Goal: Task Accomplishment & Management: Complete application form

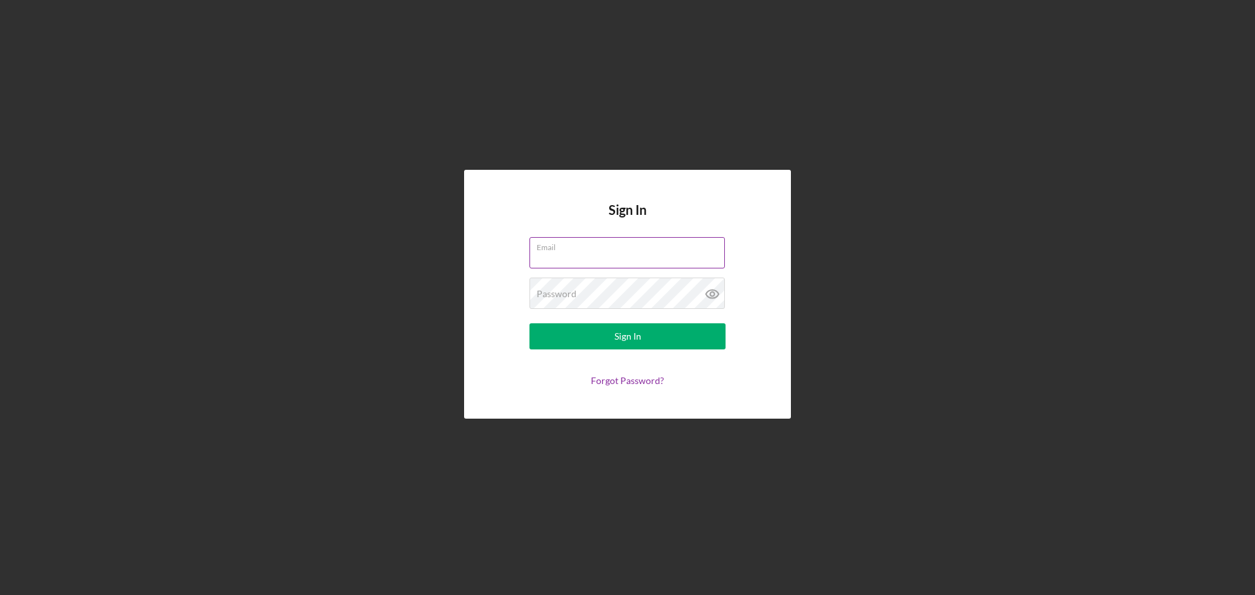
click at [570, 256] on input "Email" at bounding box center [626, 252] width 195 height 31
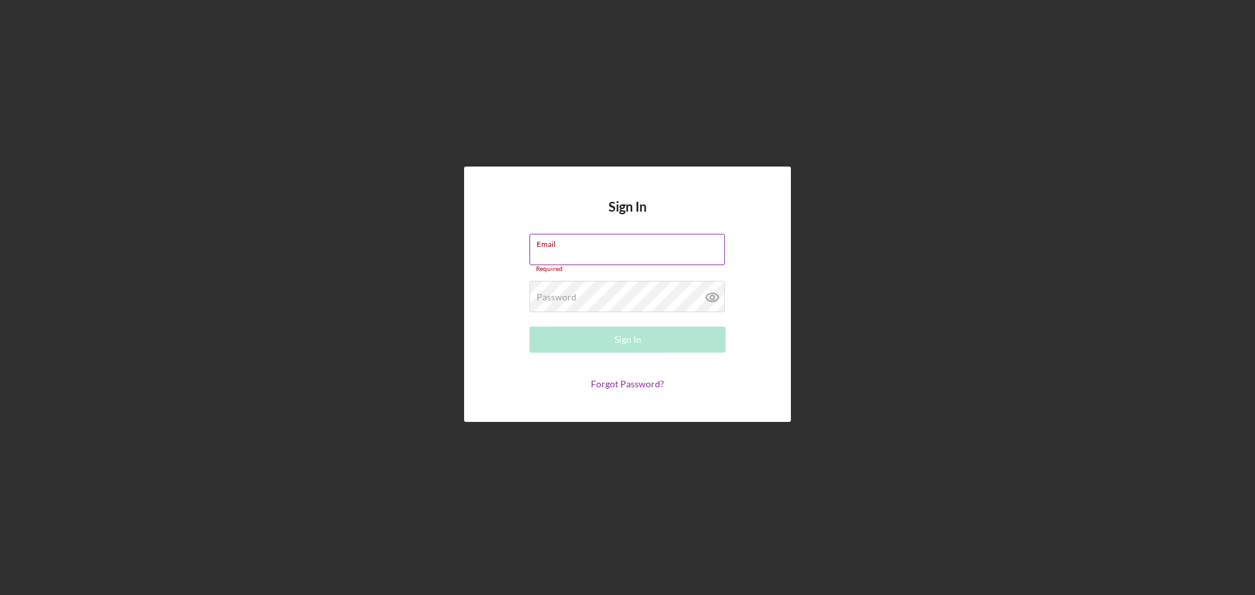
click at [579, 249] on label "Email" at bounding box center [631, 242] width 188 height 14
click at [579, 253] on input "Email" at bounding box center [626, 249] width 195 height 31
paste input "[EMAIL_ADDRESS][DOMAIN_NAME]"
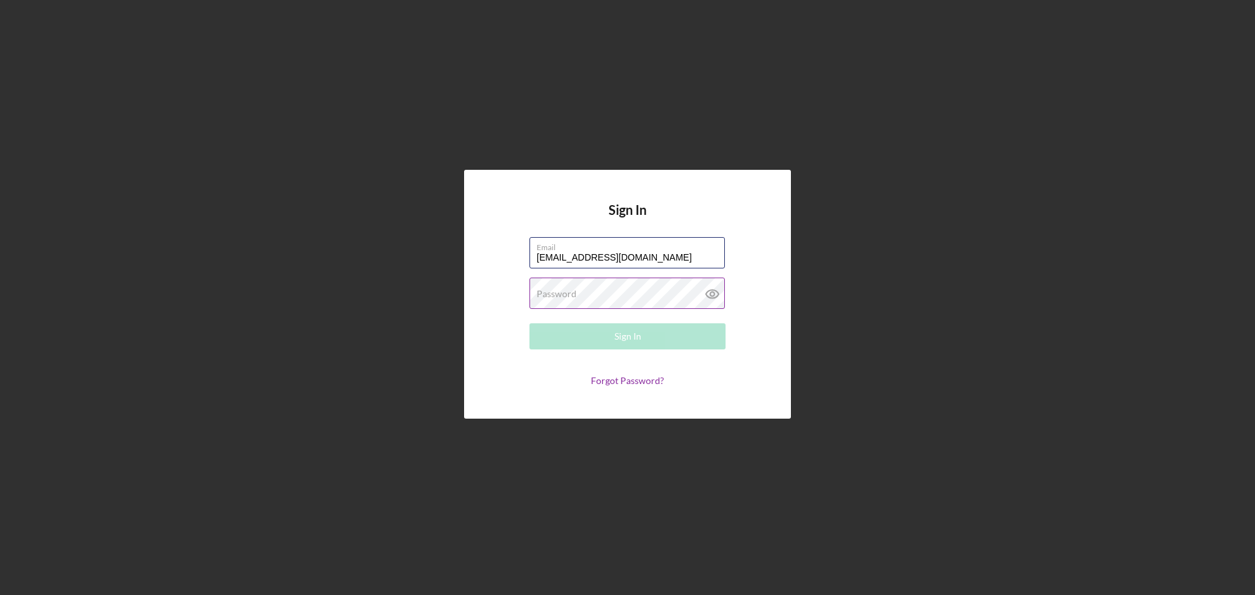
type input "[EMAIL_ADDRESS][DOMAIN_NAME]"
click at [546, 293] on label "Password" at bounding box center [557, 294] width 40 height 10
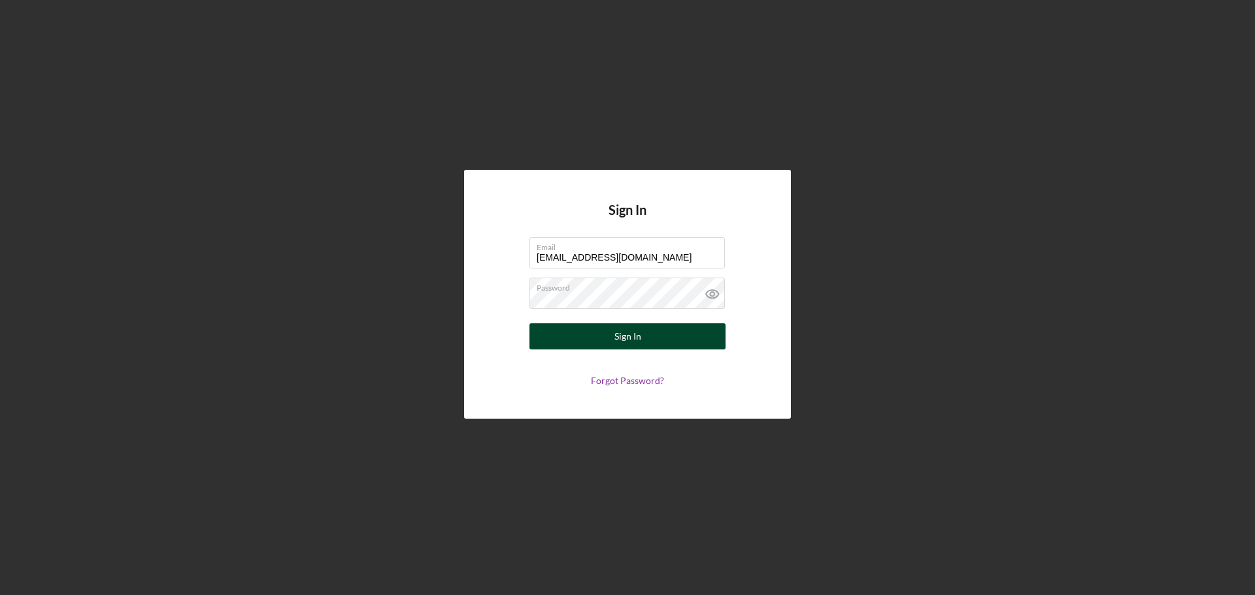
click at [627, 344] on div "Sign In" at bounding box center [627, 337] width 27 height 26
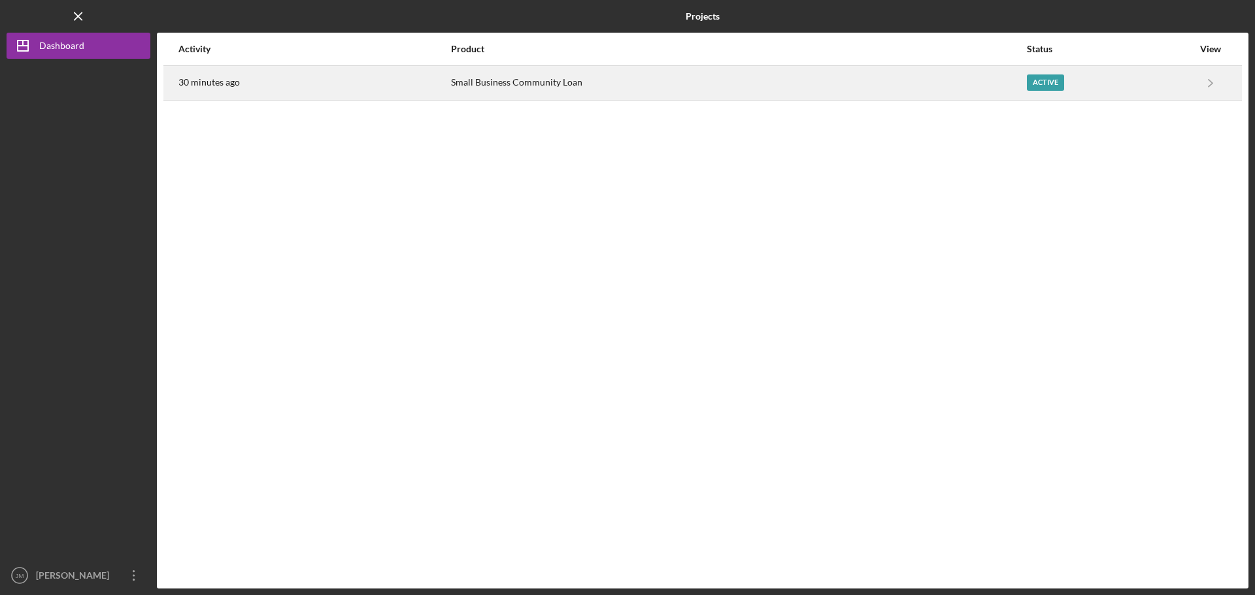
click at [858, 78] on div "Small Business Community Loan" at bounding box center [738, 83] width 575 height 33
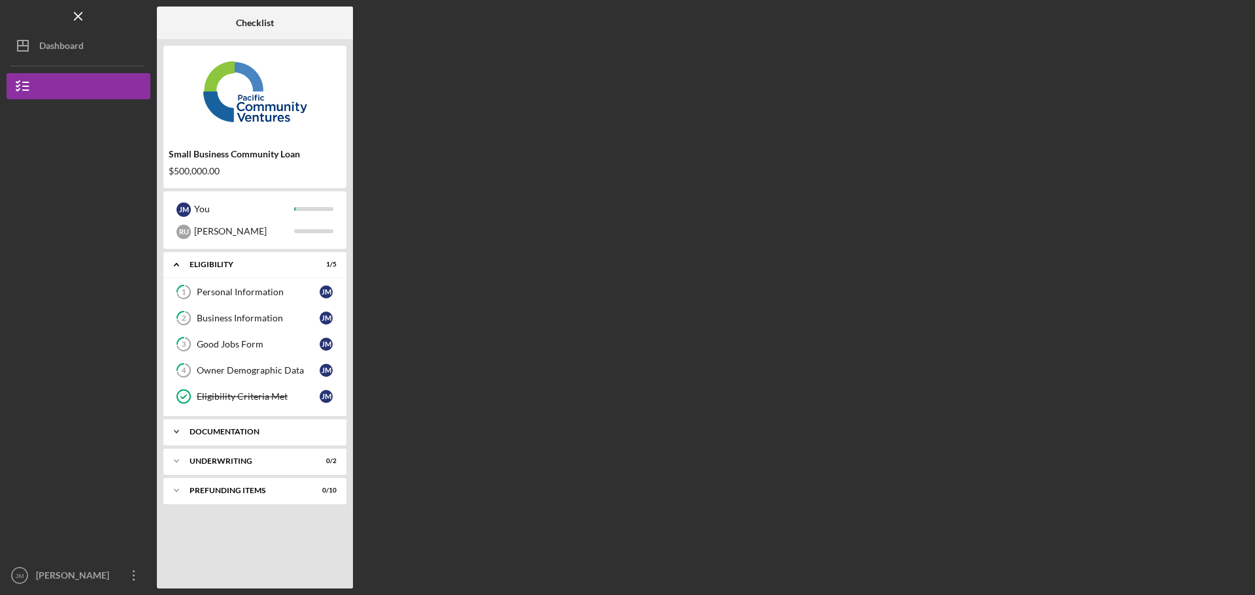
click at [210, 420] on div "Icon/Expander Documentation 0 / 11" at bounding box center [254, 432] width 183 height 26
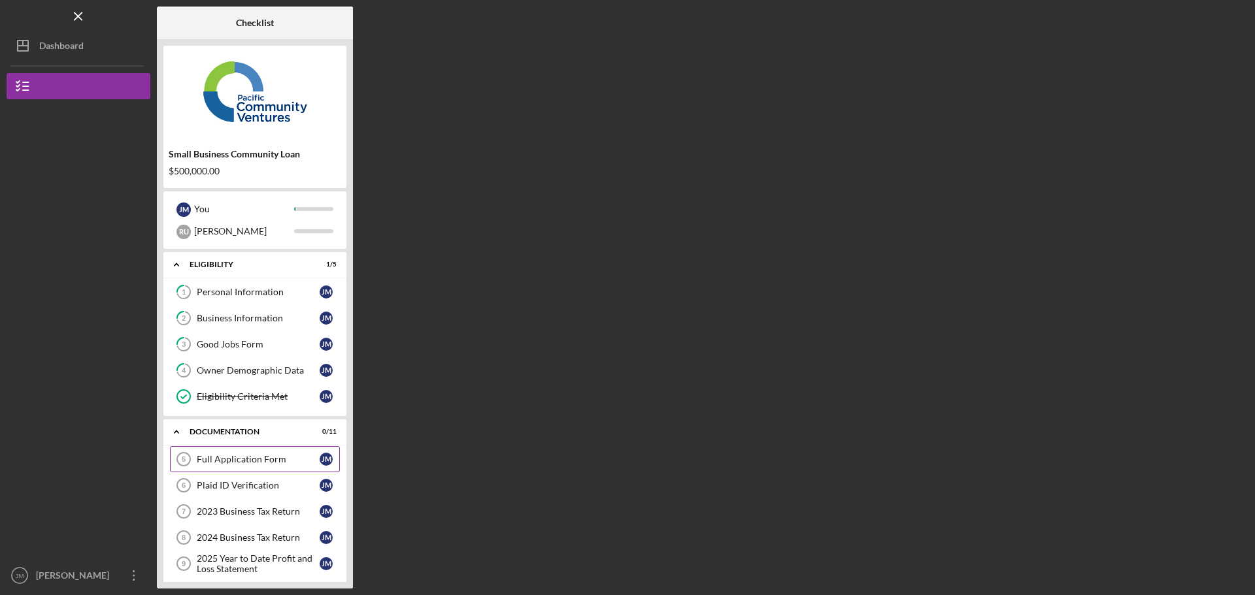
click at [216, 460] on div "Full Application Form" at bounding box center [258, 459] width 123 height 10
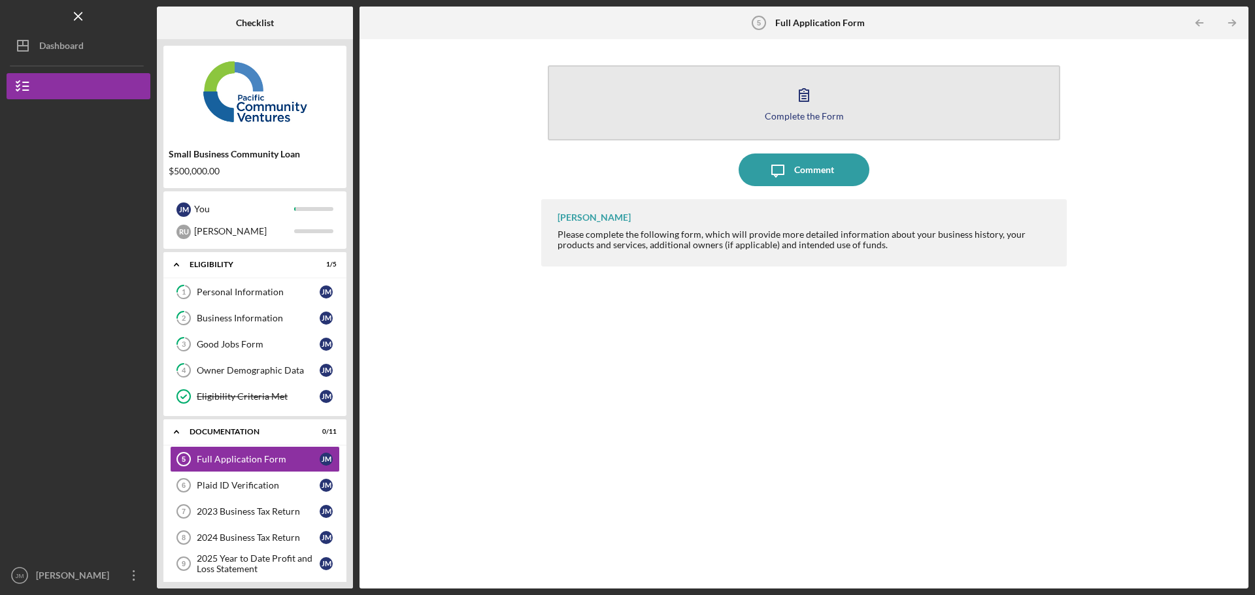
click at [781, 108] on button "Complete the Form Form" at bounding box center [804, 102] width 512 height 75
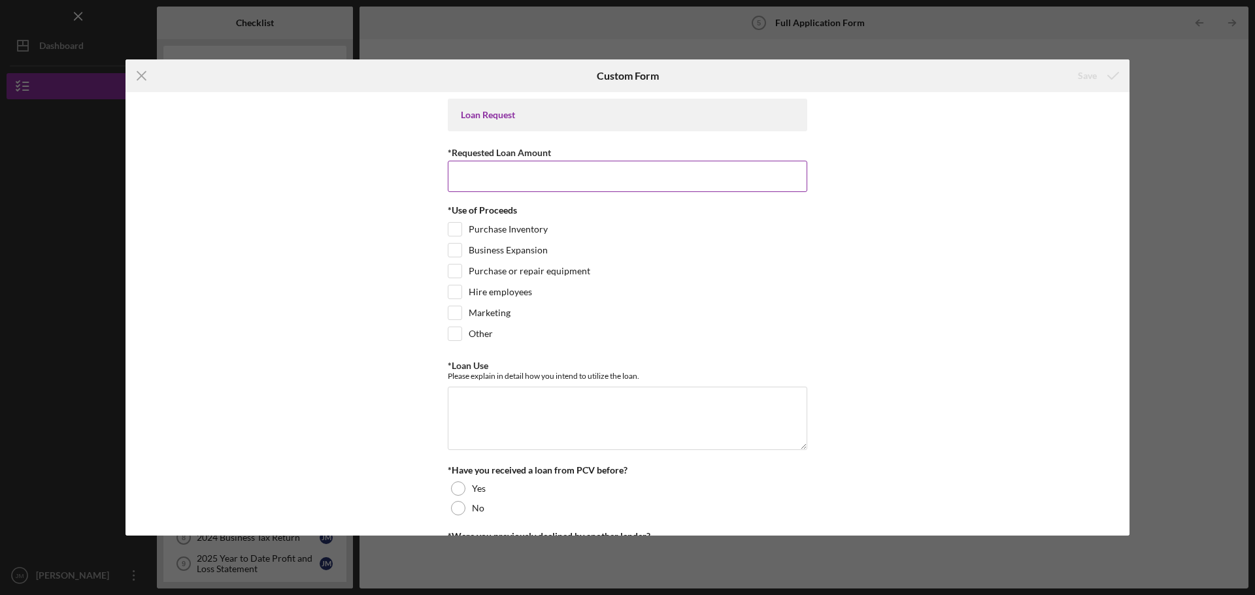
click at [499, 183] on input "*Requested Loan Amount" at bounding box center [628, 176] width 360 height 31
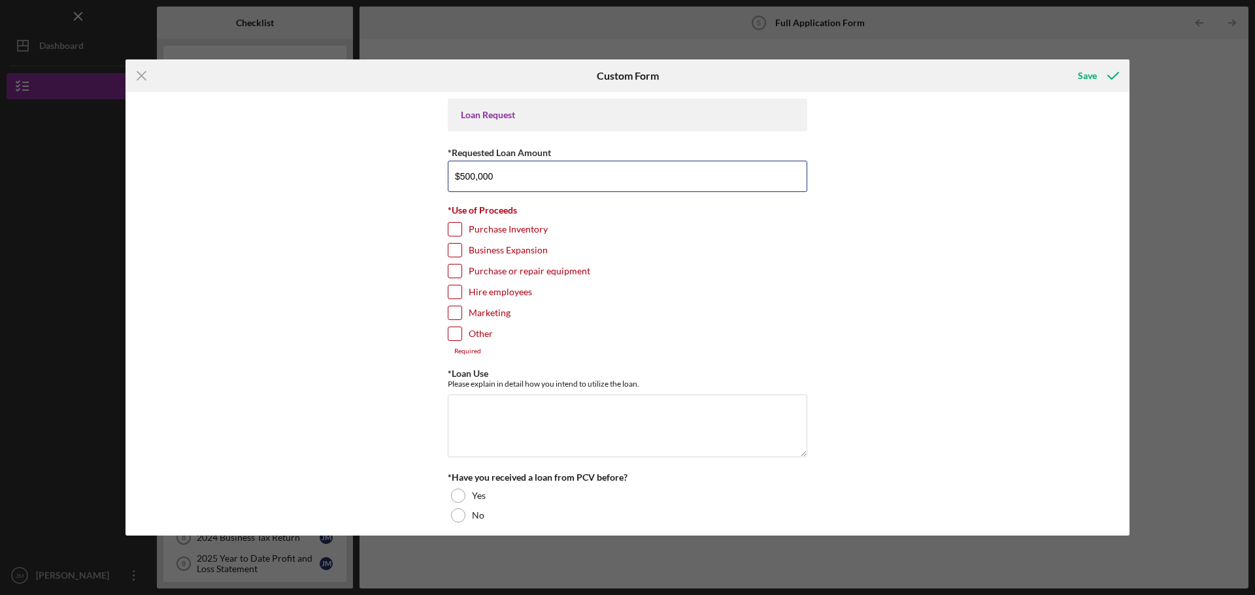
type input "$500,000"
click at [452, 288] on input "Hire employees" at bounding box center [454, 292] width 13 height 13
checkbox input "true"
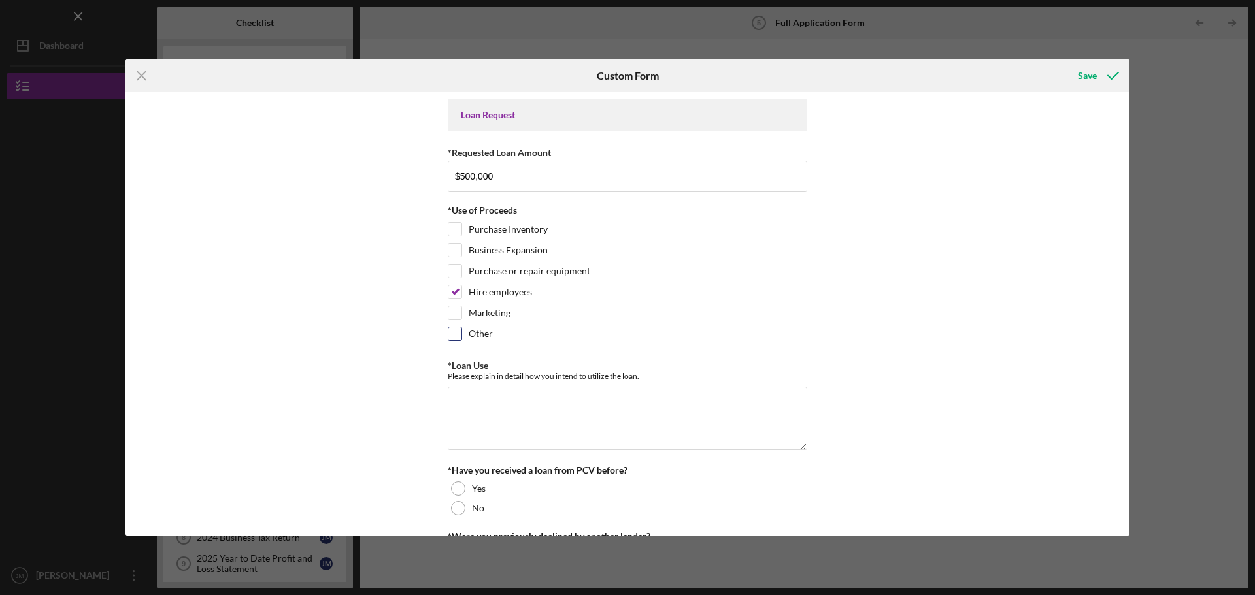
click at [448, 338] on div at bounding box center [455, 334] width 14 height 14
click at [457, 339] on input "Other" at bounding box center [454, 333] width 13 height 13
checkbox input "true"
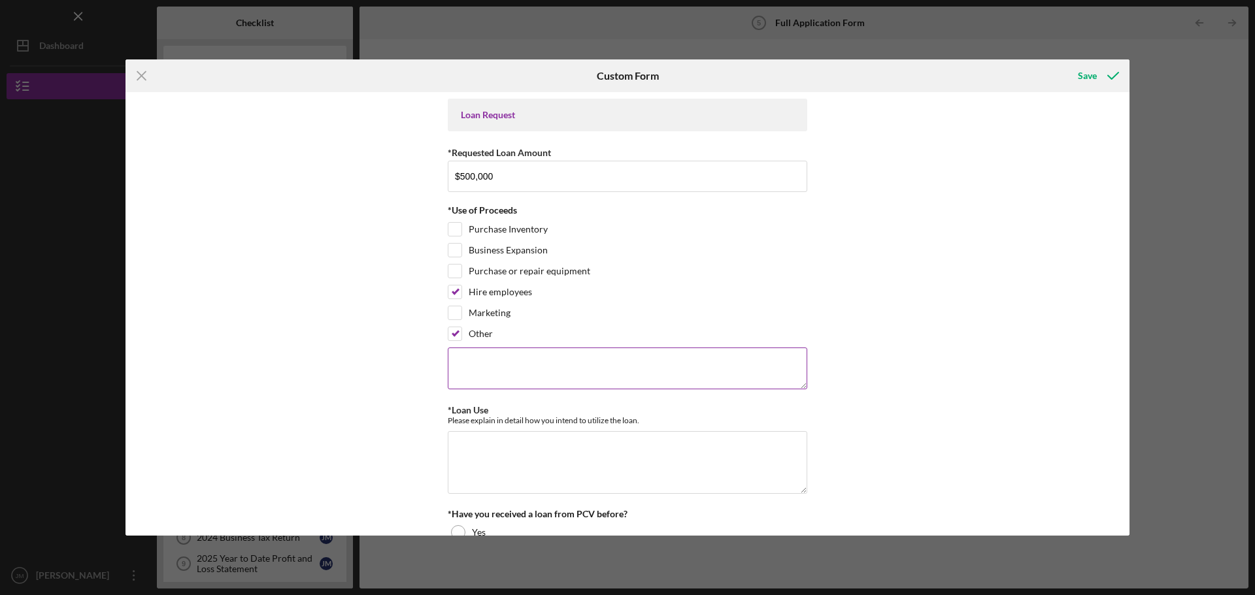
click at [478, 375] on textarea at bounding box center [628, 369] width 360 height 42
type textarea "Working capital"
click at [516, 483] on textarea "*Loan Use" at bounding box center [628, 462] width 360 height 63
paste textarea "-working capital ARs / hire staff / 3rd clinic -supplies and equipment"
click at [455, 448] on textarea "-working capital ARs / hire staff / 3rd clinic -supplies and equipment" at bounding box center [628, 462] width 360 height 63
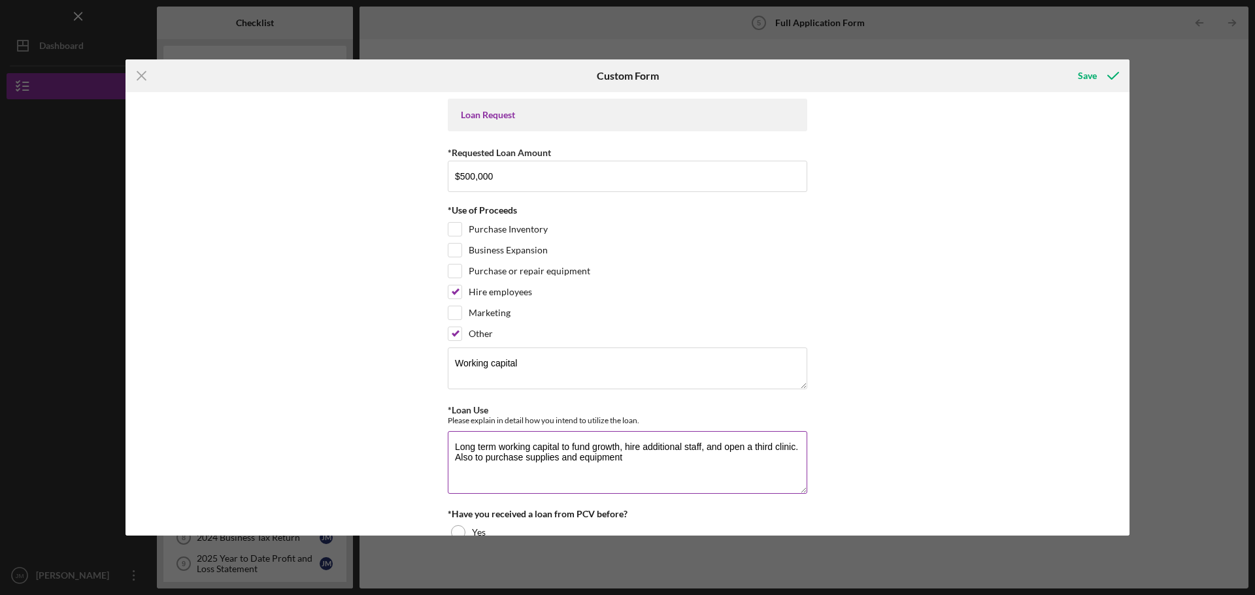
click at [651, 463] on textarea "Long term working capital to fund growth, hire additional staff, and open a thi…" at bounding box center [628, 462] width 360 height 63
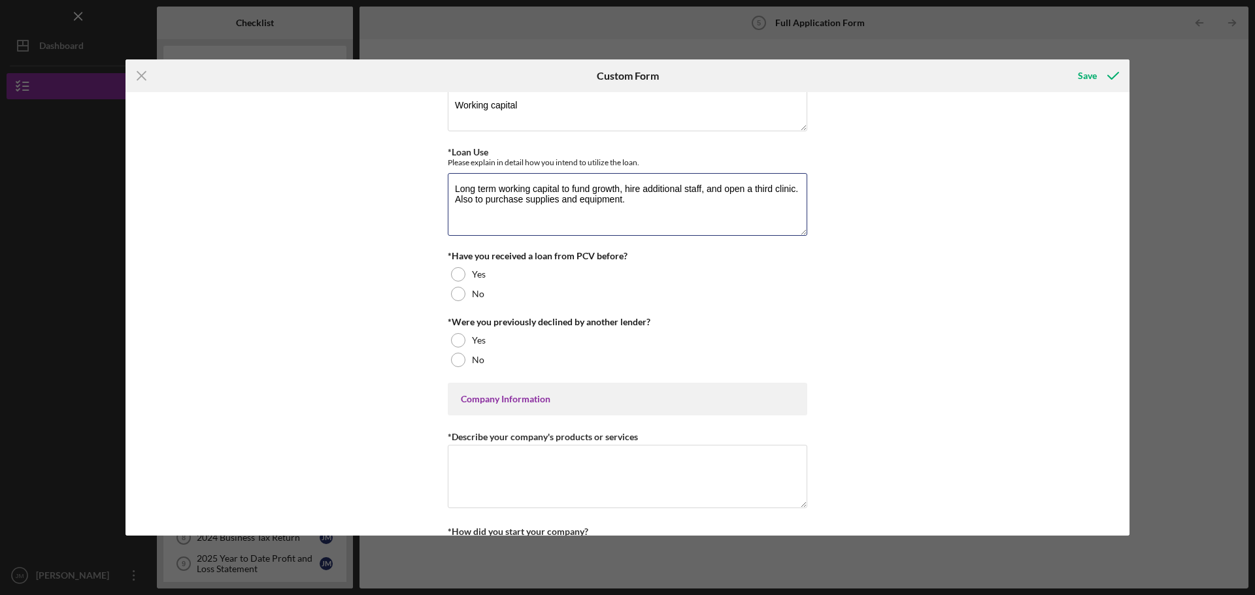
scroll to position [261, 0]
type textarea "Long term working capital to fund growth, hire additional staff, and open a thi…"
click at [458, 288] on div at bounding box center [458, 291] width 14 height 14
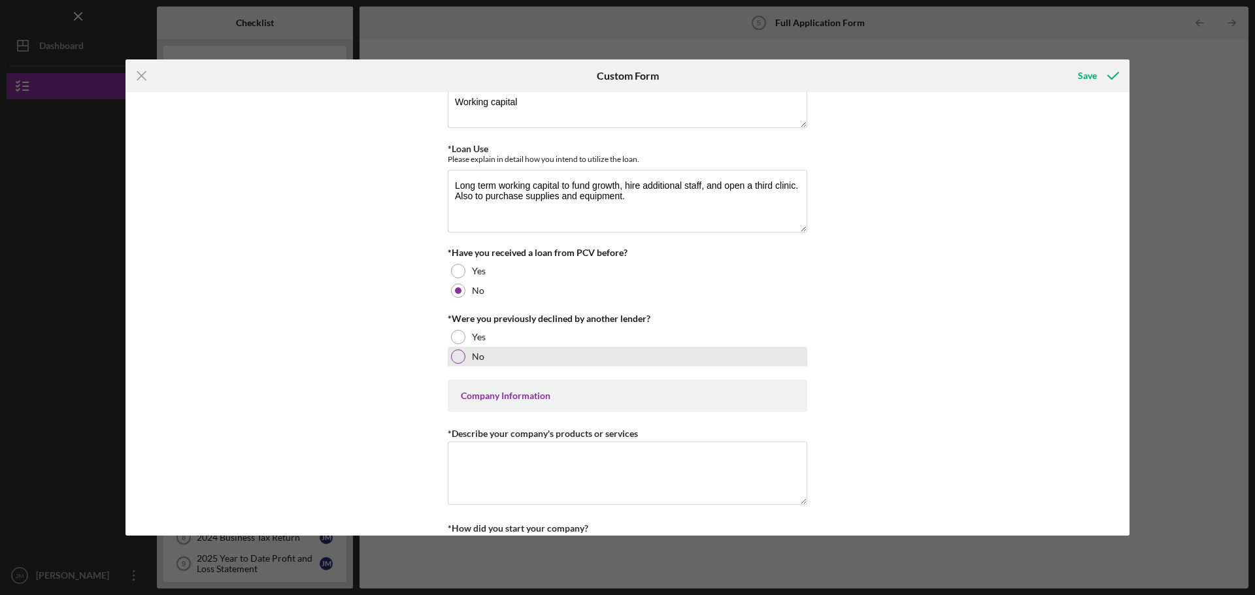
click at [458, 355] on div at bounding box center [458, 357] width 14 height 14
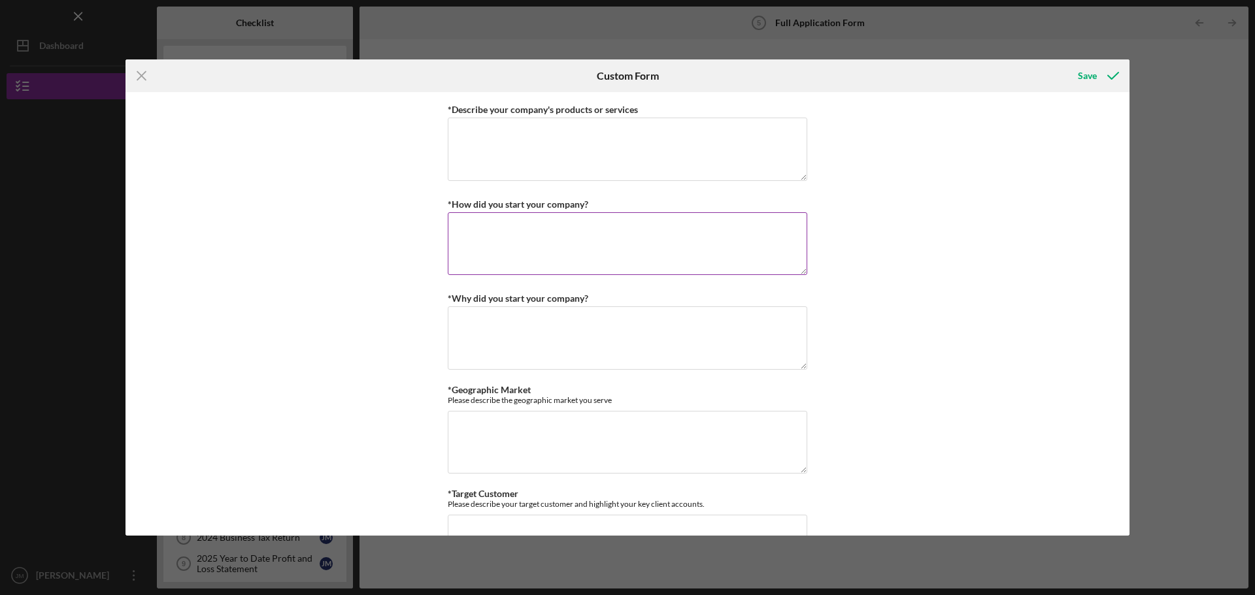
scroll to position [588, 0]
click at [497, 425] on textarea "*Geographic Market" at bounding box center [628, 440] width 360 height 63
click at [514, 428] on textarea "*Geographic Market" at bounding box center [628, 440] width 360 height 63
paste textarea "school districts statewide"
click at [453, 423] on textarea "school districts statewide" at bounding box center [628, 440] width 360 height 63
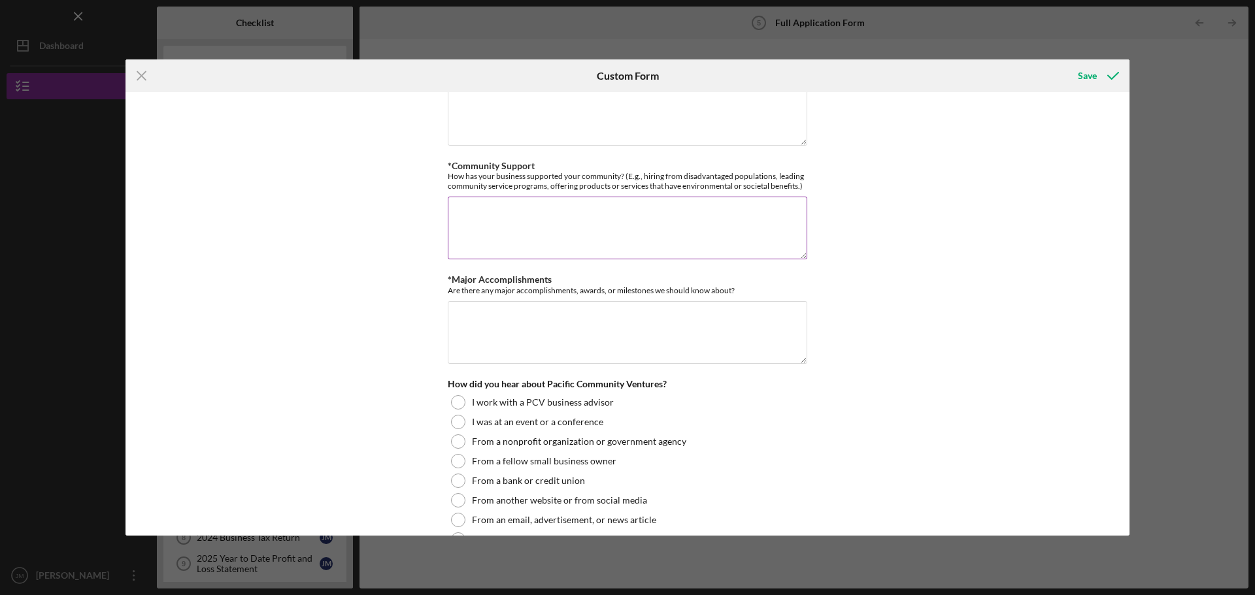
scroll to position [1242, 0]
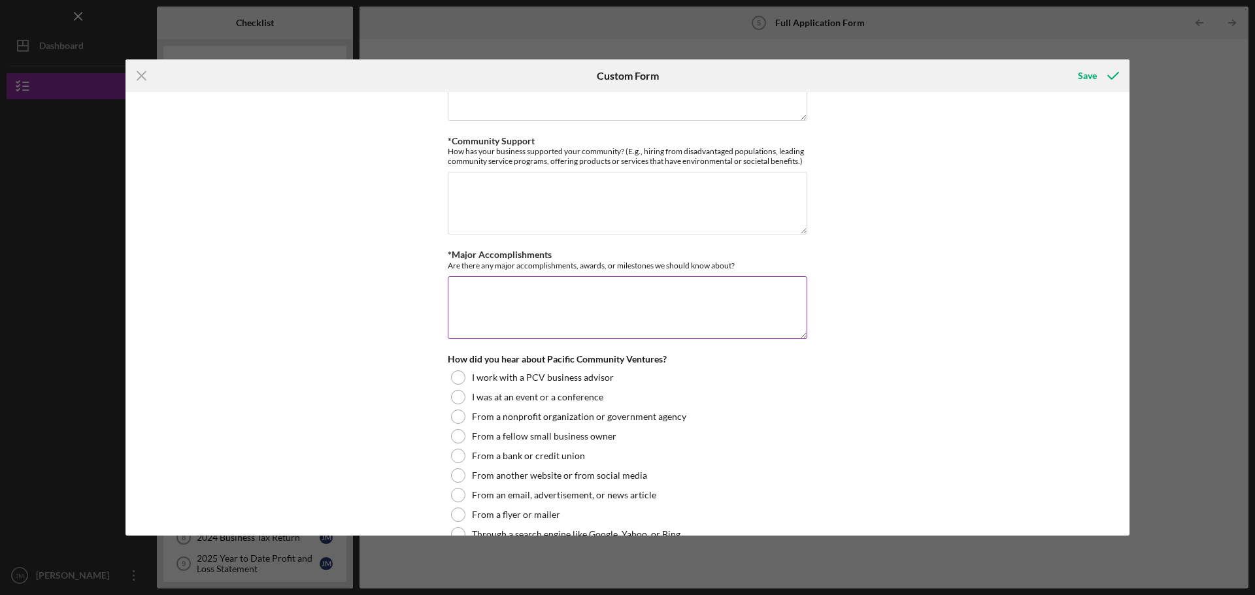
type textarea "School districts statewide"
click at [518, 320] on textarea "*Major Accomplishments" at bounding box center [628, 307] width 360 height 63
click at [505, 214] on textarea "*Community Support" at bounding box center [628, 203] width 360 height 63
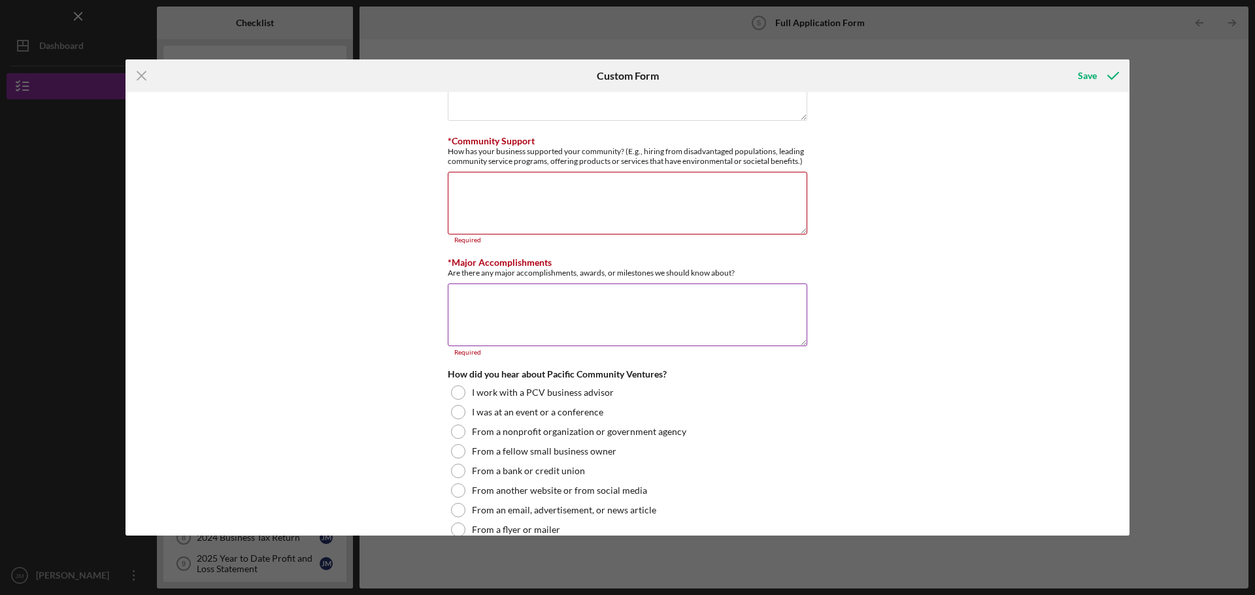
click at [479, 308] on textarea "*Major Accomplishments" at bounding box center [628, 315] width 360 height 63
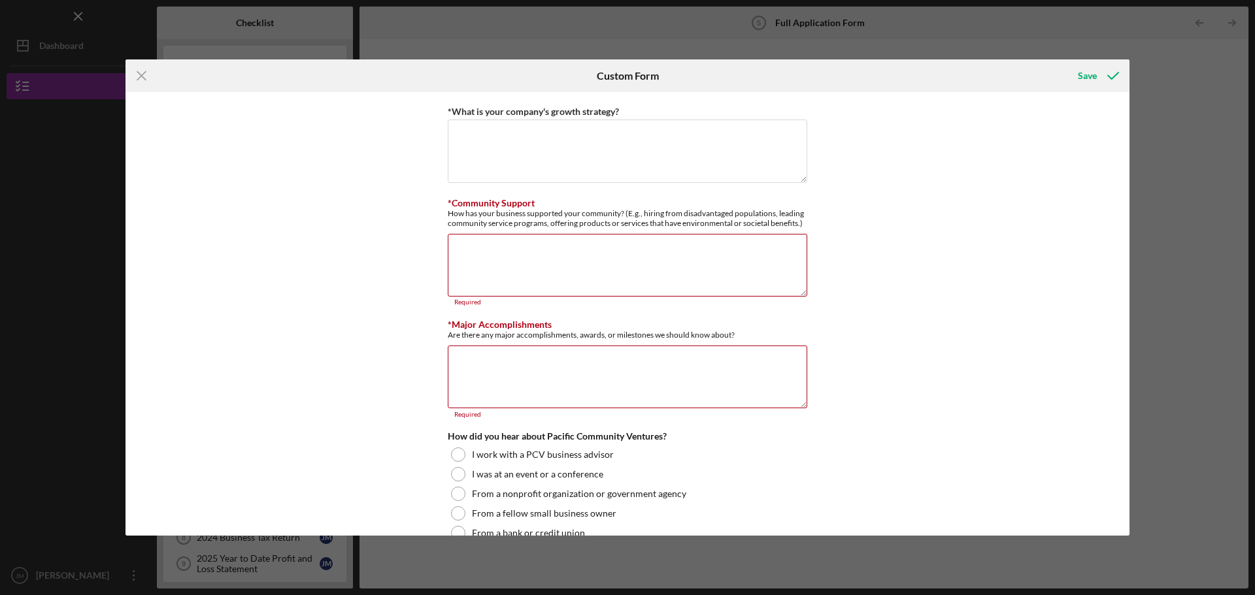
scroll to position [1046, 0]
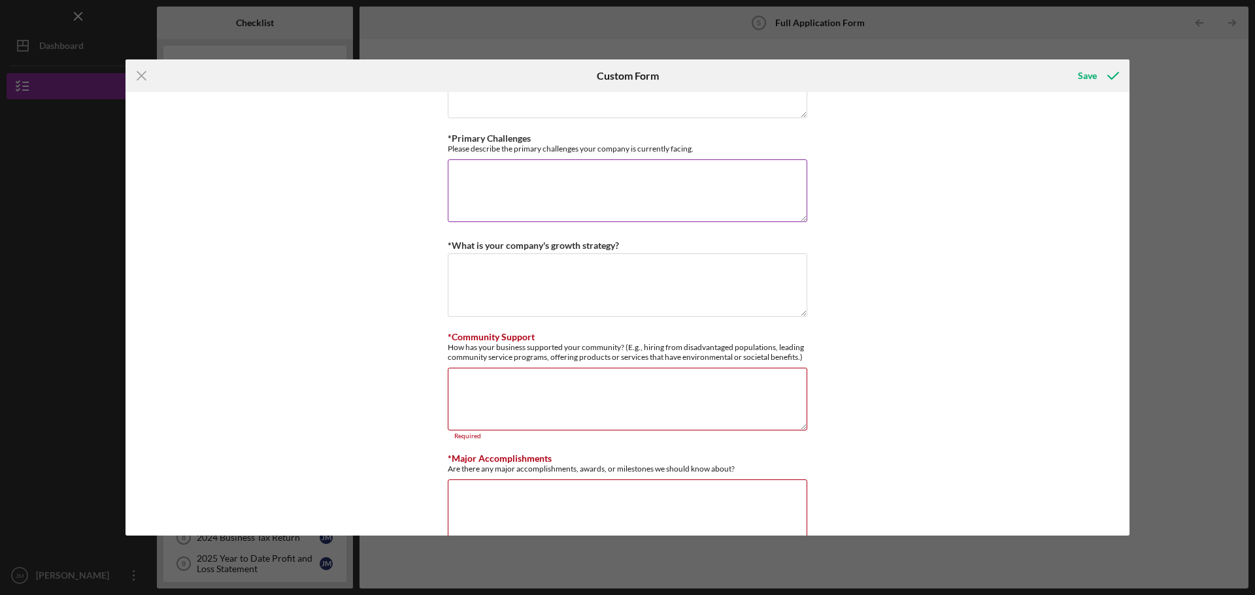
click at [488, 192] on textarea "*Primary Challenges" at bounding box center [628, 190] width 360 height 63
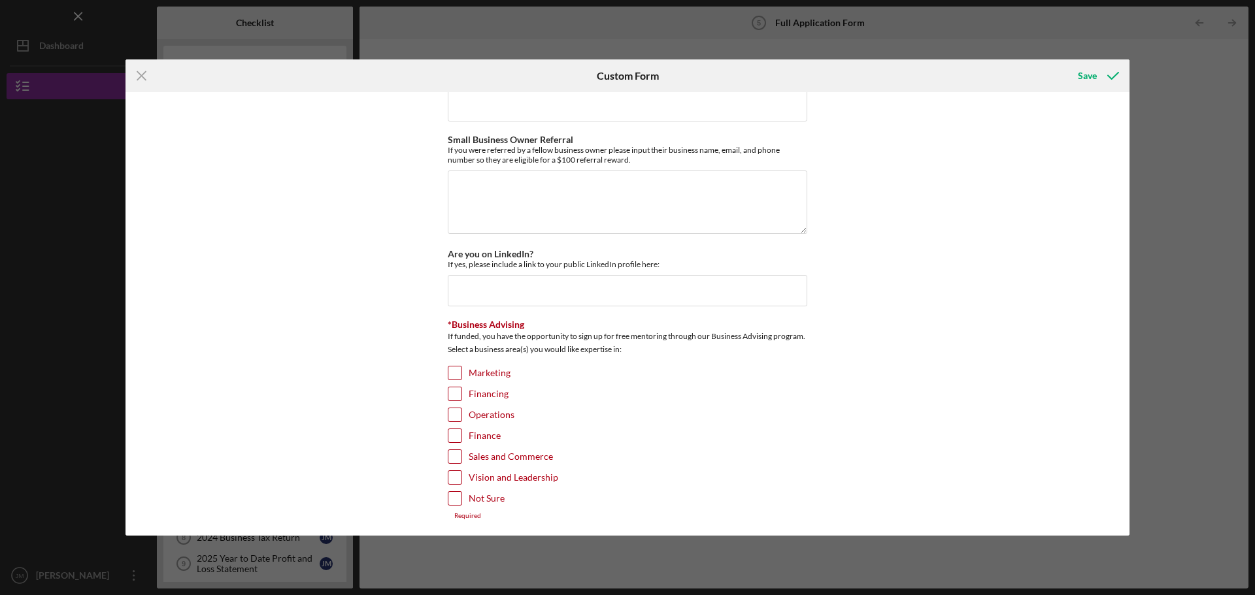
scroll to position [1784, 0]
click at [453, 494] on input "Not Sure" at bounding box center [454, 495] width 13 height 13
checkbox input "true"
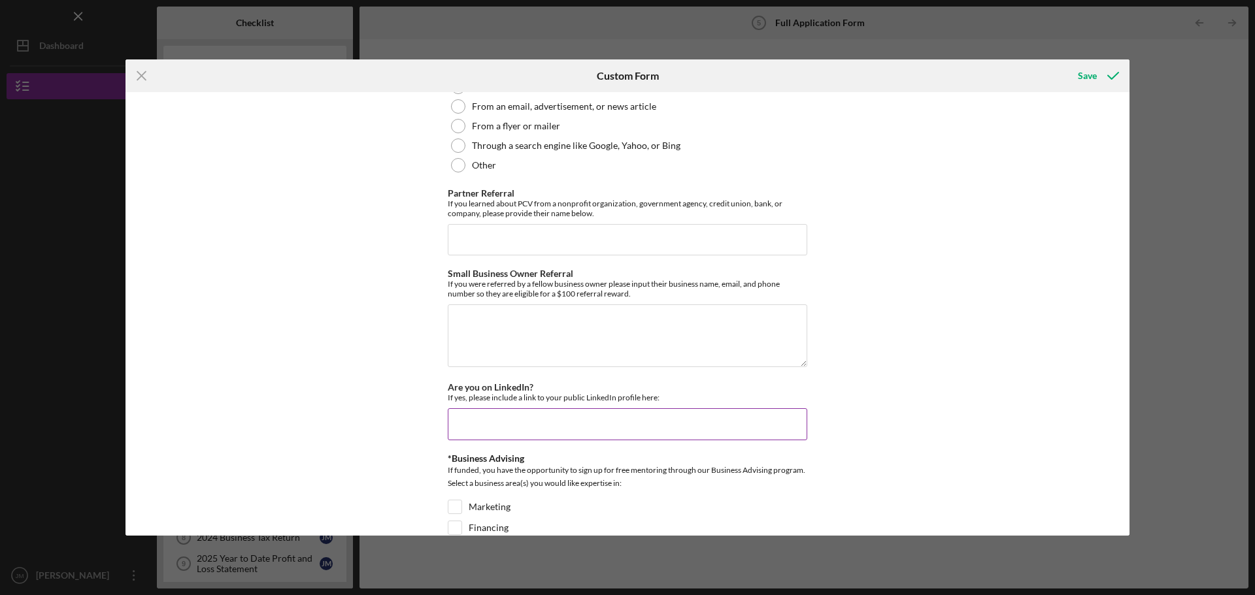
scroll to position [1653, 0]
click at [491, 335] on textarea "Small Business Owner Referral" at bounding box center [628, 336] width 360 height 63
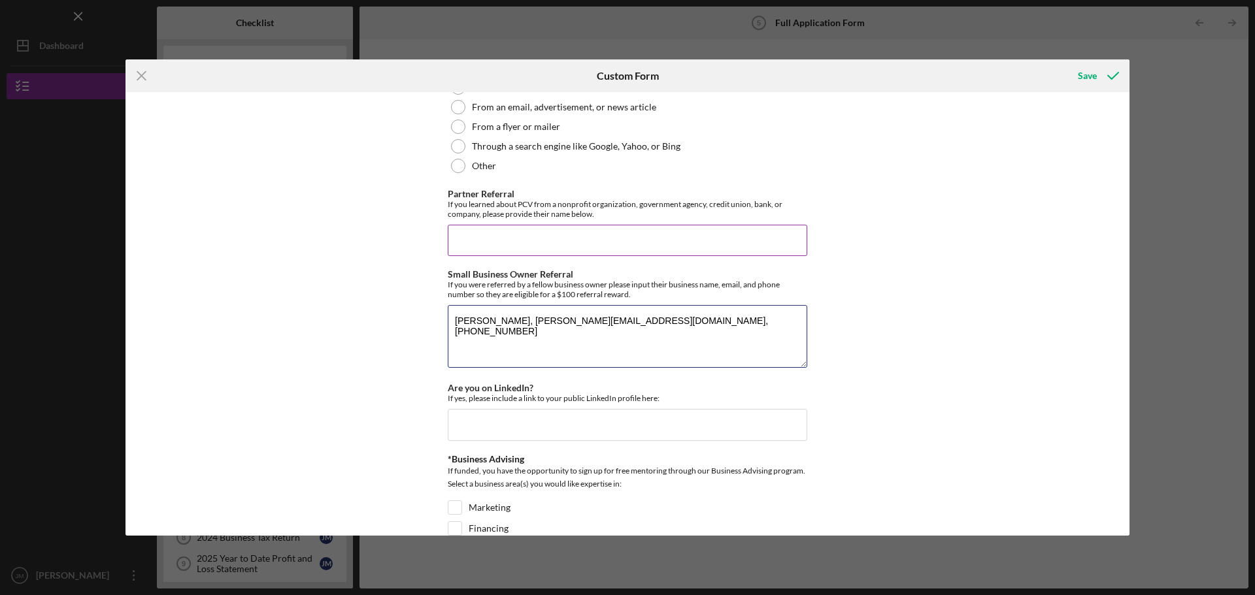
scroll to position [1588, 0]
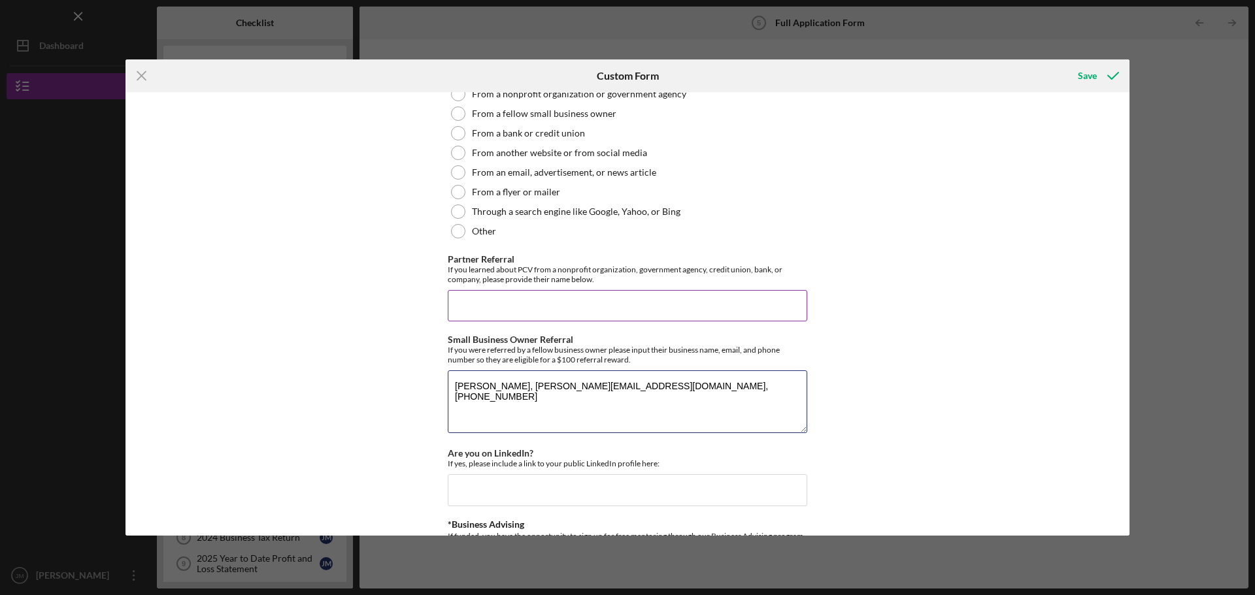
type textarea "[PERSON_NAME], [PERSON_NAME][EMAIL_ADDRESS][DOMAIN_NAME], [PHONE_NUMBER]"
click at [477, 314] on input "Partner Referral" at bounding box center [628, 305] width 360 height 31
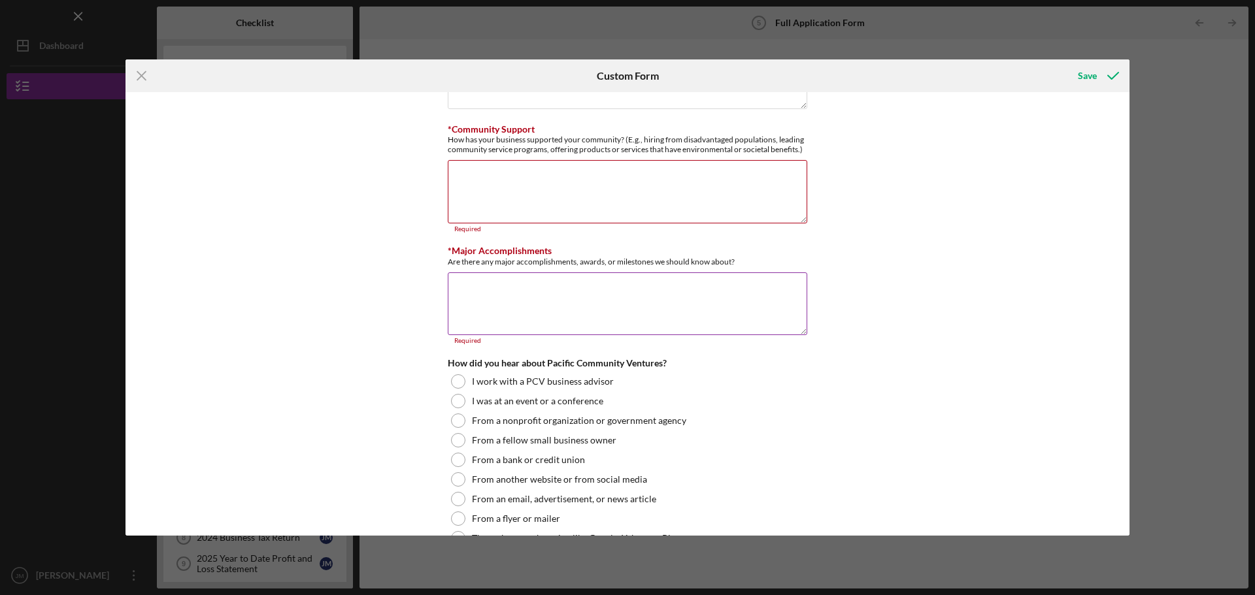
type input "Main Street Launch"
click at [465, 299] on textarea "*Major Accomplishments" at bounding box center [628, 304] width 360 height 63
type textarea "T"
type textarea "F"
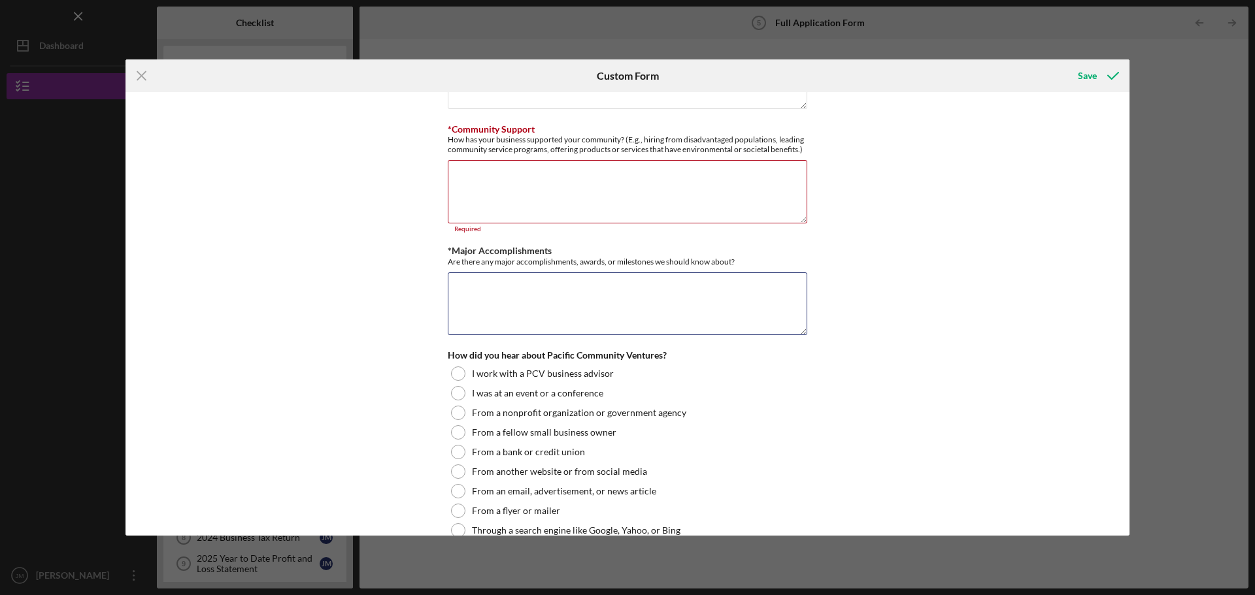
type textarea "F"
click at [750, 176] on textarea "*Community Support" at bounding box center [628, 191] width 360 height 63
click at [720, 290] on textarea "The company has grown YOY. In [DATE] the DES generated" at bounding box center [628, 304] width 360 height 63
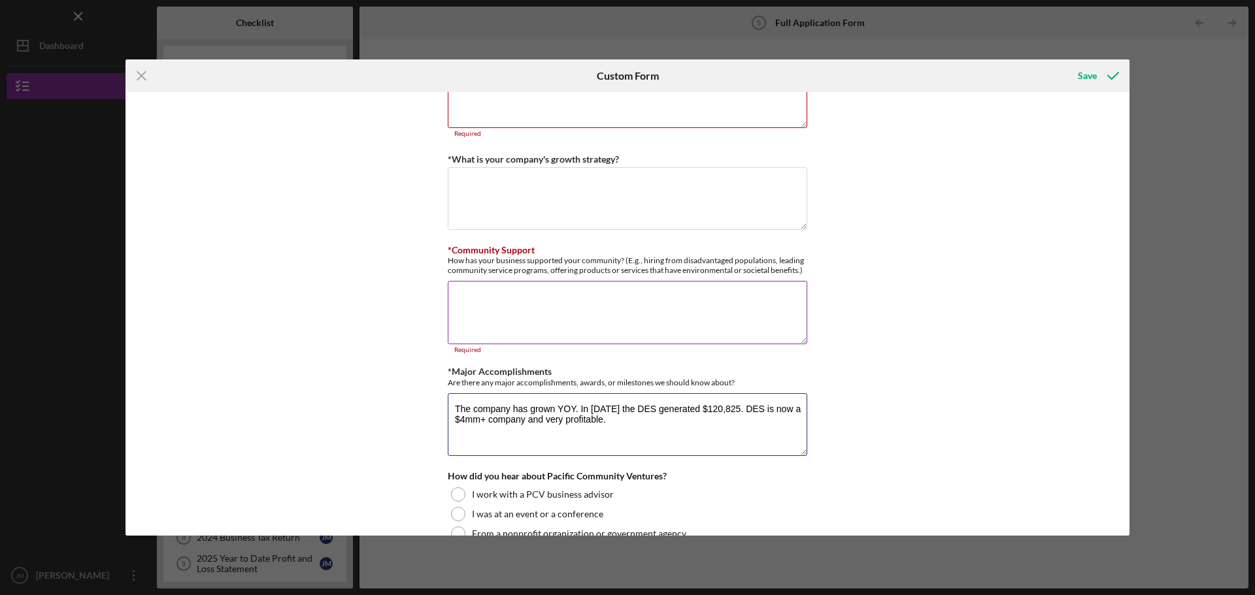
scroll to position [1130, 0]
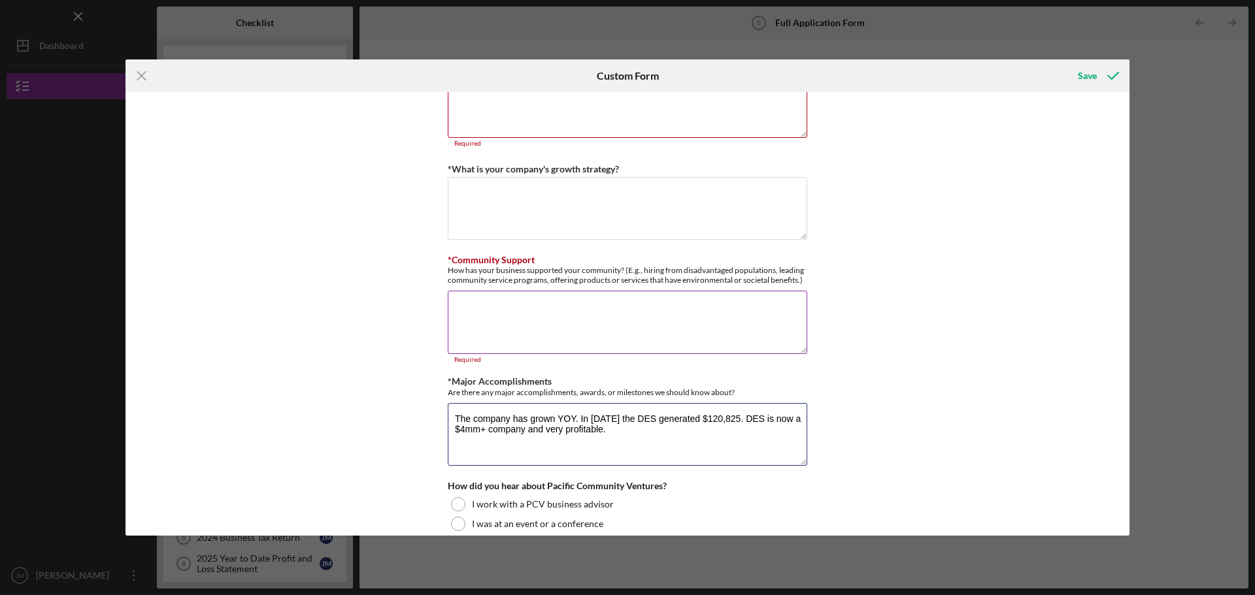
type textarea "The company has grown YOY. In [DATE] the DES generated $120,825. DES is now a $…"
click at [515, 314] on textarea "*Community Support" at bounding box center [628, 322] width 360 height 63
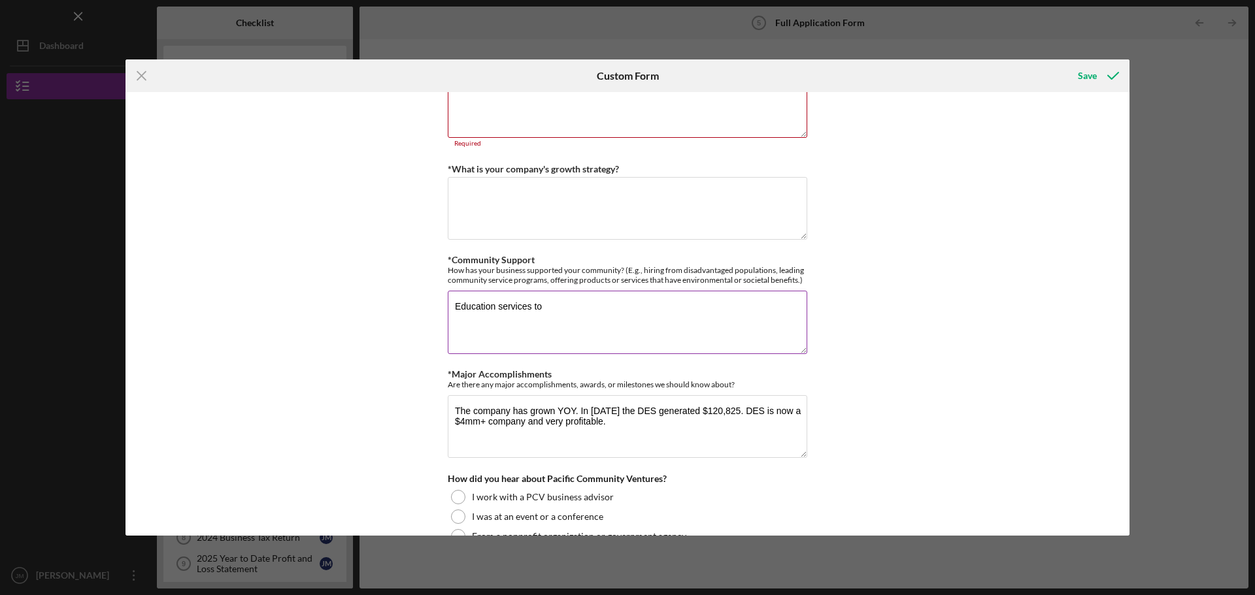
click at [544, 309] on textarea "Education services to" at bounding box center [628, 322] width 360 height 63
type textarea "E"
type textarea "S"
type textarea "W"
type textarea "DES provides special education services for speech and counseling to improve ch…"
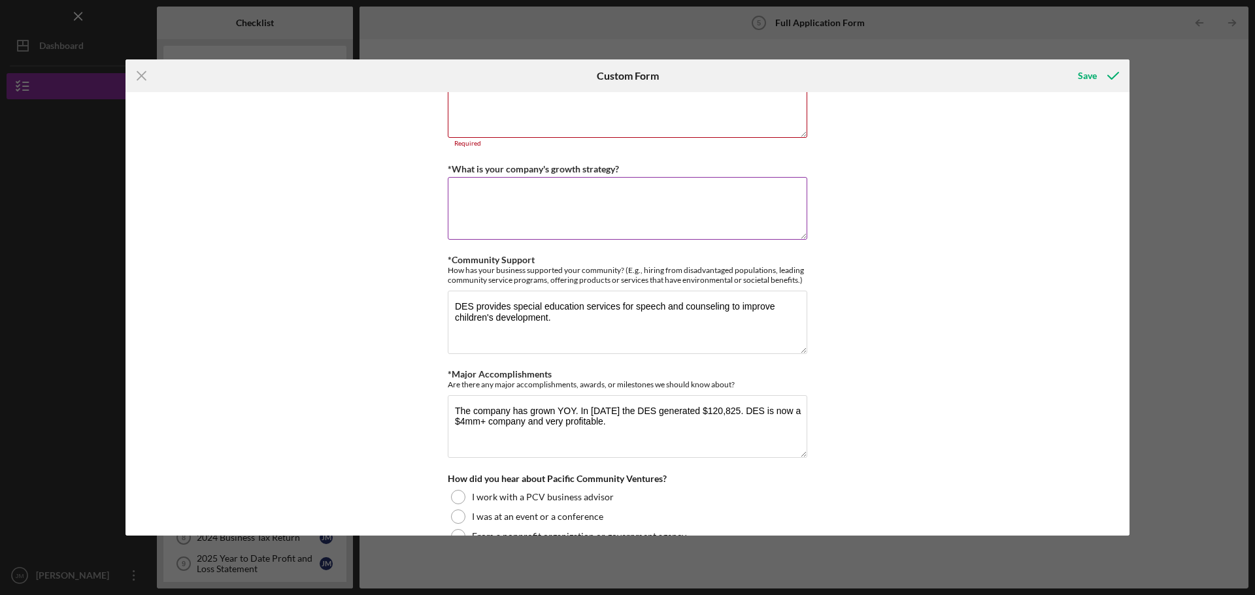
click at [527, 219] on textarea "*What is your company's growth strategy?" at bounding box center [628, 208] width 360 height 63
type textarea "C"
type textarea "W"
click at [510, 308] on textarea "DES provides special education services for speech and counseling to improve ch…" at bounding box center [628, 322] width 360 height 63
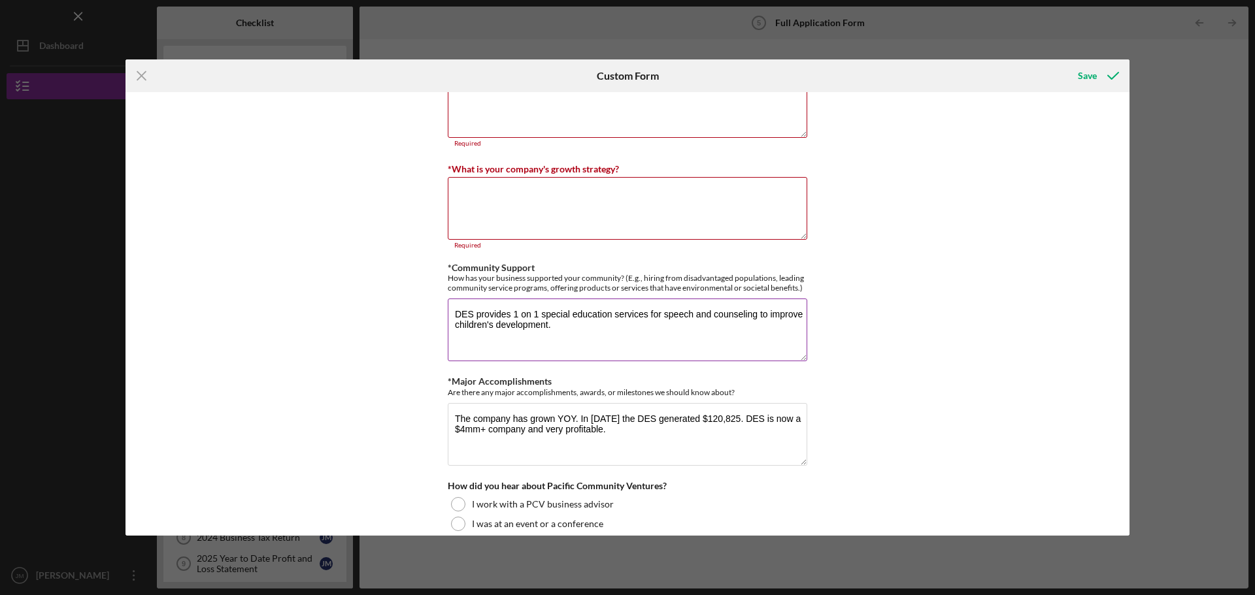
click at [706, 310] on textarea "DES provides 1 on 1 special education services for speech and counseling to imp…" at bounding box center [628, 330] width 360 height 63
click at [661, 329] on textarea "DES provides 1 on 1 special education services for speech, counseling, and ABA …" at bounding box center [628, 330] width 360 height 63
type textarea "DES provides 1 on 1 special education services for speech, counseling, and ABA …"
click at [477, 193] on textarea "*What is your company's growth strategy?" at bounding box center [628, 208] width 360 height 63
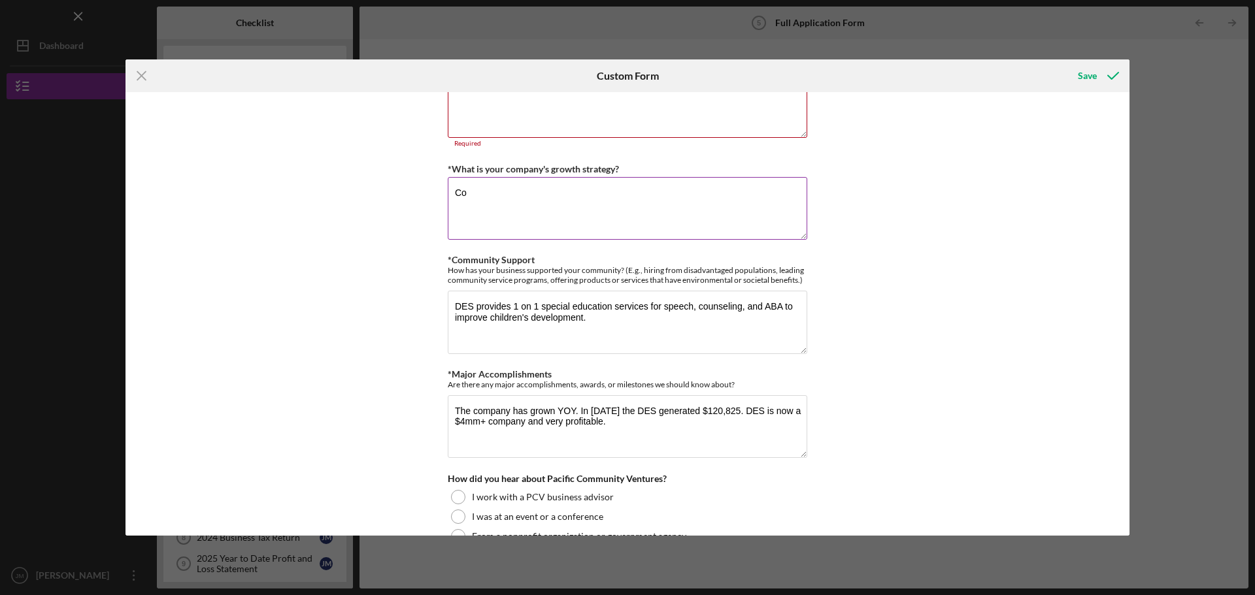
type textarea "C"
type textarea "Continue"
click at [662, 305] on textarea "DES provides 1 on 1 special education services for speech, counseling, and ABA …" at bounding box center [628, 322] width 360 height 63
type textarea "DES provides 1 on 1 special education services for math, reading, speech, and c…"
click at [518, 192] on textarea "Continue" at bounding box center [628, 208] width 360 height 63
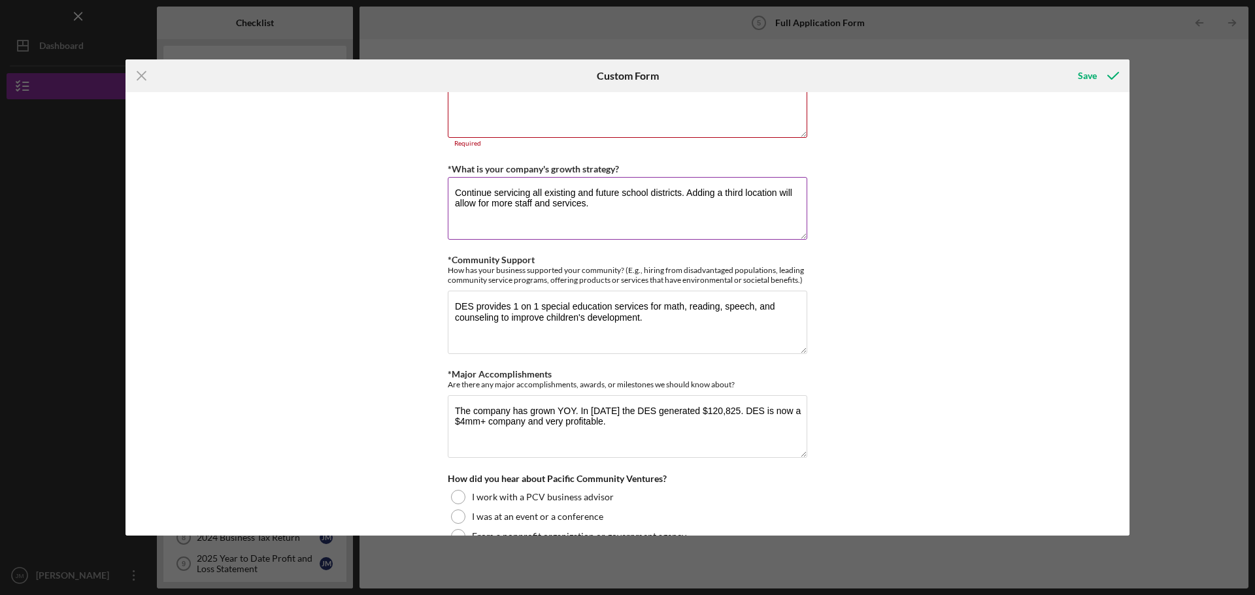
click at [550, 207] on textarea "Continue servicing all existing and future school districts. Adding a third loc…" at bounding box center [628, 208] width 360 height 63
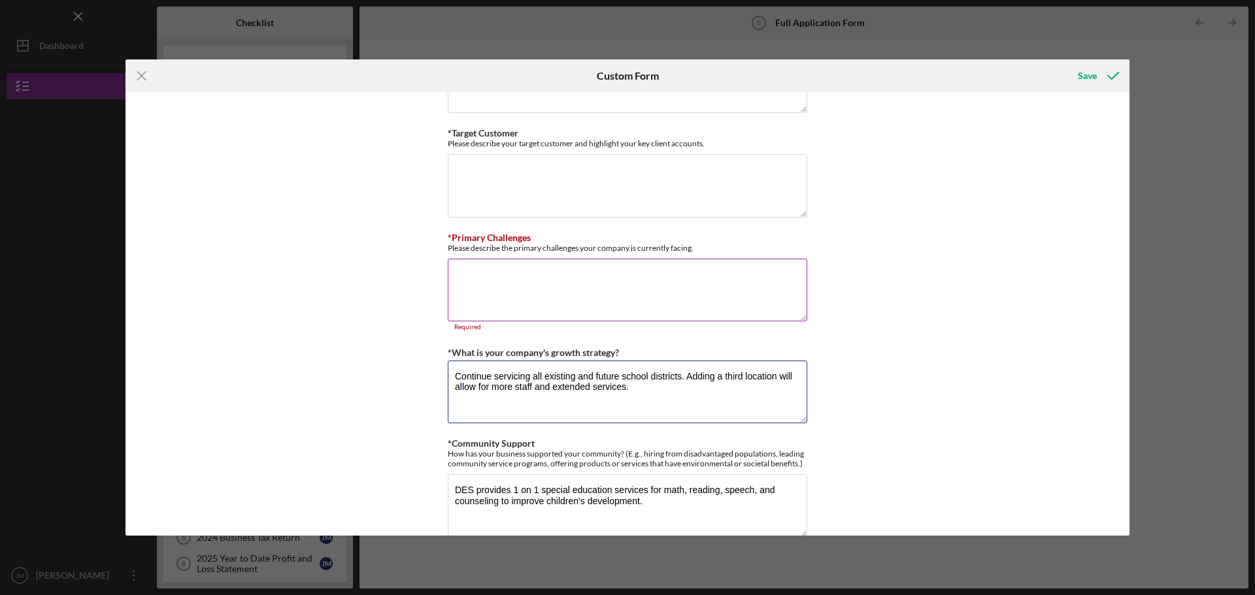
scroll to position [934, 0]
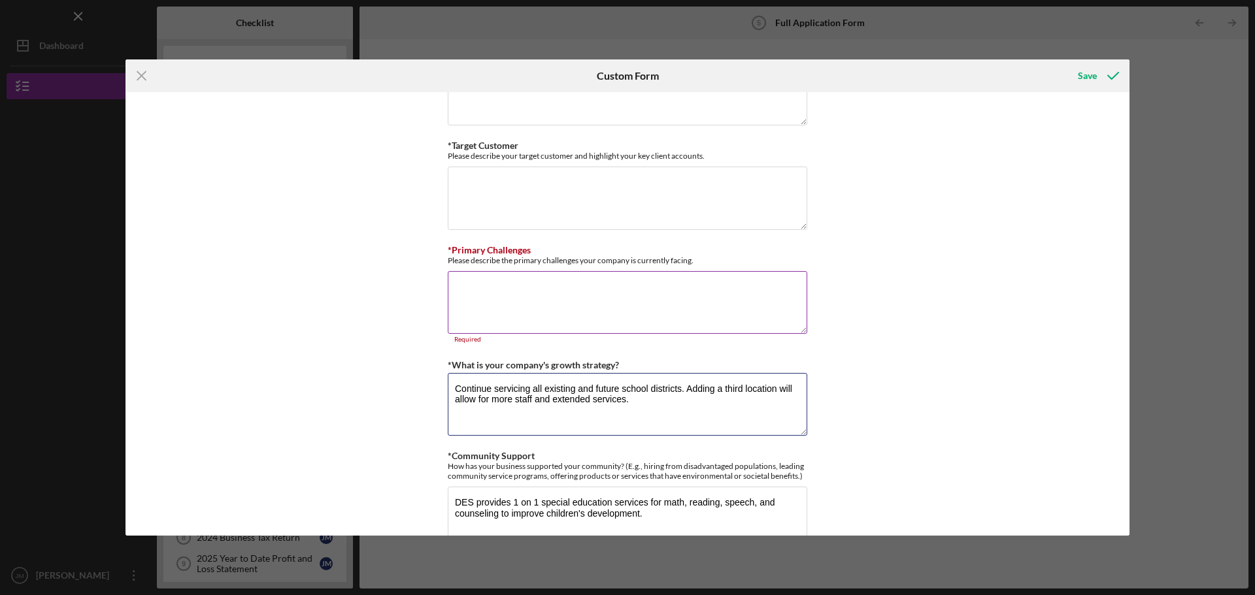
type textarea "Continue servicing all existing and future school districts. Adding a third loc…"
click at [484, 297] on textarea "*Primary Challenges" at bounding box center [628, 302] width 360 height 63
type textarea "F"
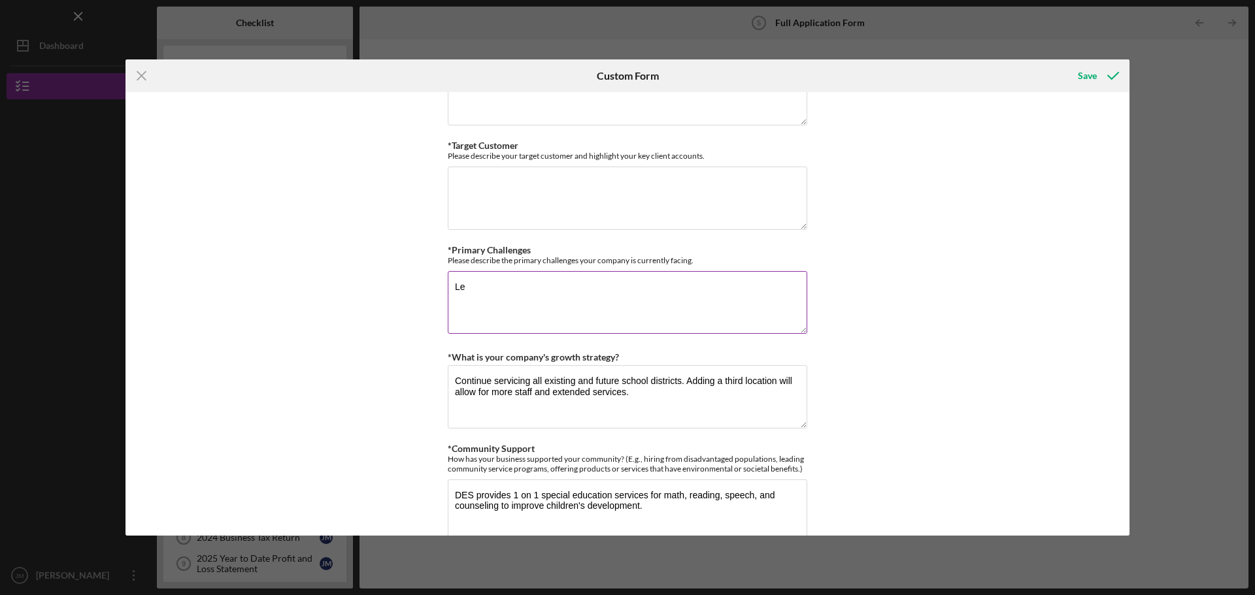
type textarea "L"
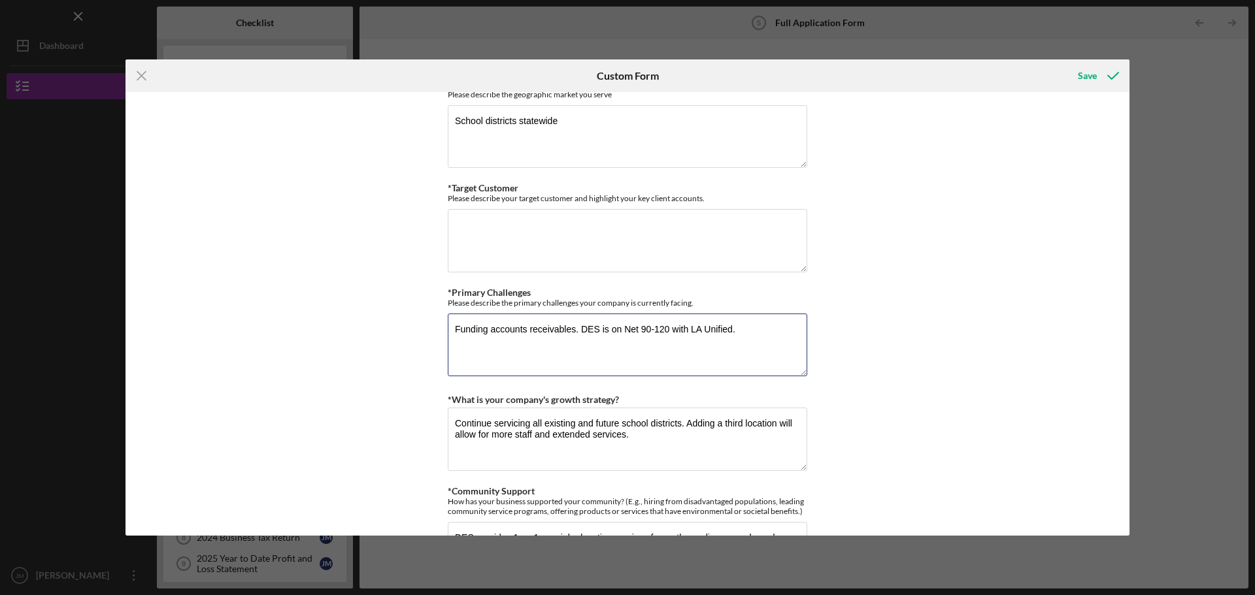
scroll to position [869, 0]
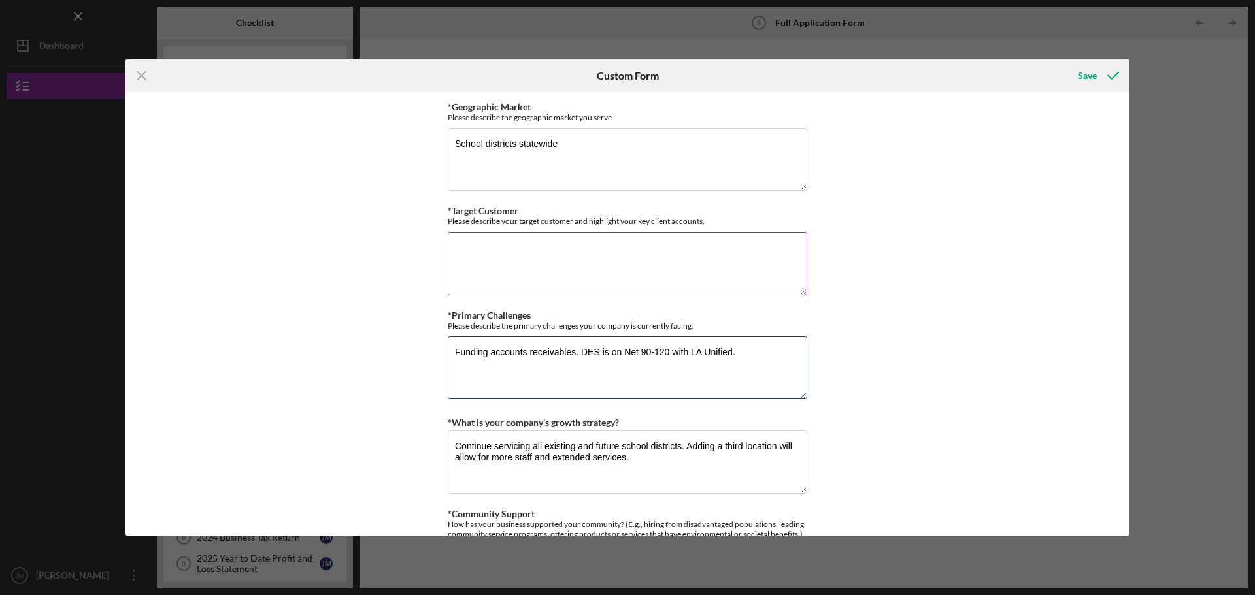
type textarea "Funding accounts receivables. DES is on Net 90-120 with LA Unified."
click at [471, 267] on textarea "*Target Customer" at bounding box center [628, 263] width 360 height 63
click at [652, 259] on textarea "LA Unified School Districts" at bounding box center [628, 263] width 360 height 63
type textarea "LA Unified School Districts"
click at [750, 352] on textarea "Funding accounts receivables. DES is on Net 90-120 with LA Unified." at bounding box center [628, 368] width 360 height 63
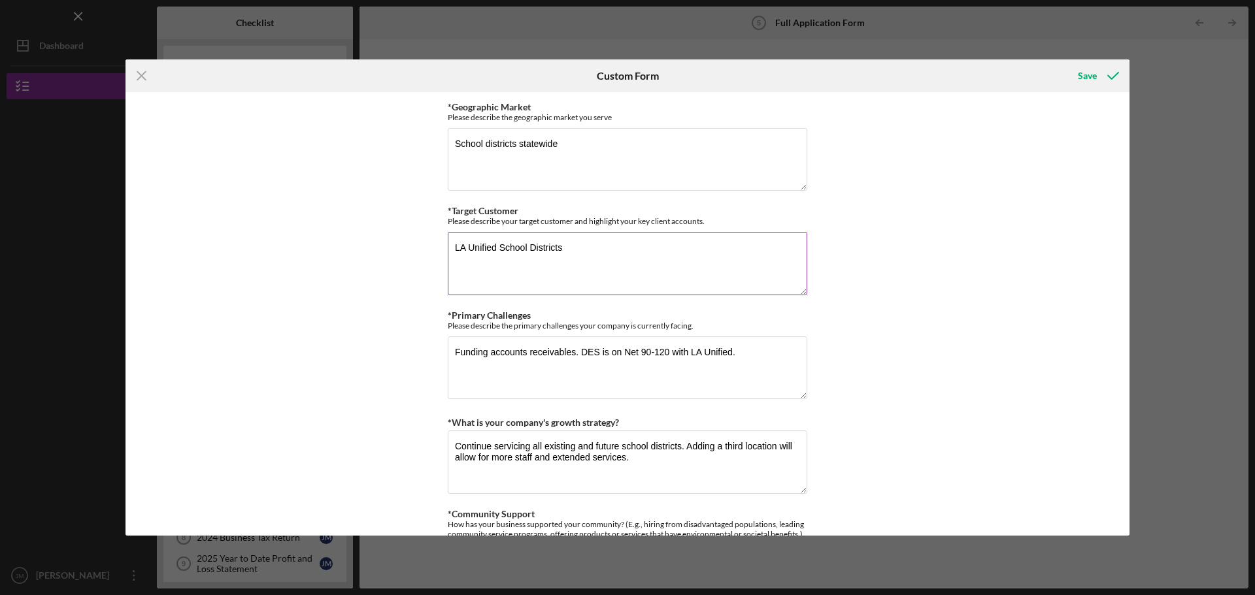
click at [592, 240] on textarea "LA Unified School Districts" at bounding box center [628, 263] width 360 height 63
click at [561, 137] on textarea "School districts statewide" at bounding box center [628, 159] width 360 height 63
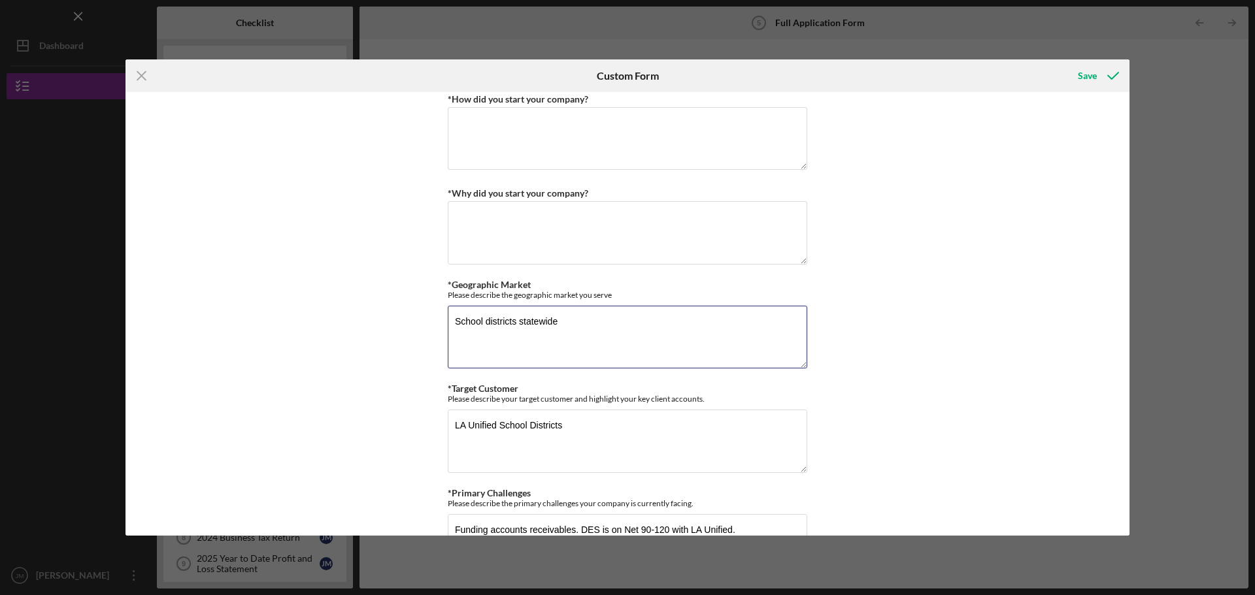
scroll to position [673, 0]
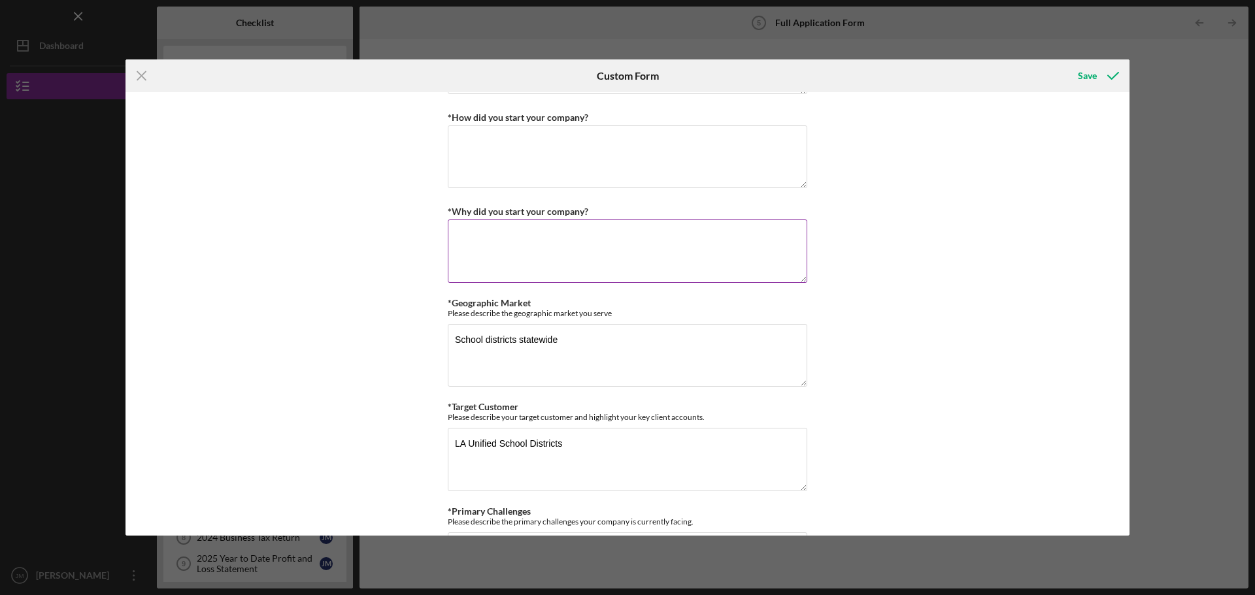
click at [510, 240] on textarea "*Why did you start your company?" at bounding box center [628, 251] width 360 height 63
type textarea "To be the"
click at [517, 149] on textarea "*How did you start your company?" at bounding box center [628, 156] width 360 height 63
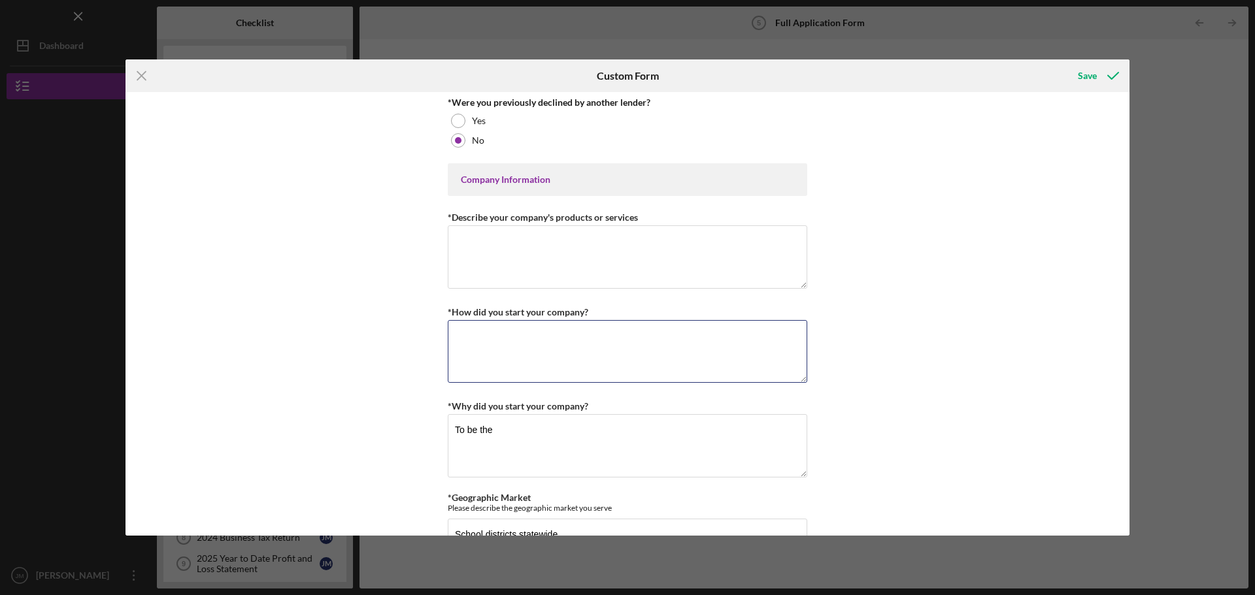
scroll to position [477, 0]
click at [514, 239] on textarea "*Describe your company's products or services" at bounding box center [628, 258] width 360 height 63
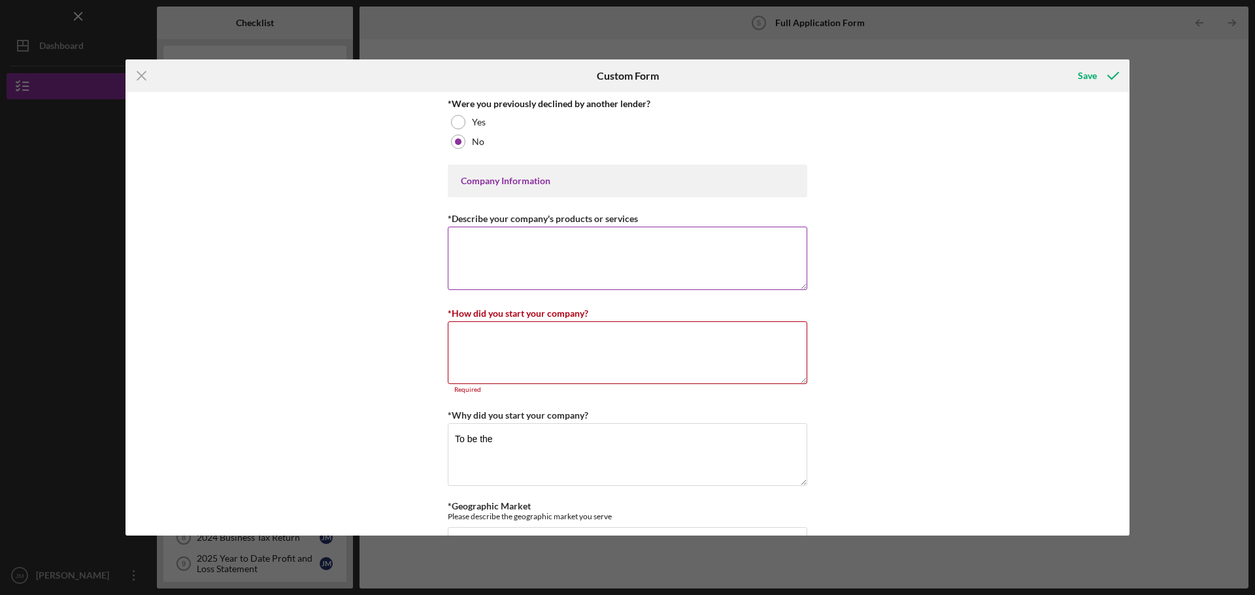
click at [500, 244] on textarea "*Describe your company's products or services" at bounding box center [628, 258] width 360 height 63
type textarea "Special education services"
click at [517, 441] on textarea "To be the" at bounding box center [628, 455] width 360 height 63
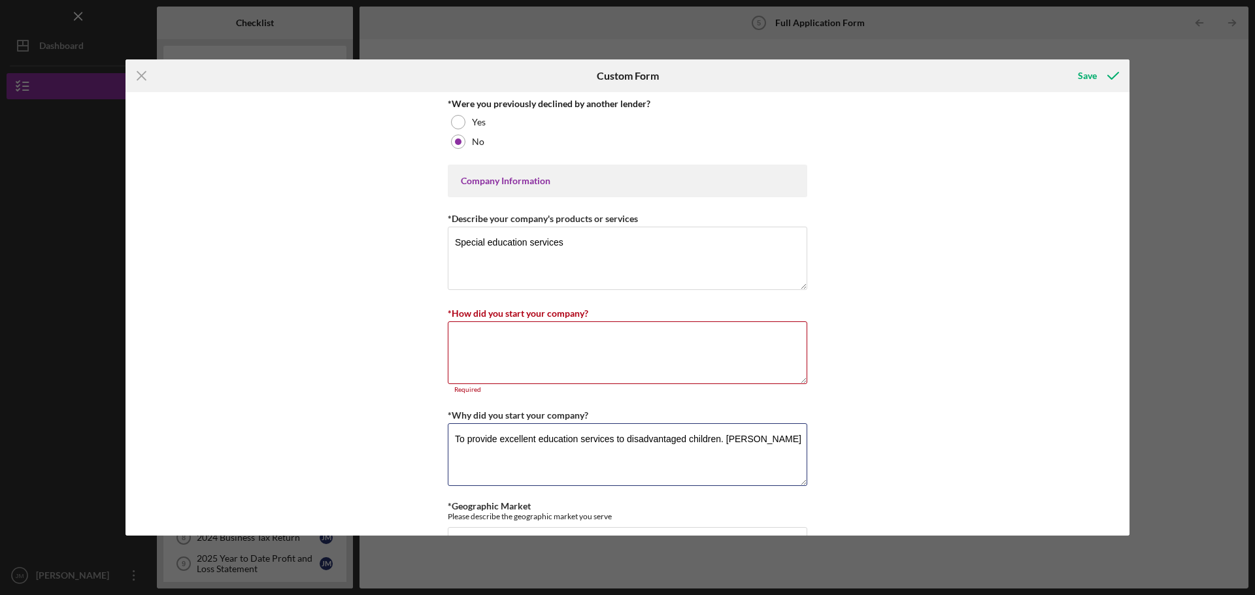
type textarea "To provide excellent education services to disadvantaged children. [PERSON_NAME]"
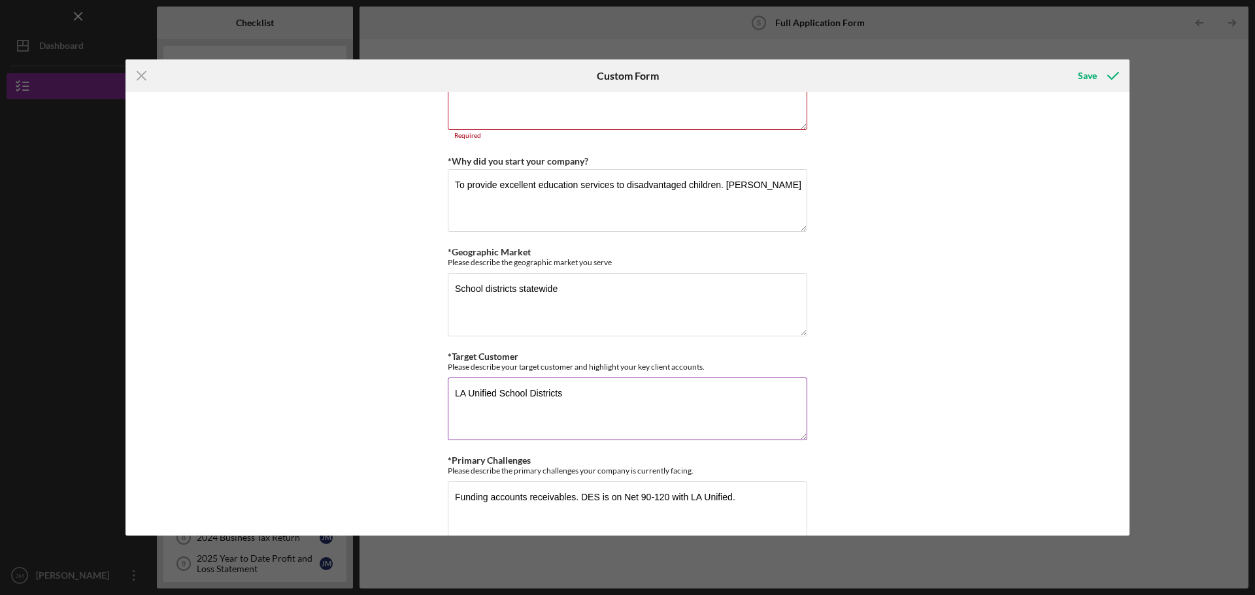
scroll to position [738, 0]
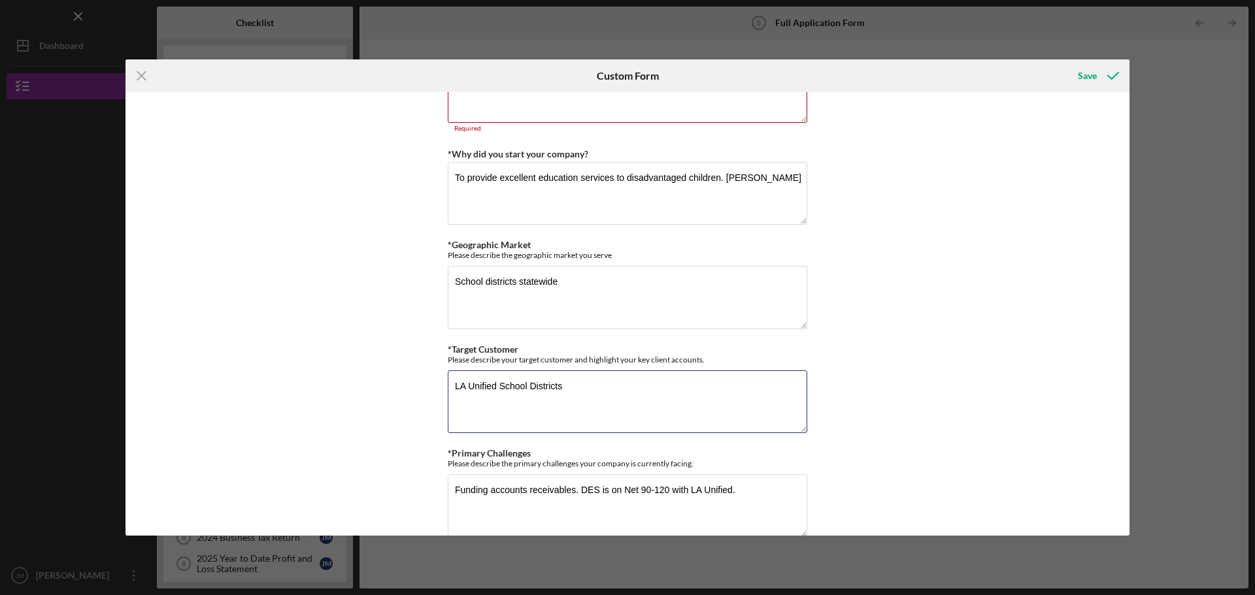
drag, startPoint x: 569, startPoint y: 381, endPoint x: 382, endPoint y: 380, distance: 187.6
click at [382, 380] on div "Loan Request *Requested Loan Amount $500,000 *Use of Proceeds Purchase Inventor…" at bounding box center [627, 314] width 1004 height 444
paste textarea "1. Our primary customers are Local Education Agencies (LEAs) such as school dis…"
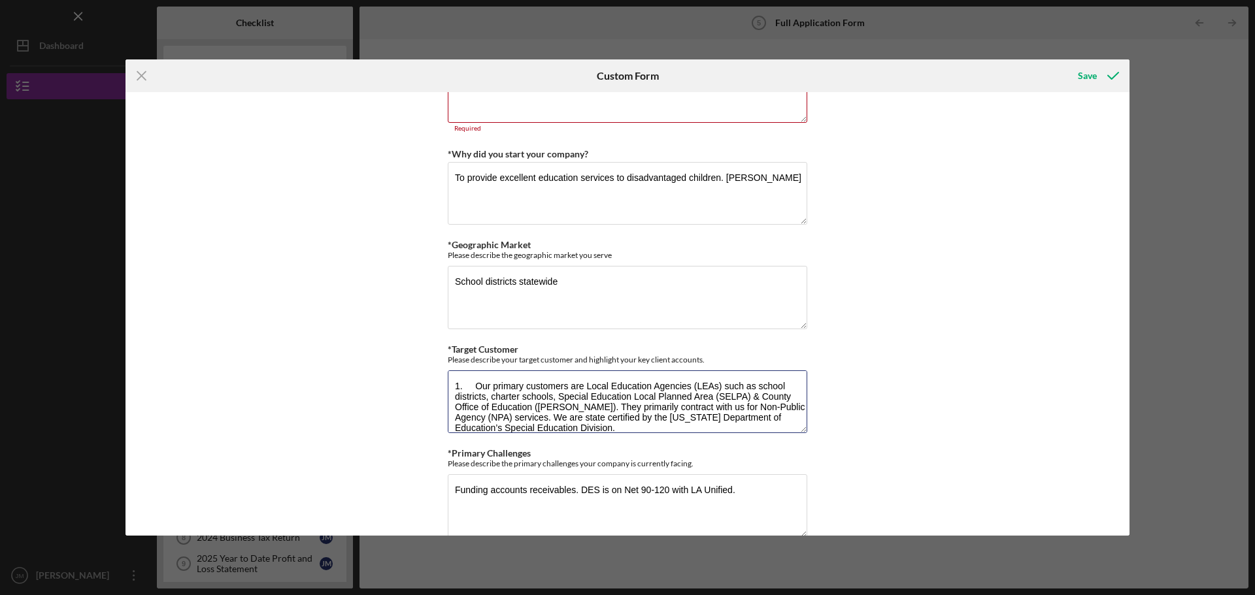
scroll to position [1, 0]
click at [473, 383] on textarea "1. Our primary customers are Local Education Agencies (LEAs) such as school dis…" at bounding box center [628, 402] width 360 height 63
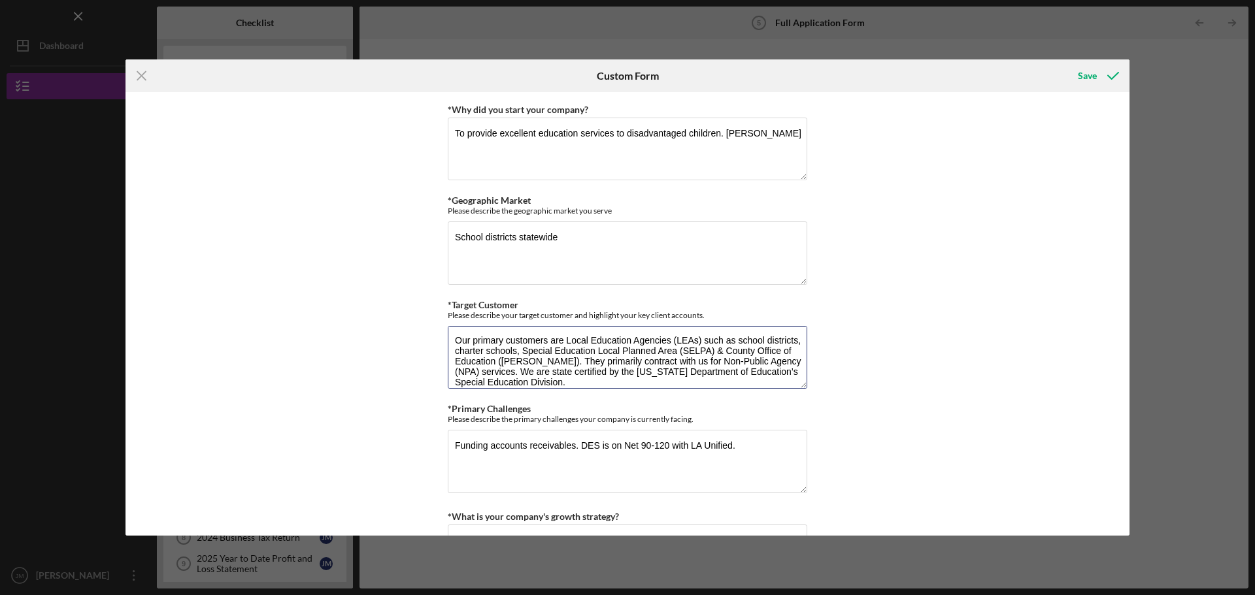
scroll to position [803, 0]
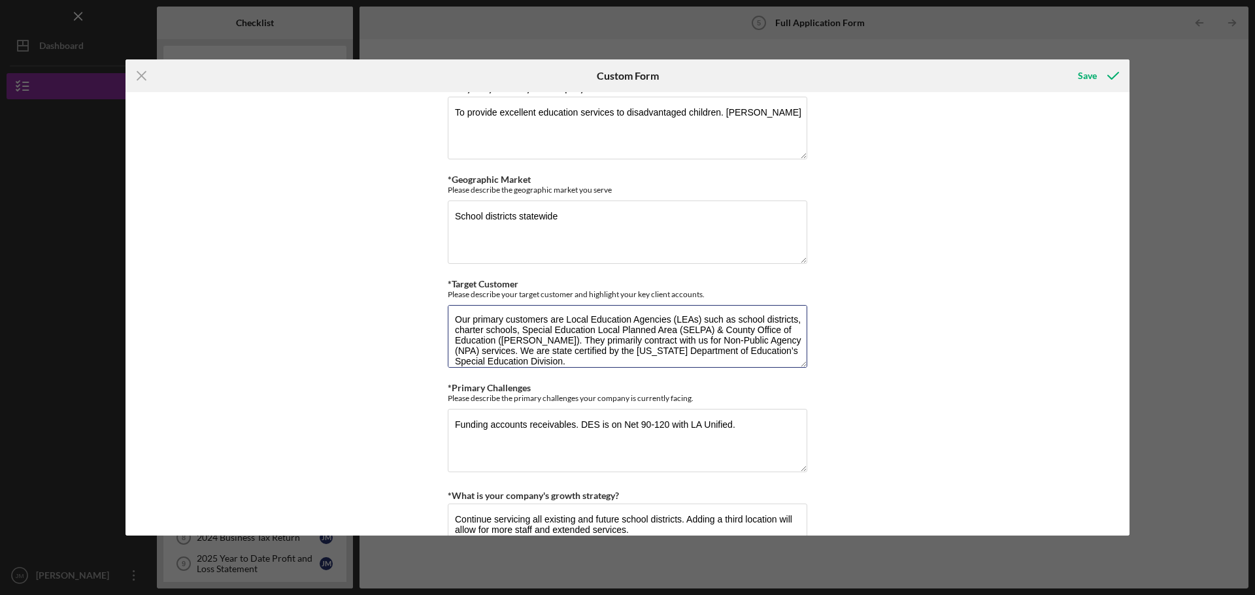
type textarea "Our primary customers are Local Education Agencies (LEAs) such as school distri…"
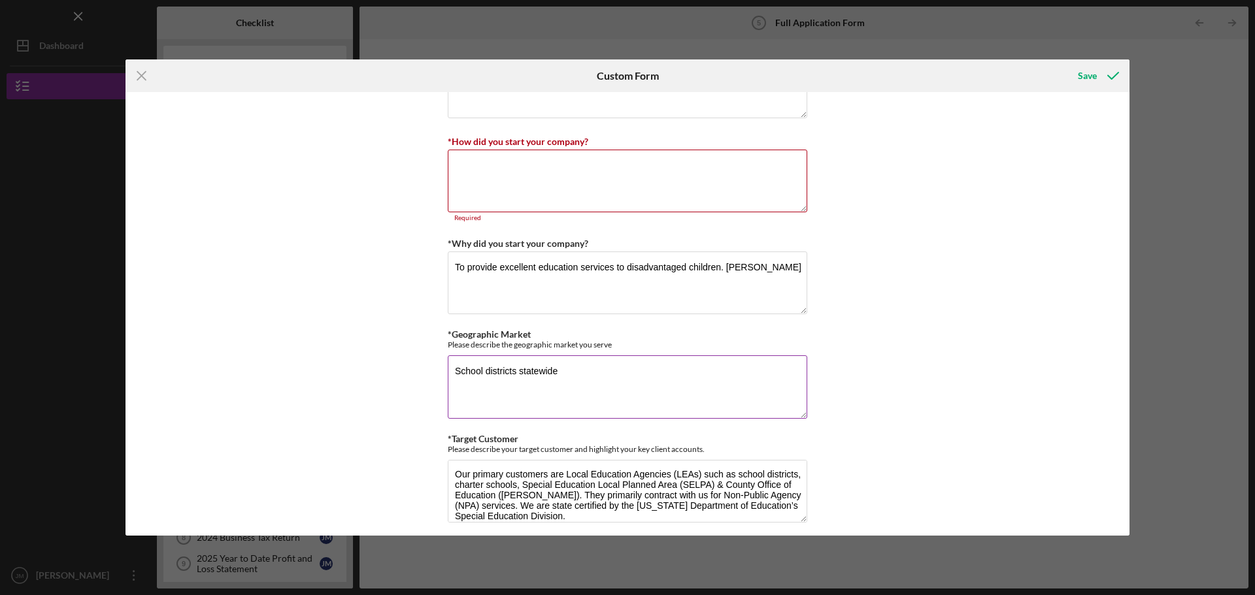
scroll to position [607, 0]
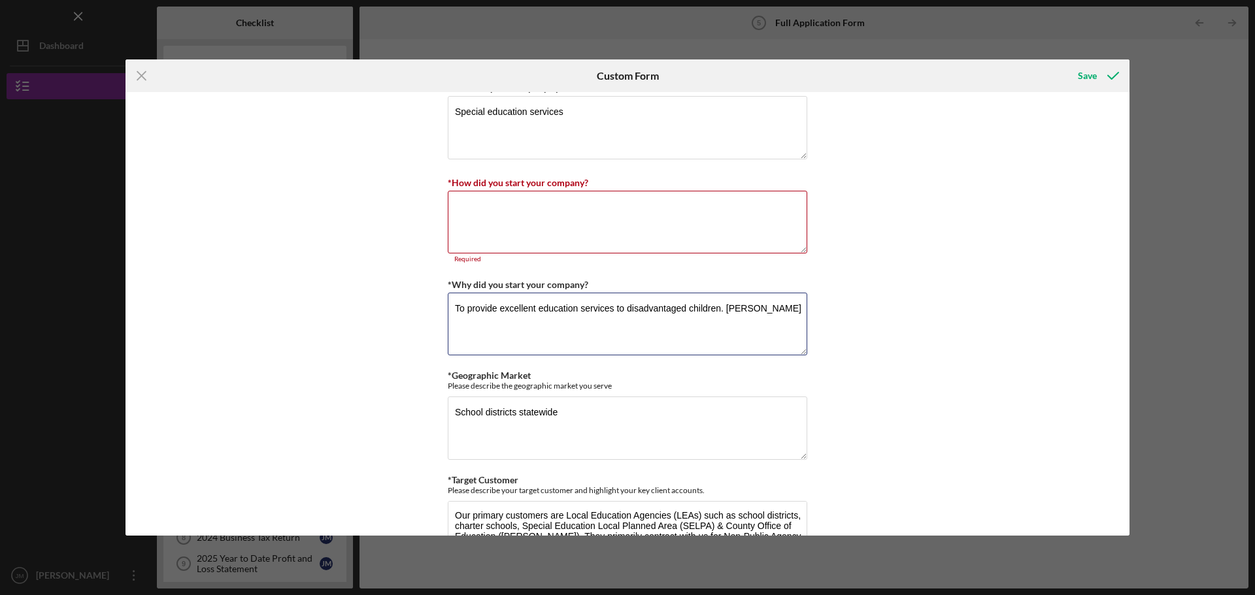
drag, startPoint x: 762, startPoint y: 307, endPoint x: 417, endPoint y: 302, distance: 345.2
click at [417, 302] on div "Loan Request *Requested Loan Amount $500,000 *Use of Proceeds Purchase Inventor…" at bounding box center [627, 314] width 1004 height 444
paste textarea "2. I was previously Director of NPA services for both companies listed above (P…"
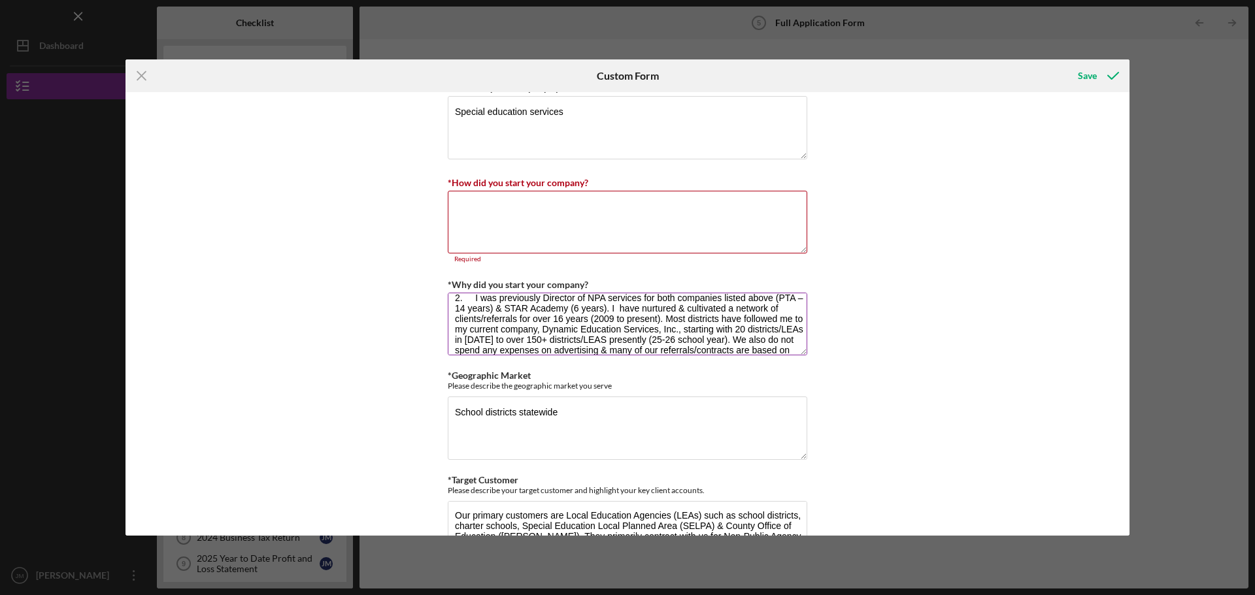
scroll to position [0, 0]
click at [473, 307] on textarea "2. I was previously Director of NPA services for both companies listed above (P…" at bounding box center [628, 324] width 360 height 63
drag, startPoint x: 633, startPoint y: 309, endPoint x: 651, endPoint y: 312, distance: 17.8
click at [651, 312] on textarea "I was previously Director of NPA services for both companies listed above (PTA …" at bounding box center [628, 324] width 360 height 63
click at [652, 312] on textarea "I was previously Director of NPA services for both companies listed above (PTA …" at bounding box center [628, 324] width 360 height 63
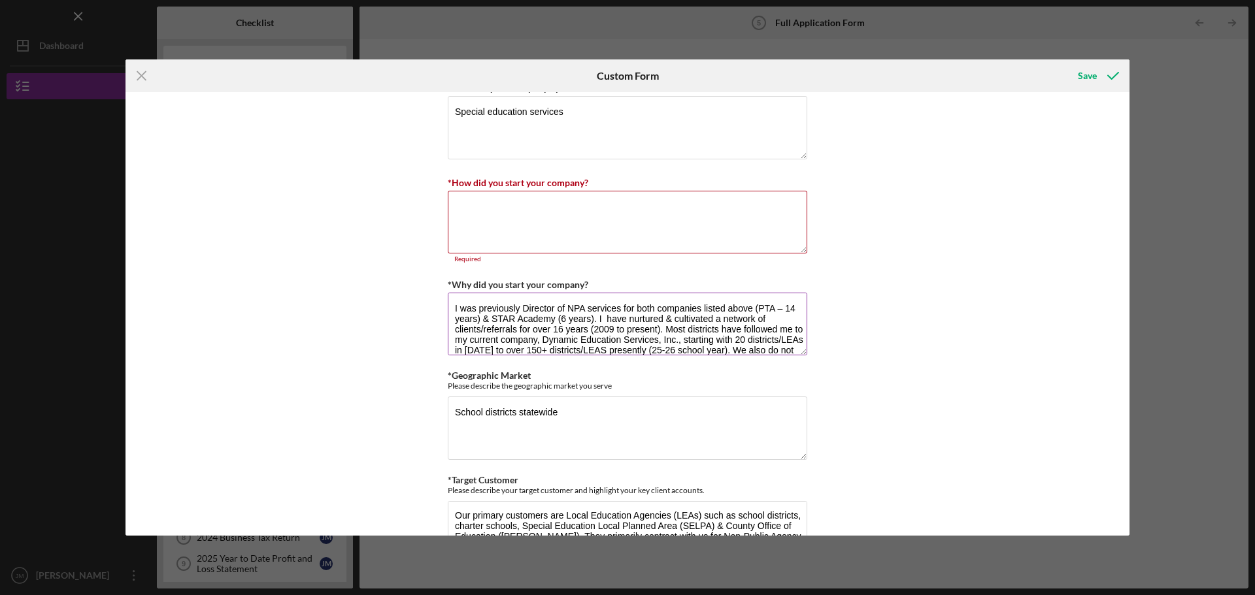
click at [677, 310] on textarea "I was previously Director of NPA services for both companies listed above (PTA …" at bounding box center [628, 324] width 360 height 63
click at [637, 310] on textarea "I was previously Director of NPA services for both companies listed above (PTA …" at bounding box center [628, 324] width 360 height 63
drag, startPoint x: 636, startPoint y: 309, endPoint x: 750, endPoint y: 307, distance: 114.4
click at [750, 307] on textarea "I was previously Director of NPA services for both companies listed above (PTA …" at bounding box center [628, 324] width 360 height 63
paste textarea "Professional Tutors of America, Inc. (PTA) & [PERSON_NAME] Family of Programs –…"
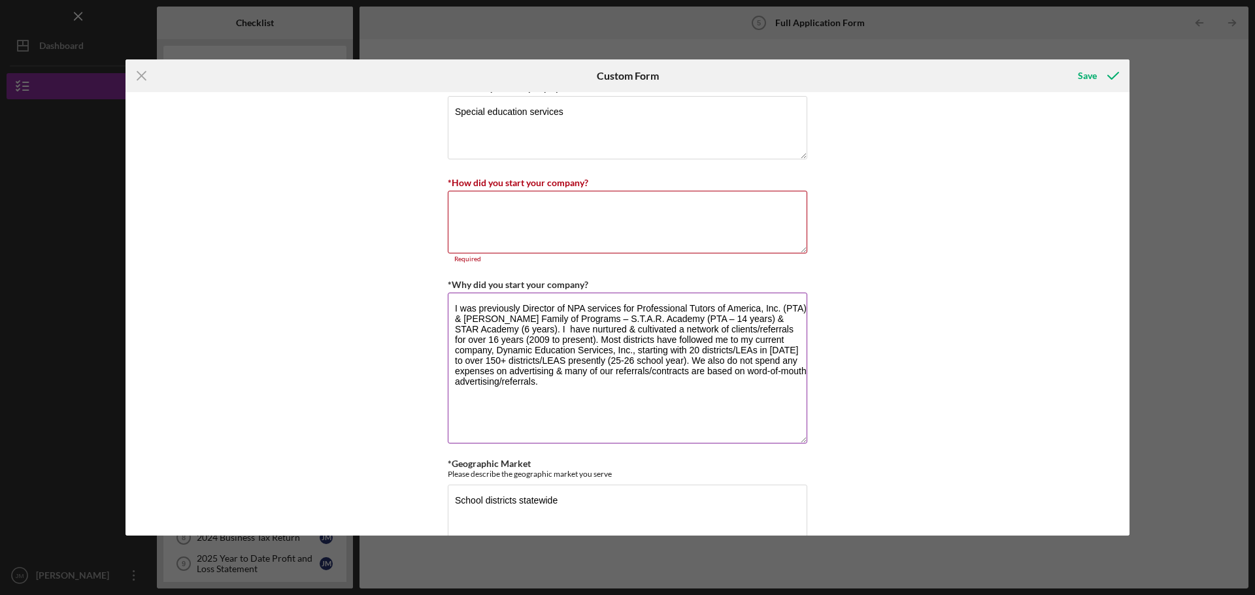
drag, startPoint x: 801, startPoint y: 351, endPoint x: 795, endPoint y: 439, distance: 87.8
click at [795, 439] on textarea "I was previously Director of NPA services for Professional Tutors of America, I…" at bounding box center [628, 368] width 360 height 151
drag, startPoint x: 640, startPoint y: 363, endPoint x: 688, endPoint y: 389, distance: 55.0
click at [688, 389] on textarea "I was previously Director of NPA services for Professional Tutors of America, I…" at bounding box center [628, 368] width 360 height 151
drag, startPoint x: 679, startPoint y: 369, endPoint x: 291, endPoint y: 292, distance: 395.8
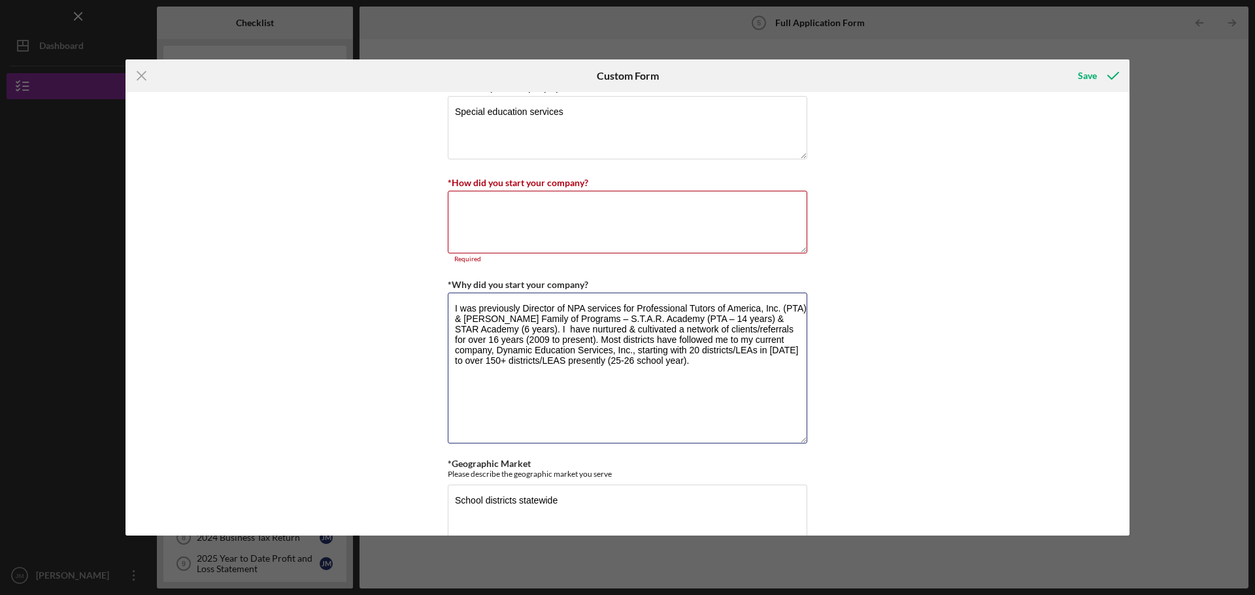
click at [291, 292] on div "Loan Request *Requested Loan Amount $500,000 *Use of Proceeds Purchase Inventor…" at bounding box center [627, 314] width 1004 height 444
type textarea "I was previously Director of NPA services for Professional Tutors of America, I…"
click at [508, 209] on textarea "*How did you start your company?" at bounding box center [628, 222] width 360 height 63
paste textarea "I was previously Director of NPA services for Professional Tutors of America, I…"
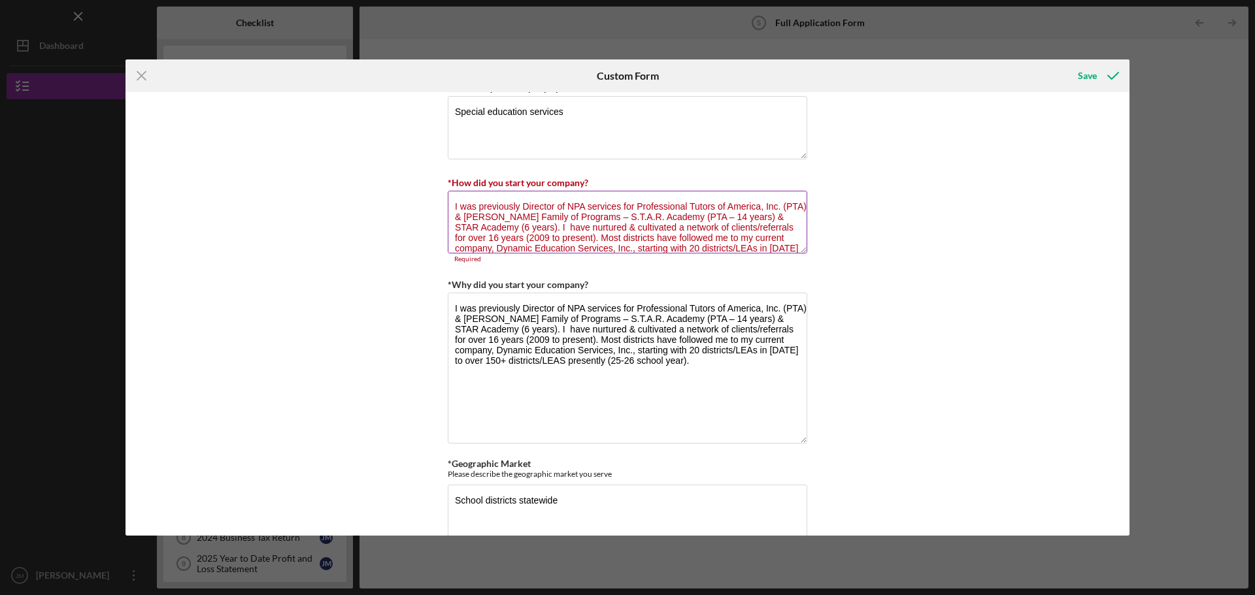
scroll to position [12, 0]
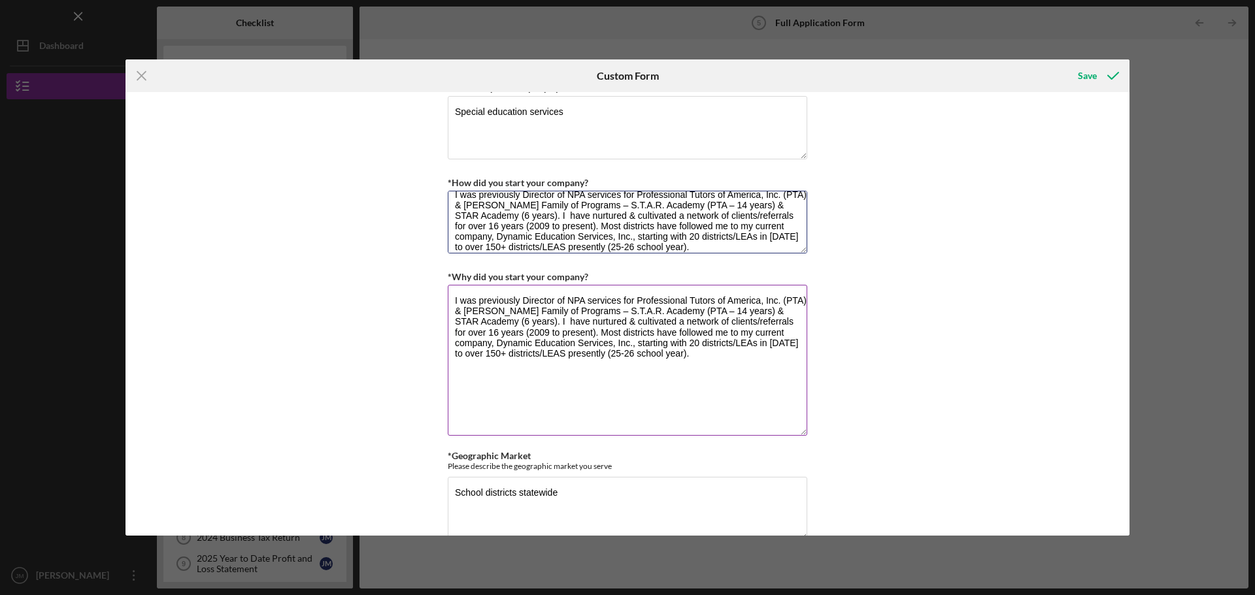
type textarea "I was previously Director of NPA services for Professional Tutors of America, I…"
drag, startPoint x: 595, startPoint y: 343, endPoint x: 271, endPoint y: 280, distance: 329.7
click at [271, 280] on div "Loan Request *Requested Loan Amount $500,000 *Use of Proceeds Purchase Inventor…" at bounding box center [627, 314] width 1004 height 444
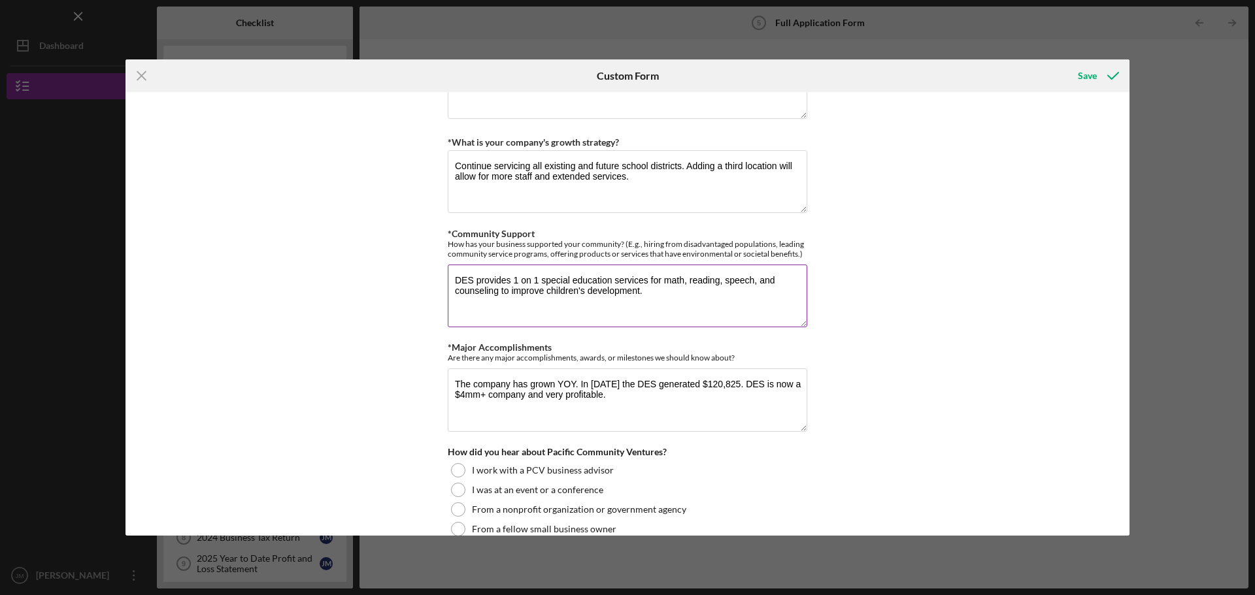
scroll to position [1261, 0]
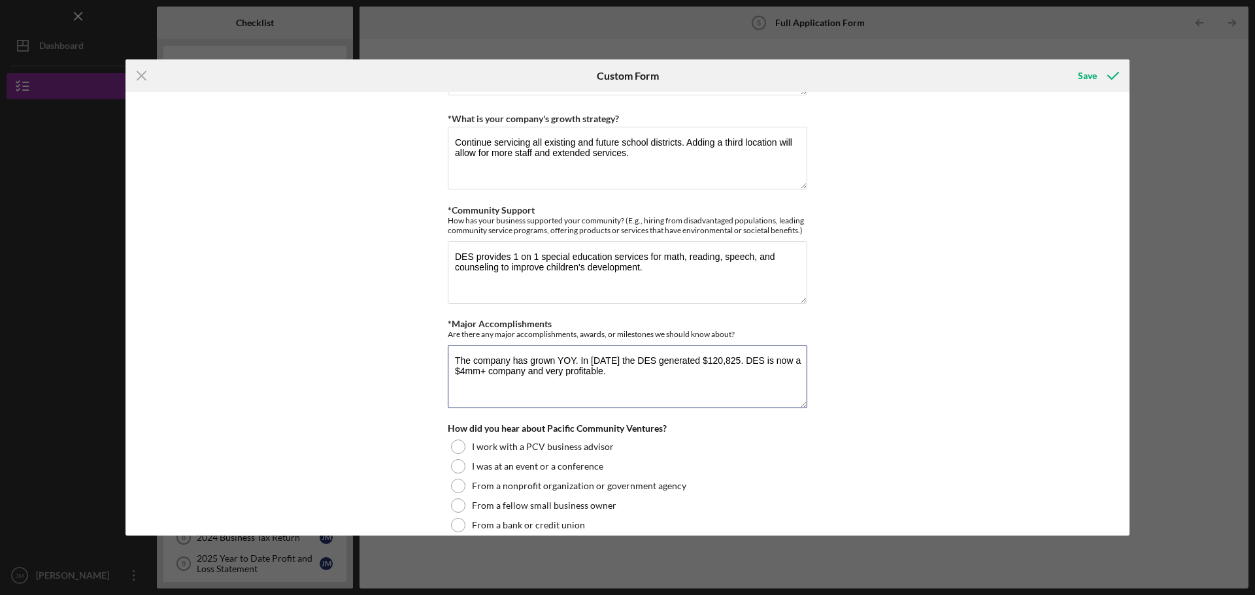
drag, startPoint x: 612, startPoint y: 371, endPoint x: 397, endPoint y: 342, distance: 216.4
click at [397, 342] on div "Loan Request *Requested Loan Amount $500,000 *Use of Proceeds Purchase Inventor…" at bounding box center [627, 314] width 1004 height 444
paste textarea "Our revenue has grown from 50% to 100% every year since [DATE]. We’ve slowed th…"
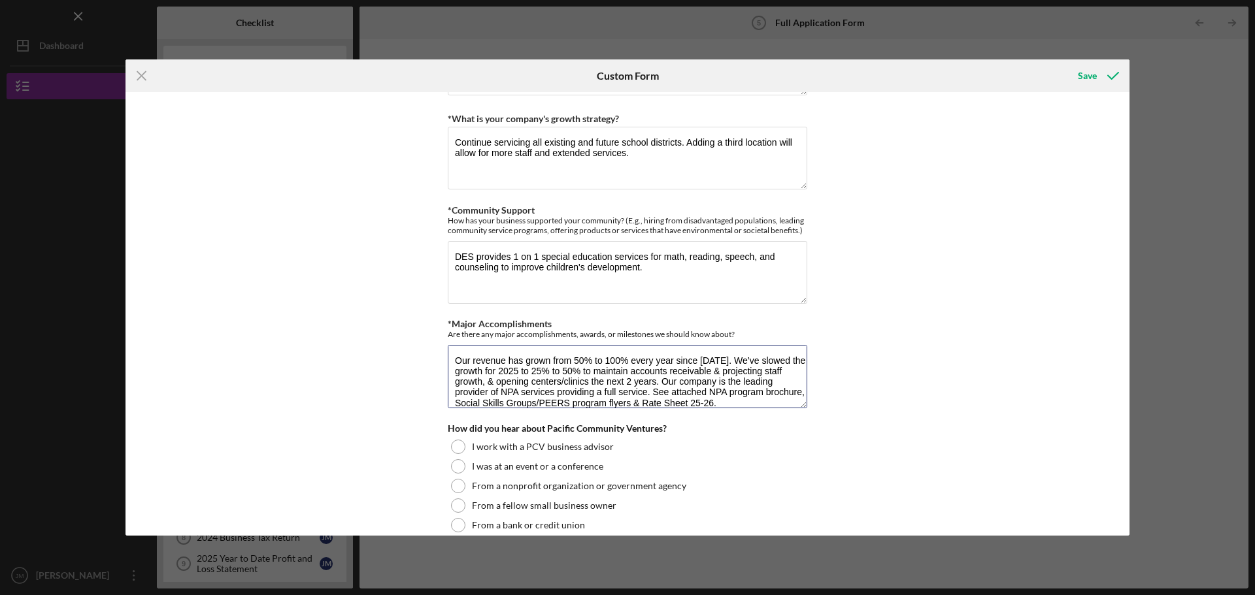
scroll to position [1, 0]
type textarea "Our revenue has grown from 50% to 100% every year since [DATE]. We’ve slowed th…"
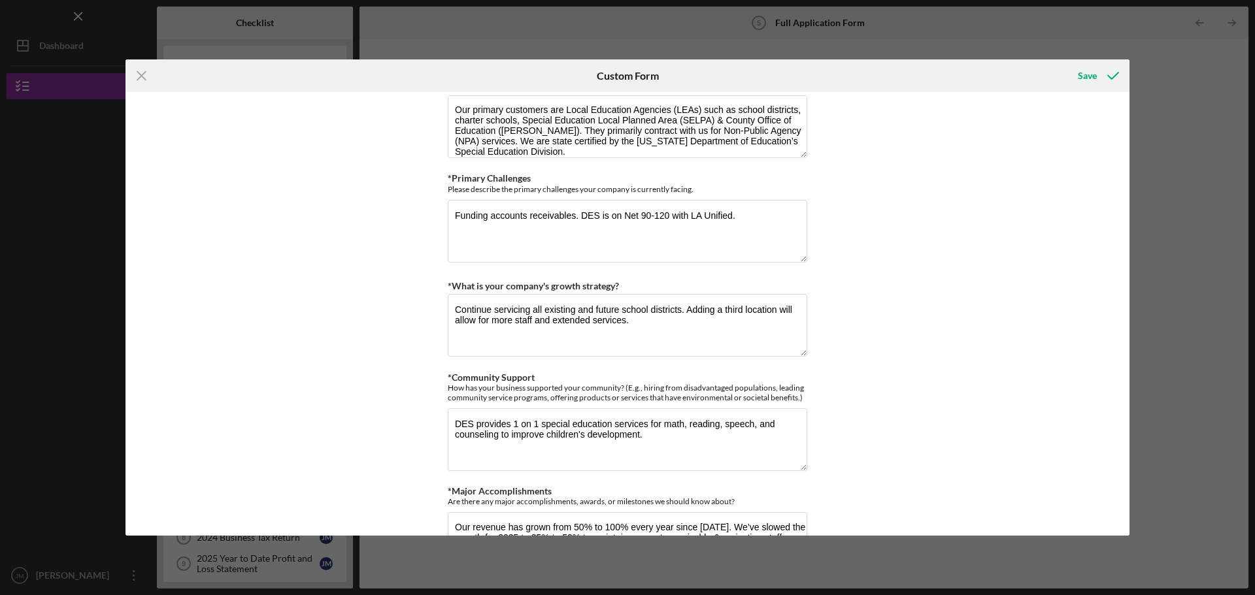
scroll to position [1065, 0]
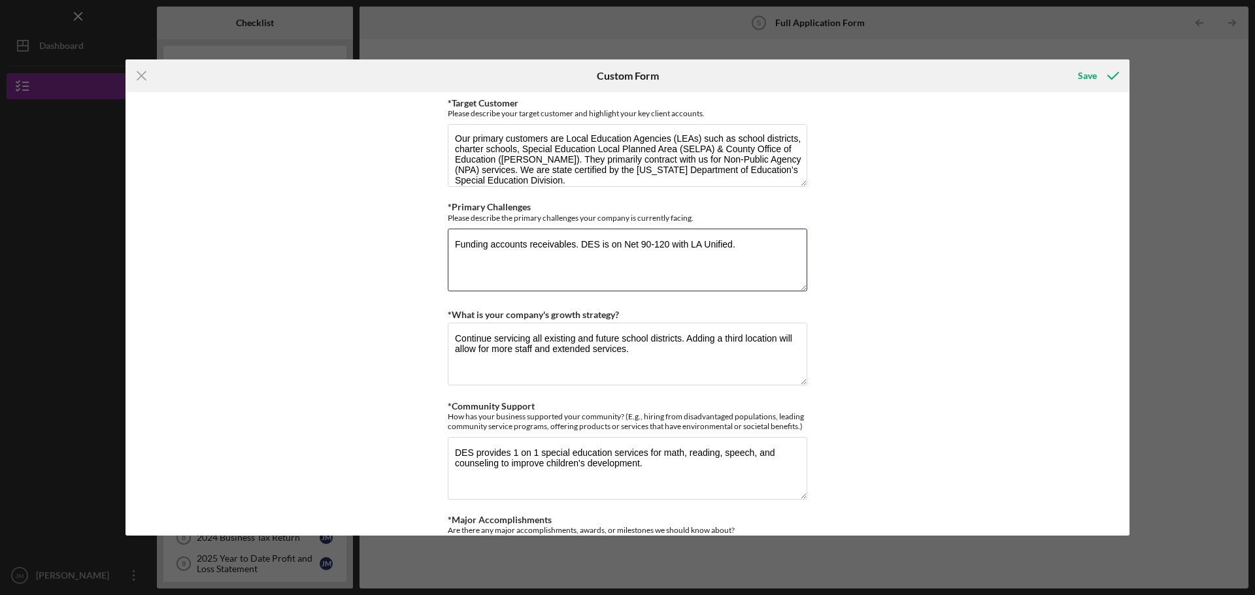
drag, startPoint x: 456, startPoint y: 246, endPoint x: 810, endPoint y: 250, distance: 354.3
click at [810, 250] on div "Loan Request *Requested Loan Amount $500,000 *Use of Proceeds Purchase Inventor…" at bounding box center [627, 314] width 1004 height 444
paste textarea "Only unusual items is our account with LAUSD which is 35% of our revenue. [GEOG…"
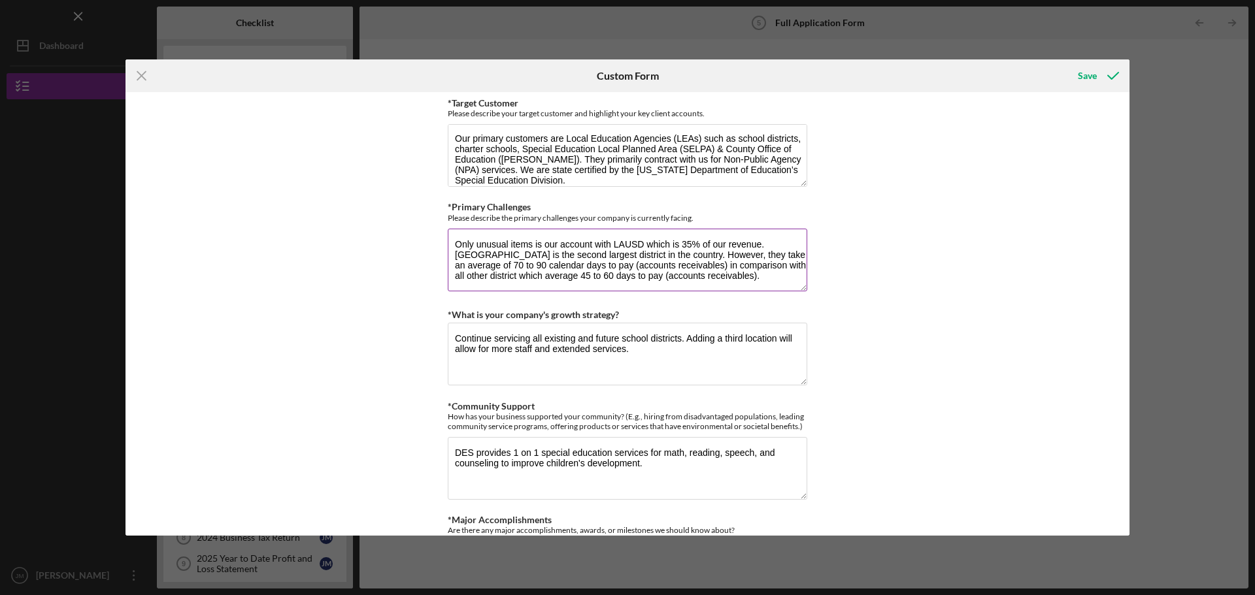
click at [776, 278] on textarea "Only unusual items is our account with LAUSD which is 35% of our revenue. [GEOG…" at bounding box center [628, 260] width 360 height 63
drag, startPoint x: 453, startPoint y: 241, endPoint x: 546, endPoint y: 246, distance: 93.0
click at [546, 246] on textarea "Only unusual items is our account with LAUSD which is 35% of our revenue. [GEOG…" at bounding box center [628, 260] width 360 height 63
paste textarea "Maintaining working capital & to pay for staff wages each month. We have over 1…"
type textarea "Maintaining working capital & to pay for staff wages each month. We have over 1…"
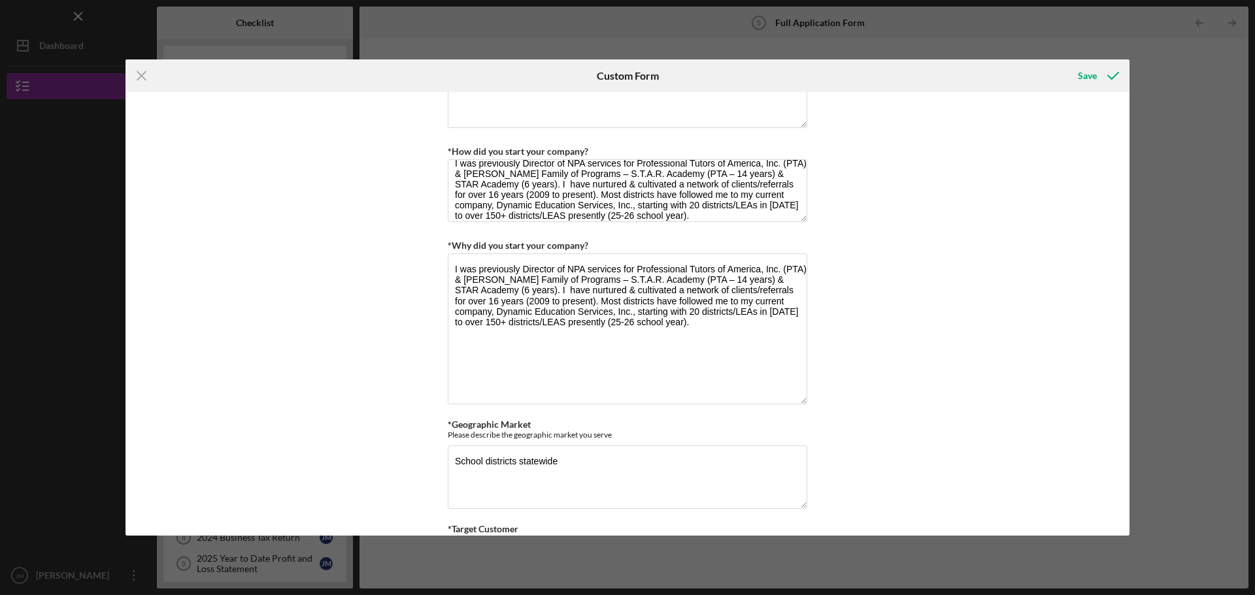
scroll to position [719, 0]
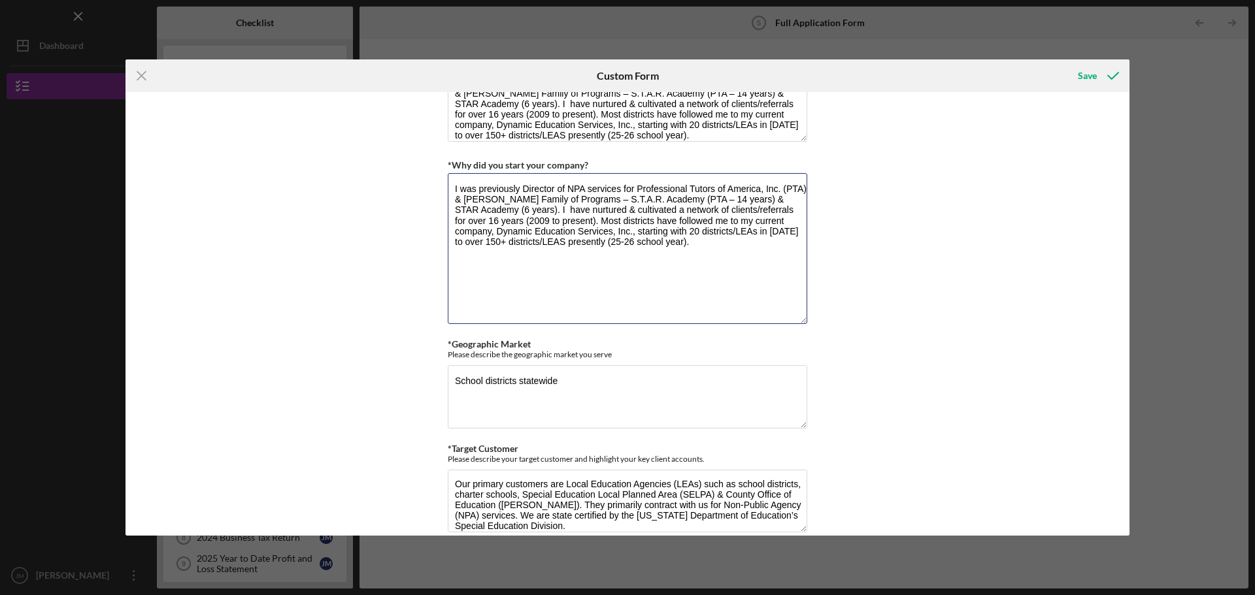
drag, startPoint x: 689, startPoint y: 250, endPoint x: 405, endPoint y: 177, distance: 293.6
click at [428, 173] on div "Loan Request *Requested Loan Amount $500,000 *Use of Proceeds Purchase Inventor…" at bounding box center [627, 314] width 1004 height 444
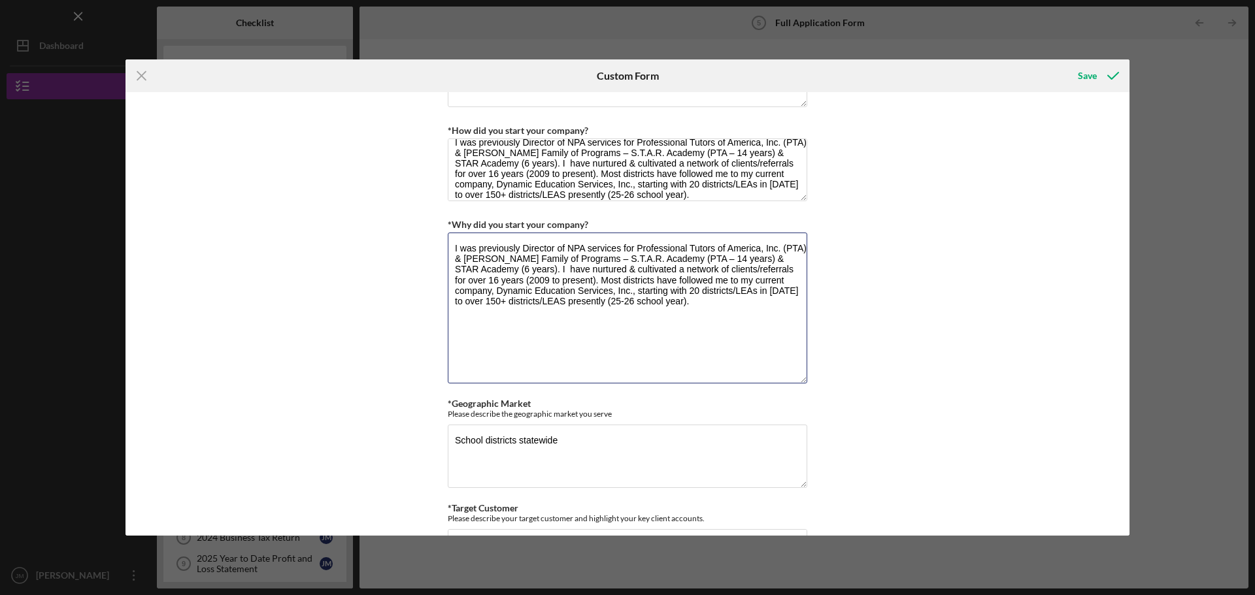
scroll to position [588, 0]
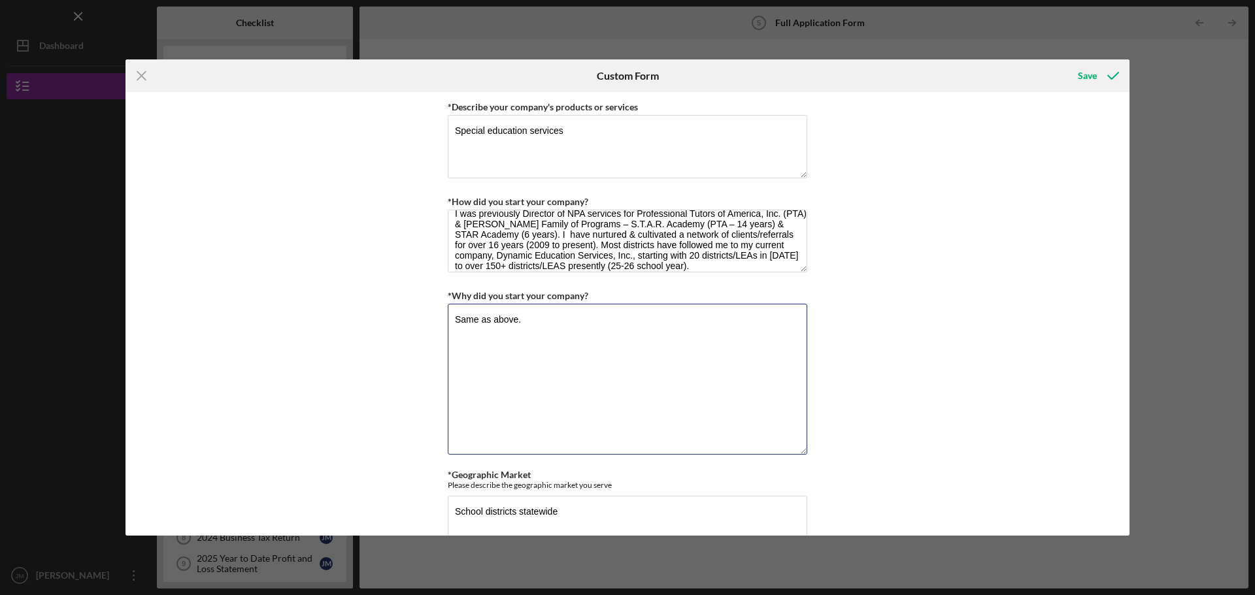
drag, startPoint x: 535, startPoint y: 326, endPoint x: 419, endPoint y: 326, distance: 115.7
click at [420, 326] on div "Loan Request *Requested Loan Amount $500,000 *Use of Proceeds Purchase Inventor…" at bounding box center [627, 314] width 1004 height 444
type textarea "T"
drag, startPoint x: 503, startPoint y: 332, endPoint x: 427, endPoint y: 307, distance: 80.0
click at [427, 307] on div "Loan Request *Requested Loan Amount $500,000 *Use of Proceeds Purchase Inventor…" at bounding box center [627, 314] width 1004 height 444
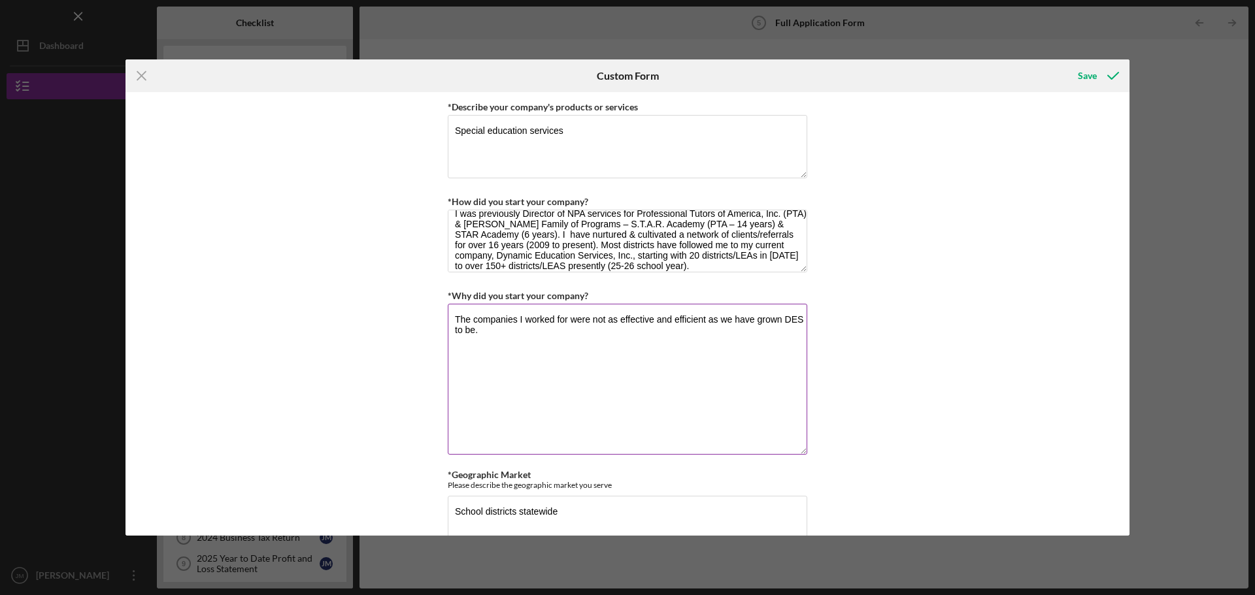
click at [478, 324] on textarea "The companies I worked for were not as effective and efficient as we have grown…" at bounding box center [628, 379] width 360 height 151
drag, startPoint x: 524, startPoint y: 331, endPoint x: 477, endPoint y: 340, distance: 47.3
click at [477, 340] on textarea "The companies I worked for were not as effective and efficient as we have grown…" at bounding box center [628, 379] width 360 height 151
type textarea "The companies I worked for were not as effective and efficient as we have grown…"
click at [424, 385] on div "Loan Request *Requested Loan Amount $500,000 *Use of Proceeds Purchase Inventor…" at bounding box center [627, 314] width 1004 height 444
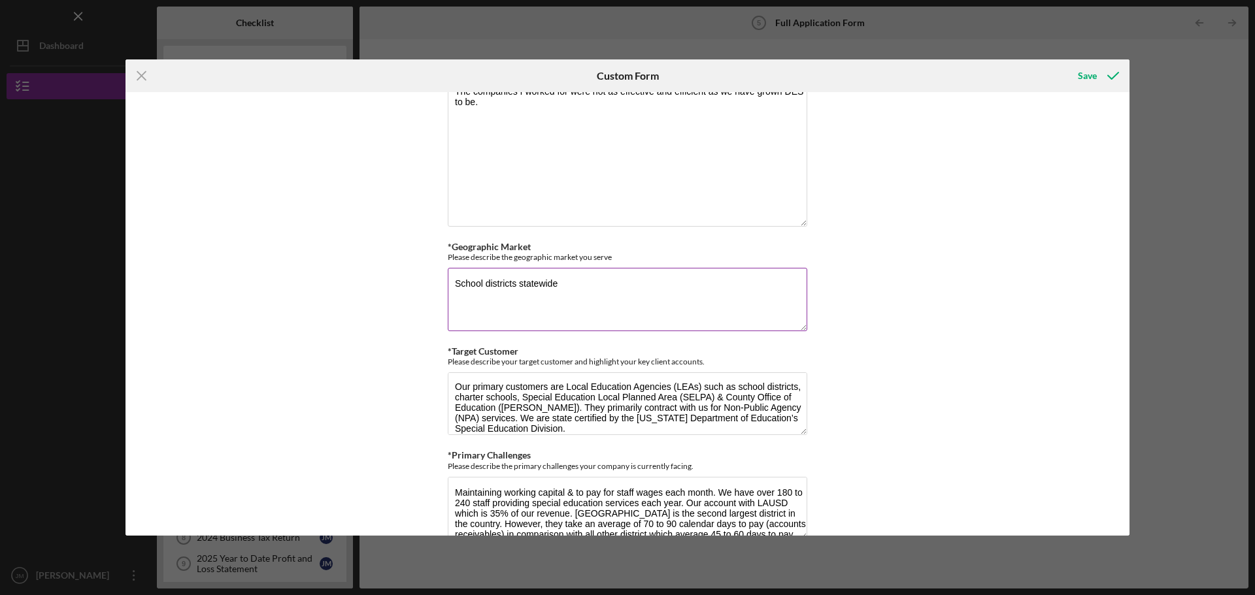
scroll to position [850, 0]
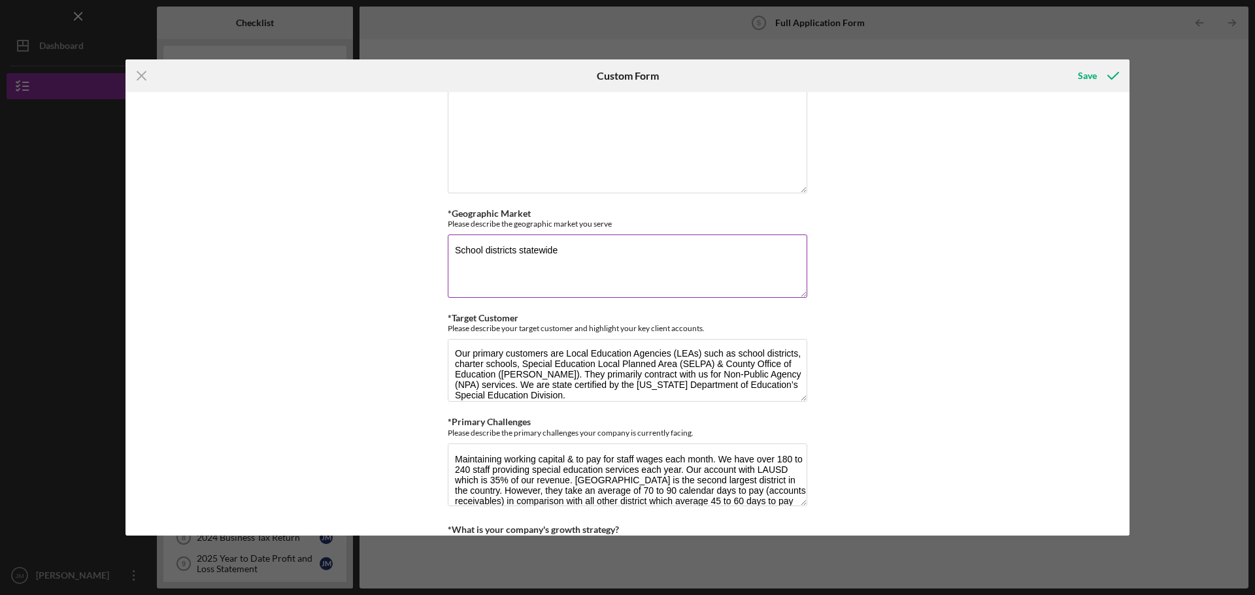
click at [588, 250] on textarea "School districts statewide" at bounding box center [628, 266] width 360 height 63
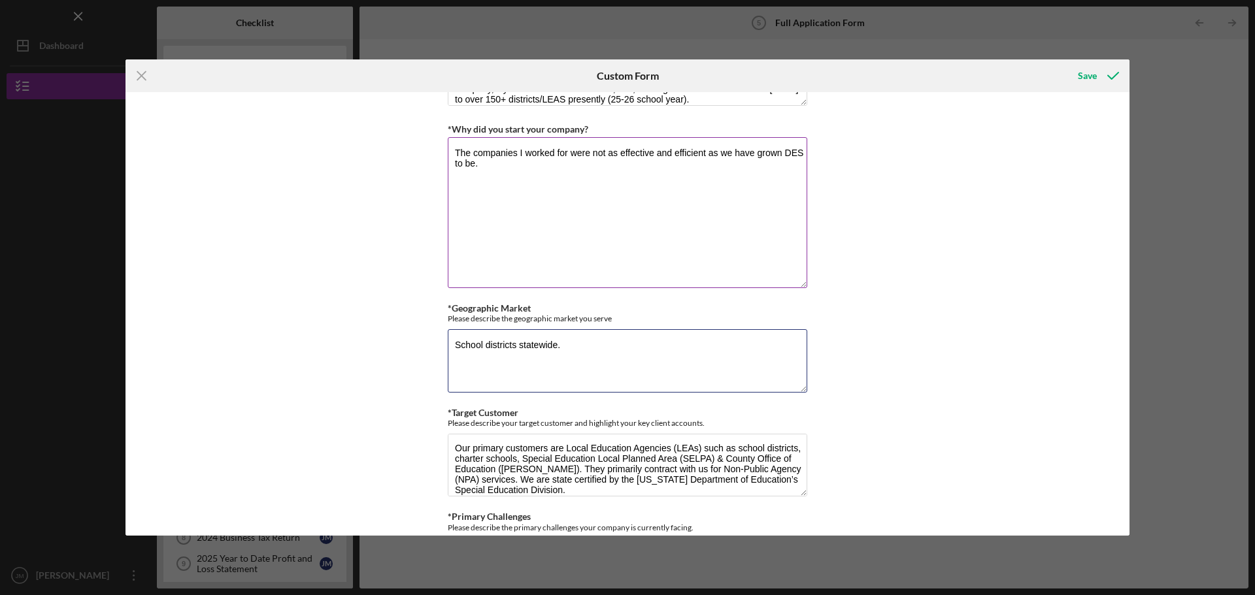
scroll to position [588, 0]
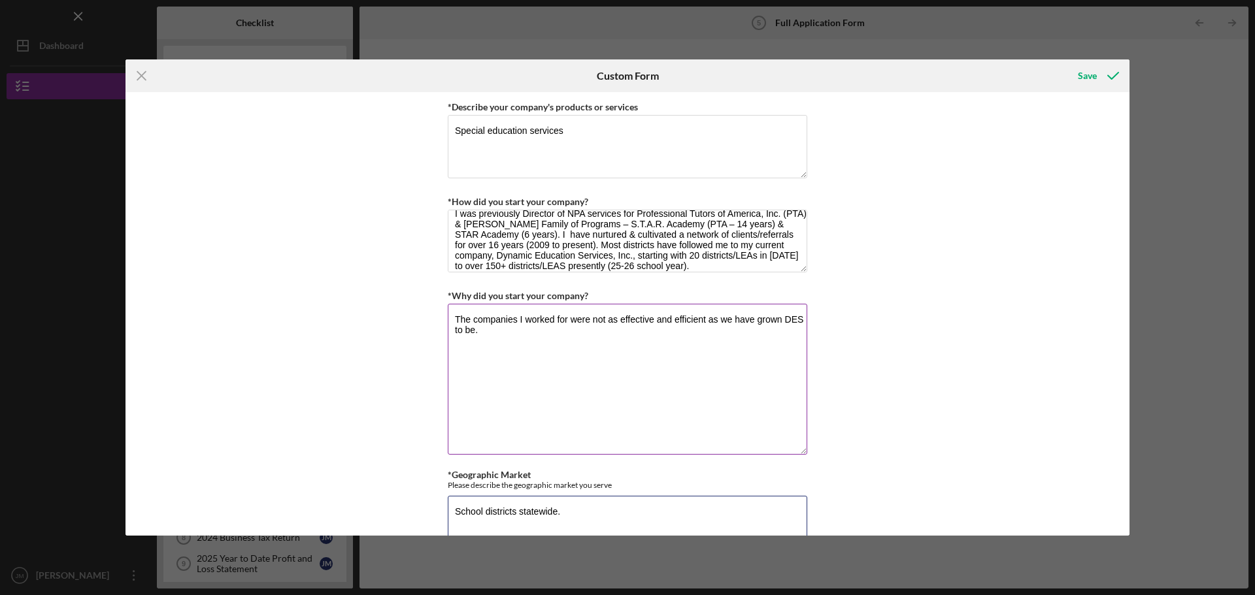
type textarea "School districts statewide."
click at [449, 320] on textarea "The companies I worked for were not as effective and efficient as we have grown…" at bounding box center [628, 379] width 360 height 151
drag, startPoint x: 456, startPoint y: 320, endPoint x: 584, endPoint y: 341, distance: 129.9
click at [584, 341] on textarea "The companies I worked for were not as effective and efficient as we have grown…" at bounding box center [628, 379] width 360 height 151
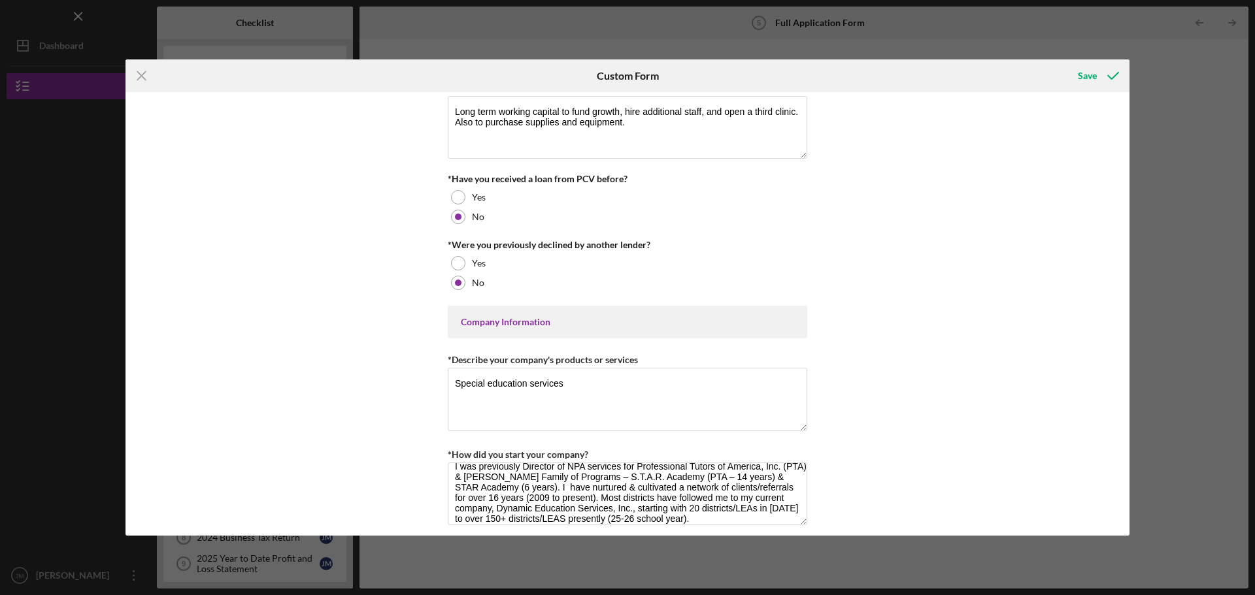
scroll to position [65, 0]
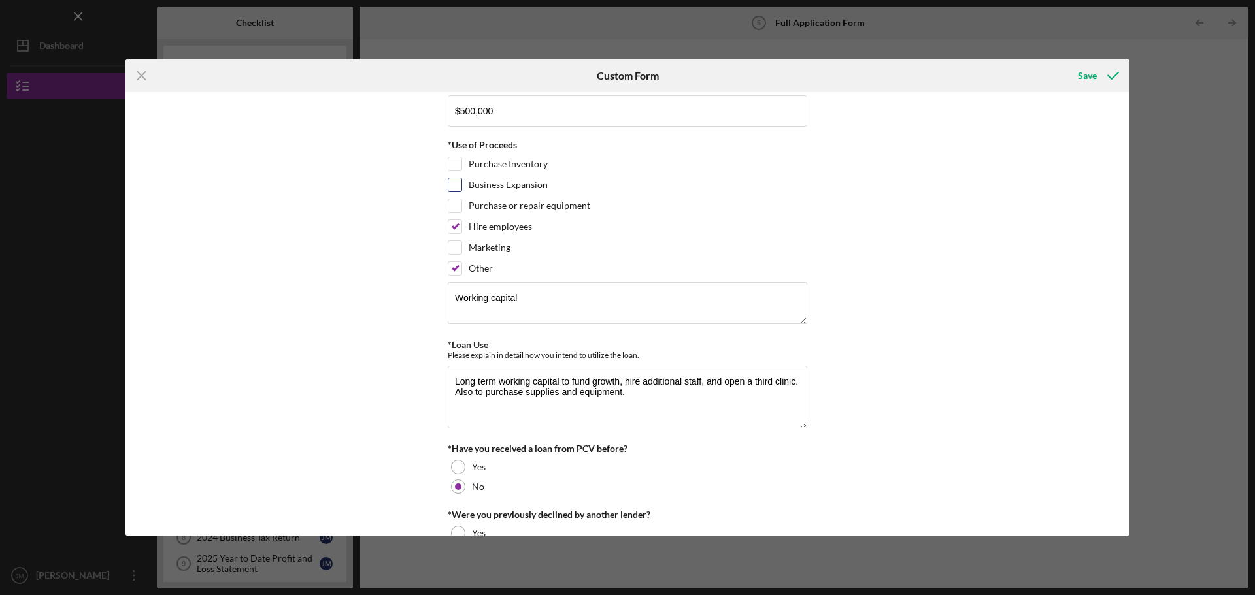
type textarea "There are gaps that weren't being filled by PTA and STAR that needed to be addr…"
click at [456, 185] on input "Business Expansion" at bounding box center [454, 184] width 13 height 13
checkbox input "true"
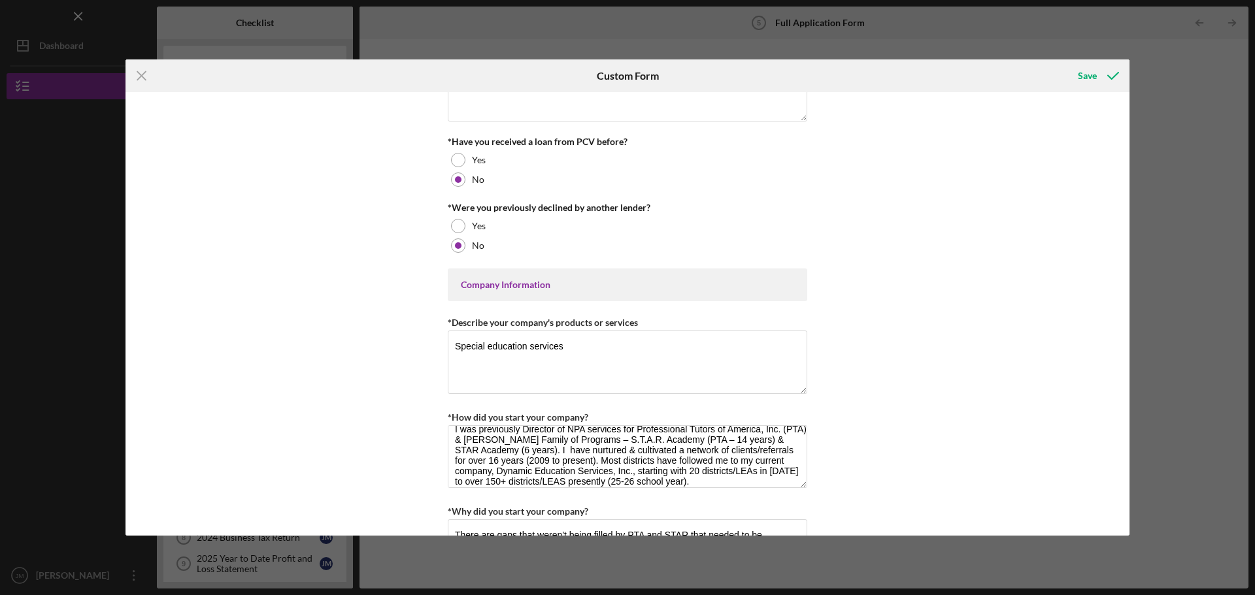
scroll to position [523, 0]
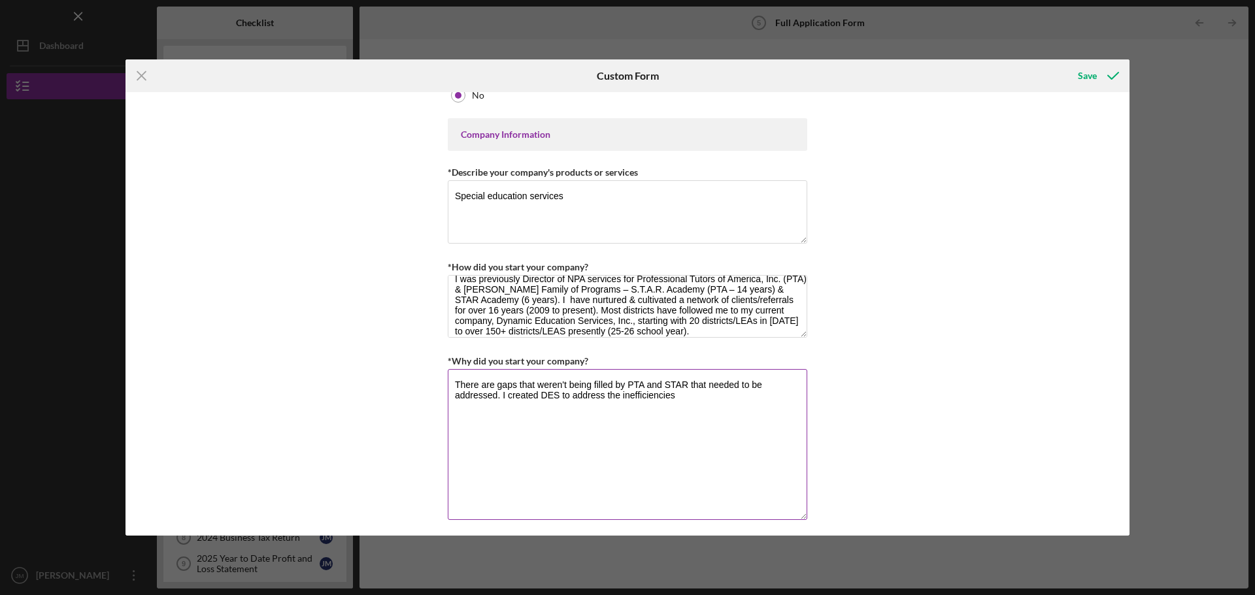
click at [719, 395] on textarea "There are gaps that weren't being filled by PTA and STAR that needed to be addr…" at bounding box center [628, 444] width 360 height 151
click at [1085, 75] on div "Save" at bounding box center [1087, 76] width 19 height 26
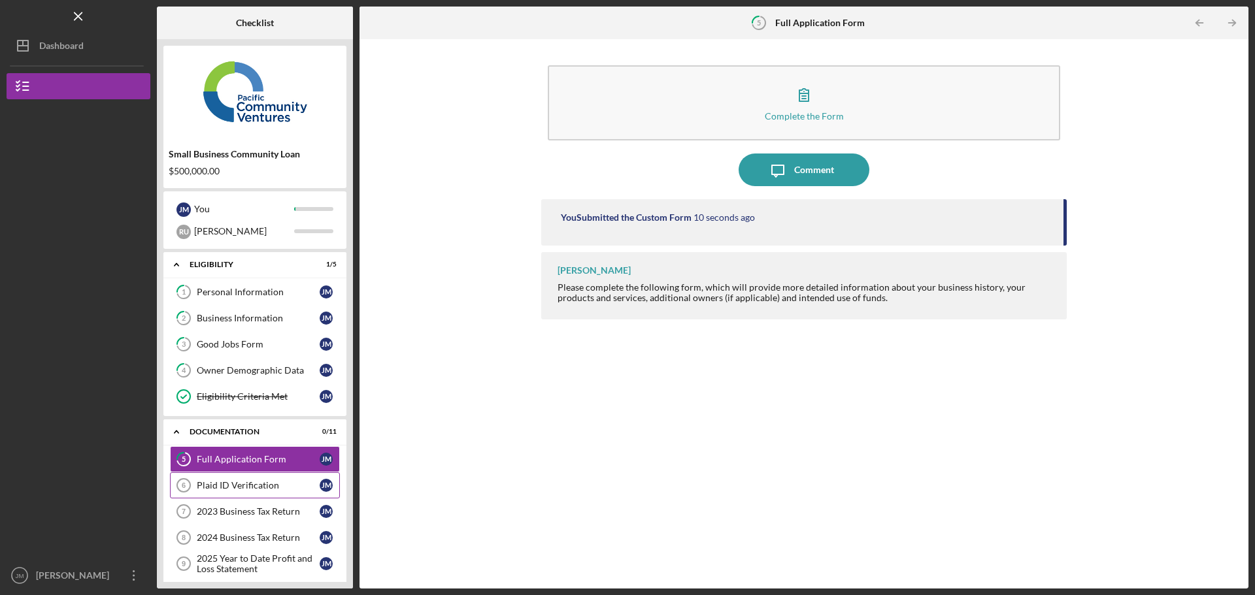
click at [210, 490] on div "Plaid ID Verification" at bounding box center [258, 485] width 123 height 10
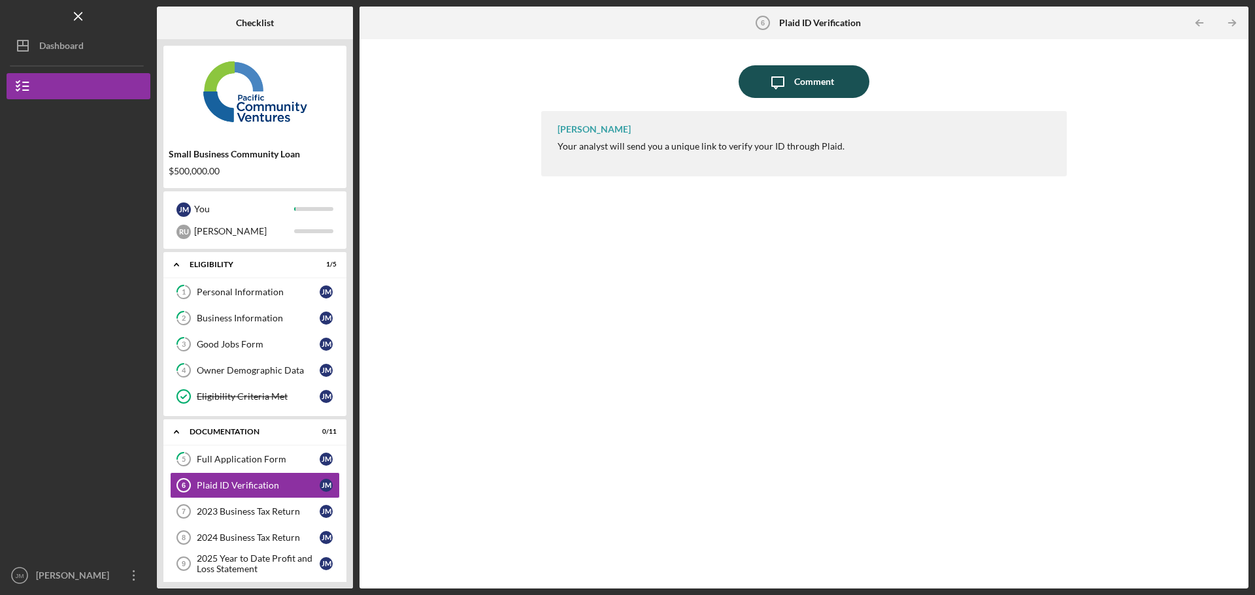
click at [796, 87] on div "Comment" at bounding box center [814, 81] width 40 height 33
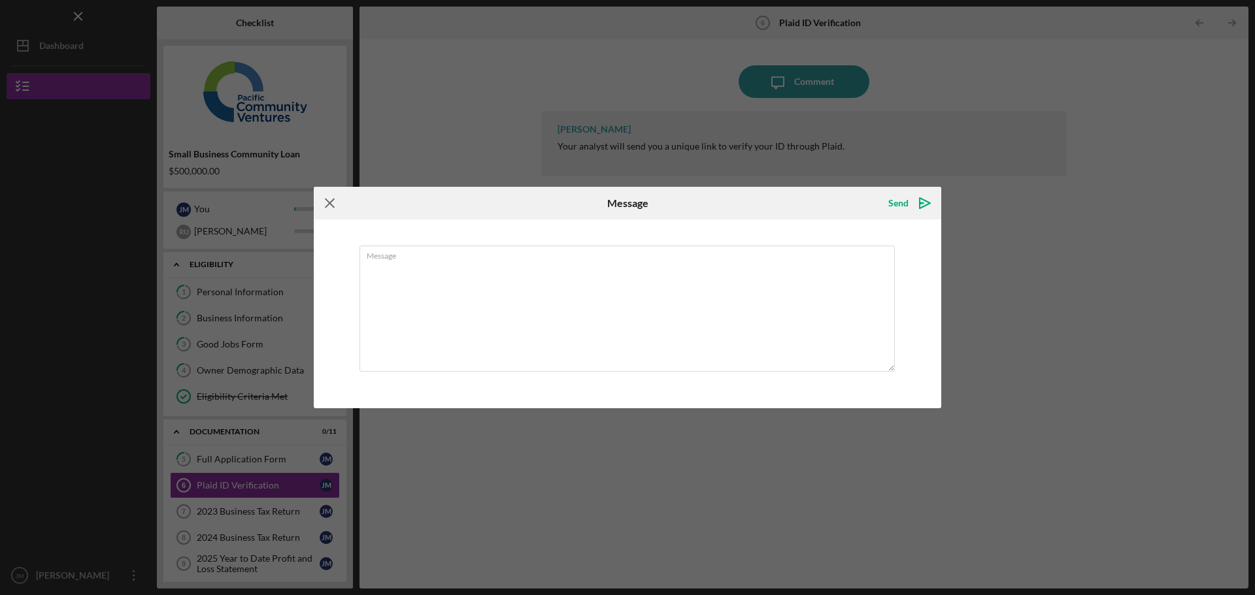
click at [327, 202] on g at bounding box center [330, 203] width 8 height 8
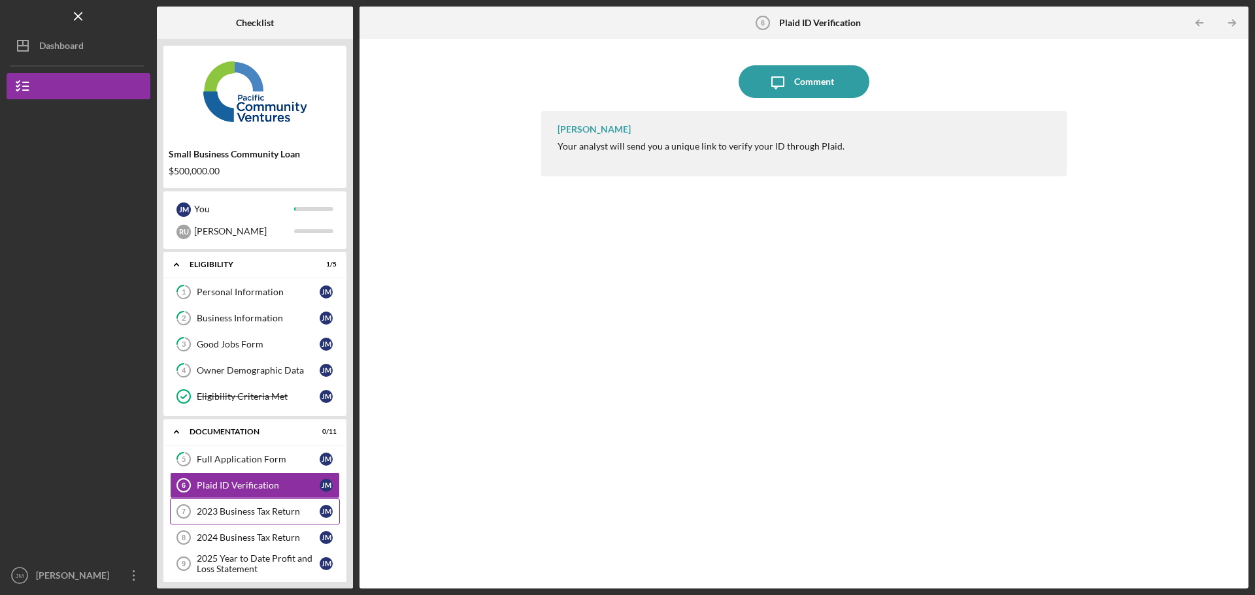
click at [238, 517] on div "2023 Business Tax Return" at bounding box center [258, 512] width 123 height 10
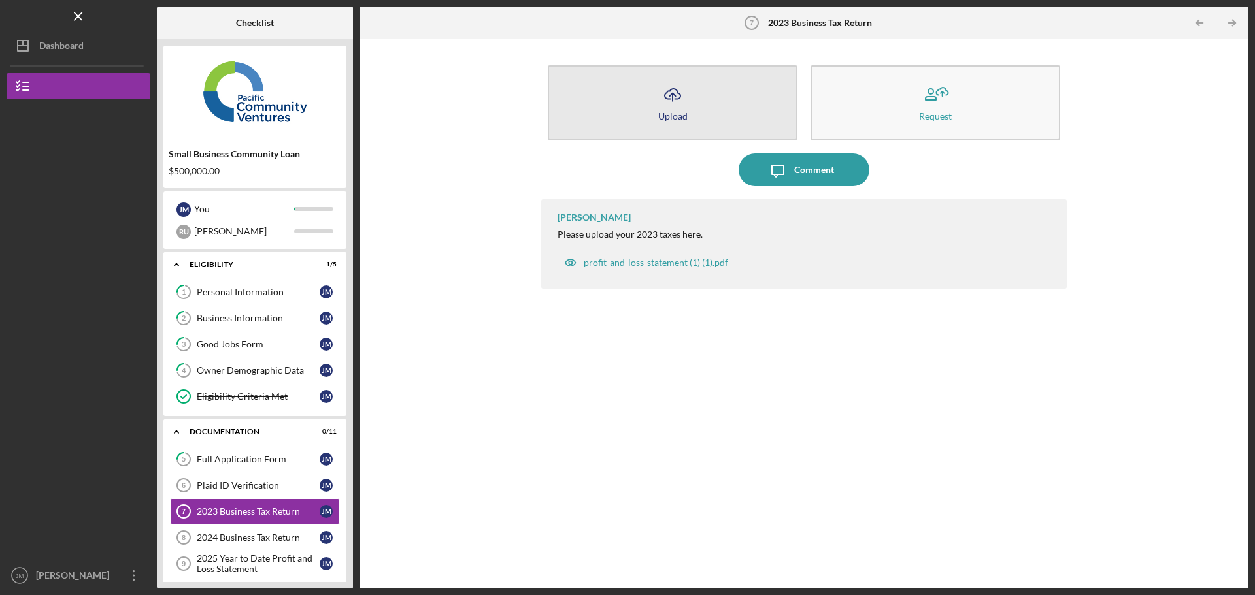
click at [707, 108] on button "Icon/Upload Upload" at bounding box center [673, 102] width 250 height 75
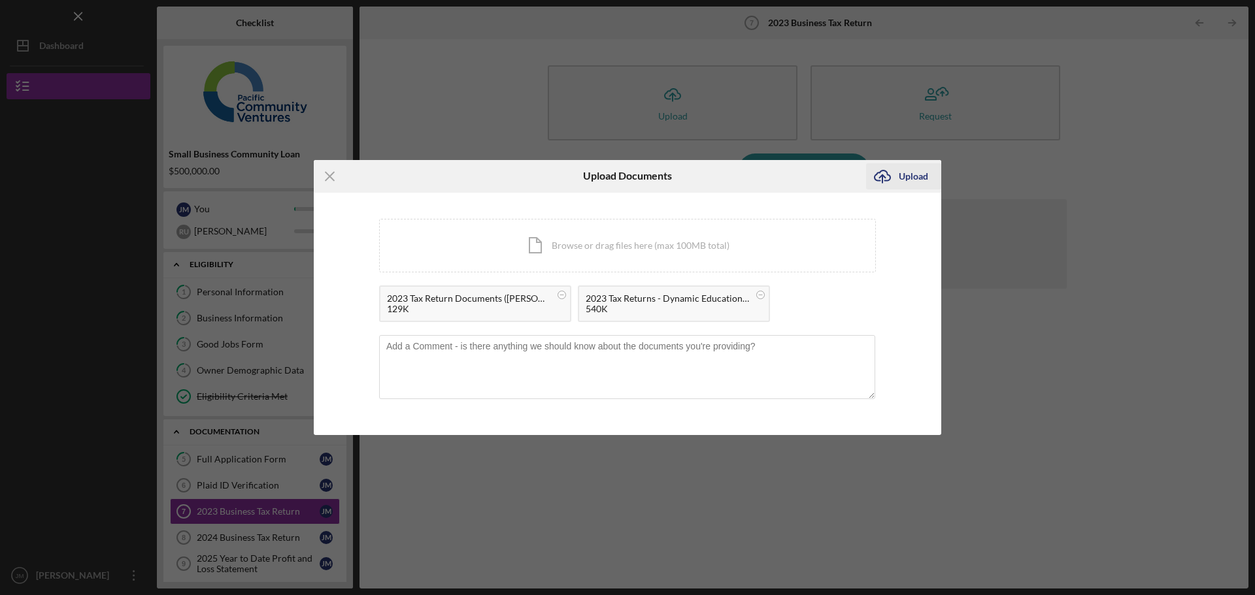
click at [910, 178] on div "Upload" at bounding box center [913, 176] width 29 height 26
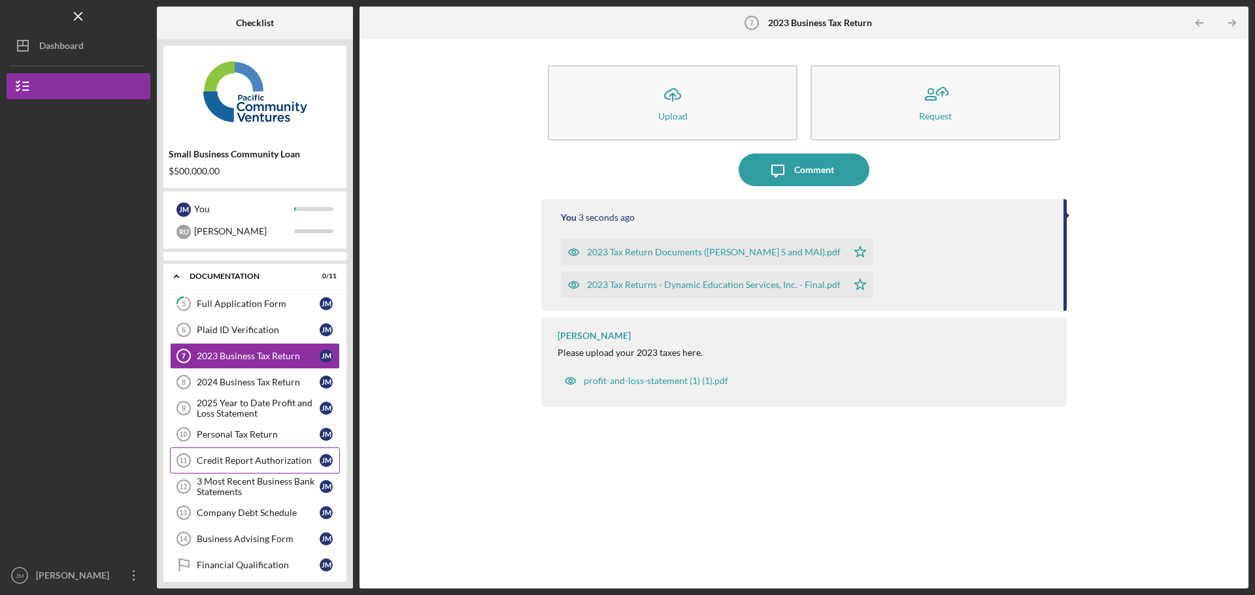
scroll to position [196, 0]
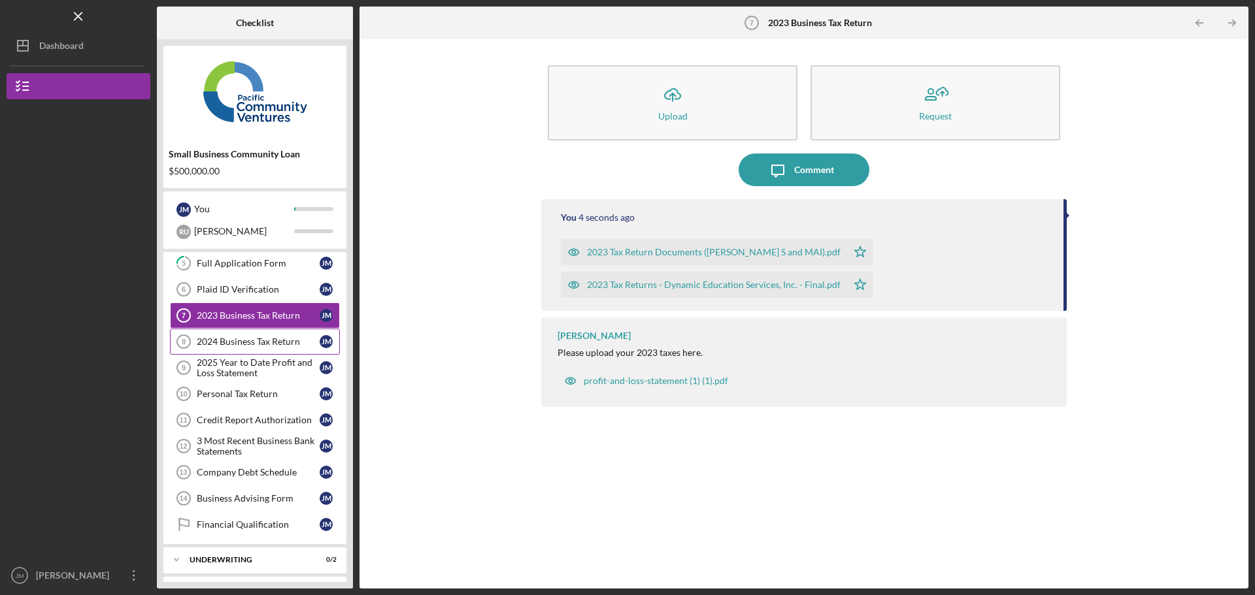
click at [251, 346] on div "2024 Business Tax Return" at bounding box center [258, 342] width 123 height 10
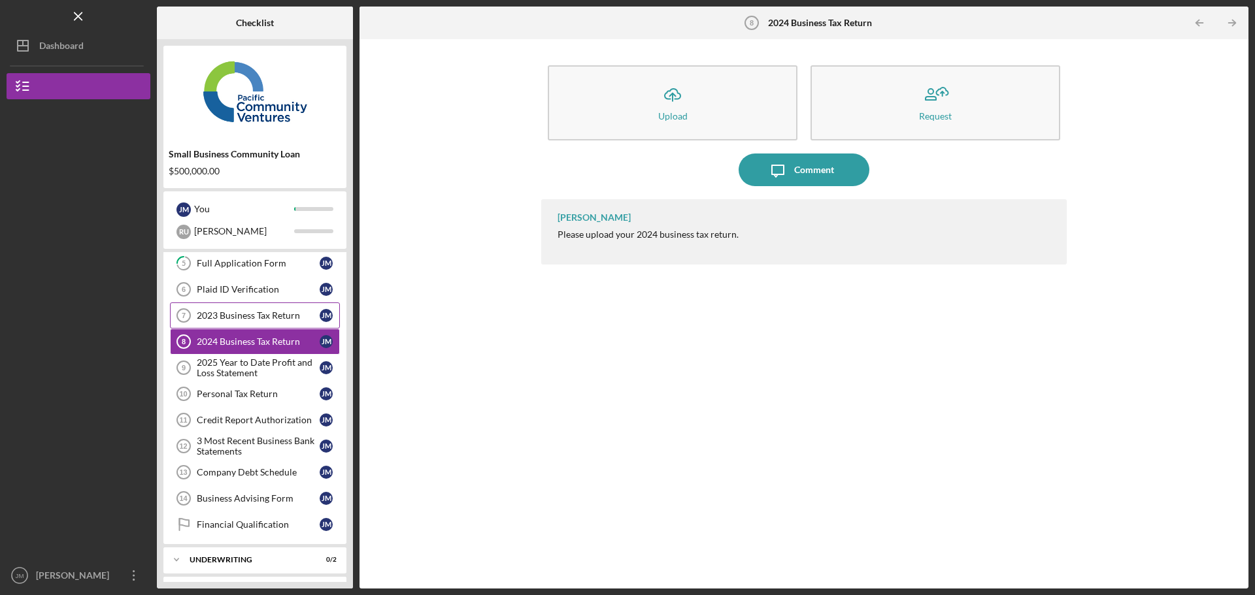
click at [269, 312] on div "2023 Business Tax Return" at bounding box center [258, 315] width 123 height 10
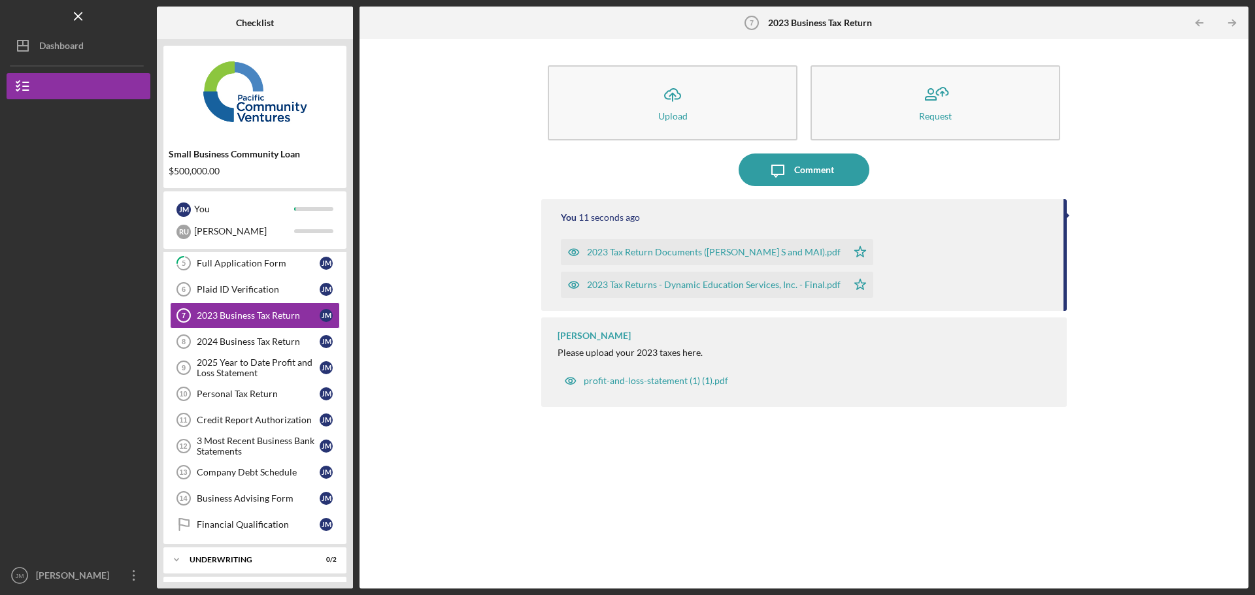
click at [691, 252] on div "2023 Tax Return Documents ([PERSON_NAME] S and MAI).pdf" at bounding box center [714, 252] width 254 height 10
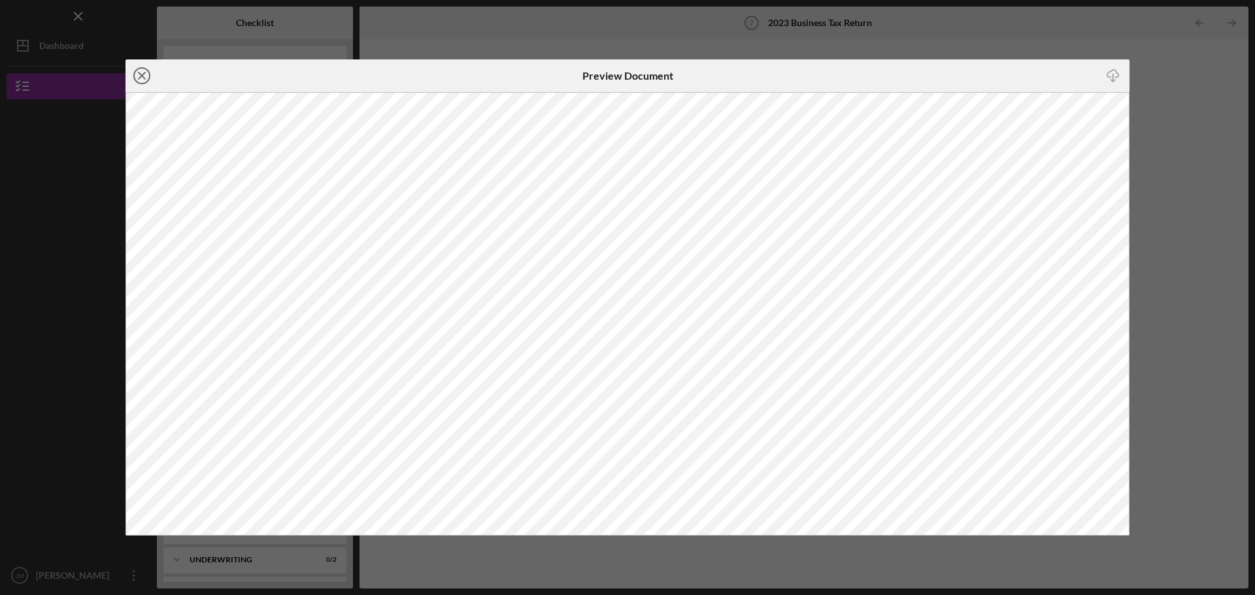
click at [138, 75] on icon "Icon/Close" at bounding box center [141, 75] width 33 height 33
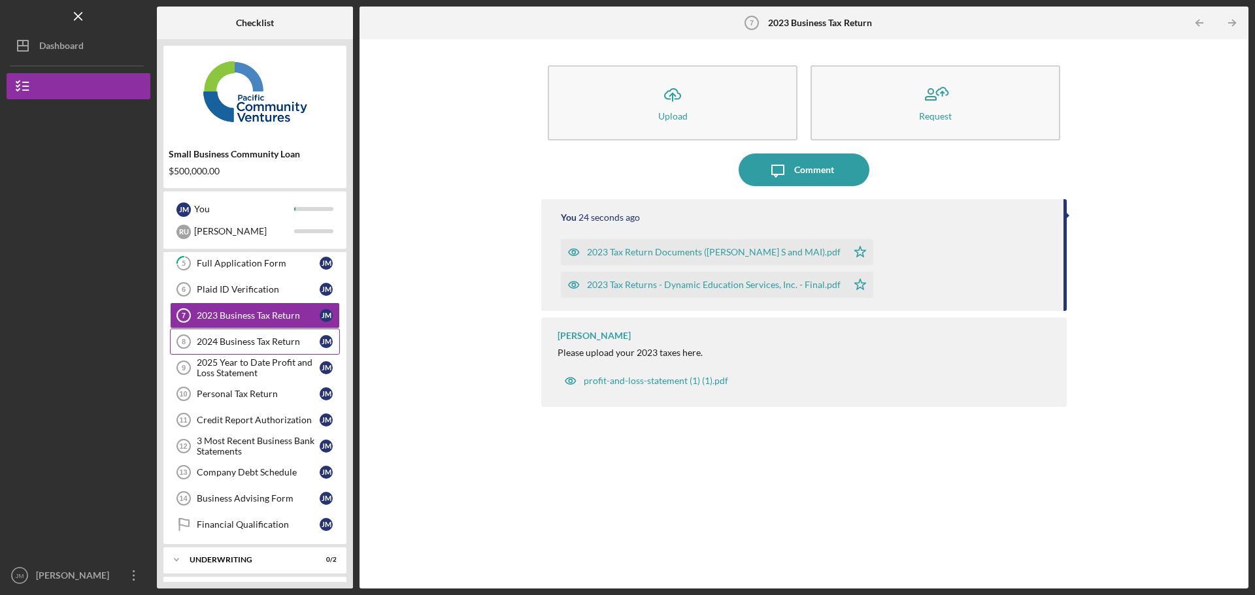
click at [261, 342] on div "2024 Business Tax Return" at bounding box center [258, 342] width 123 height 10
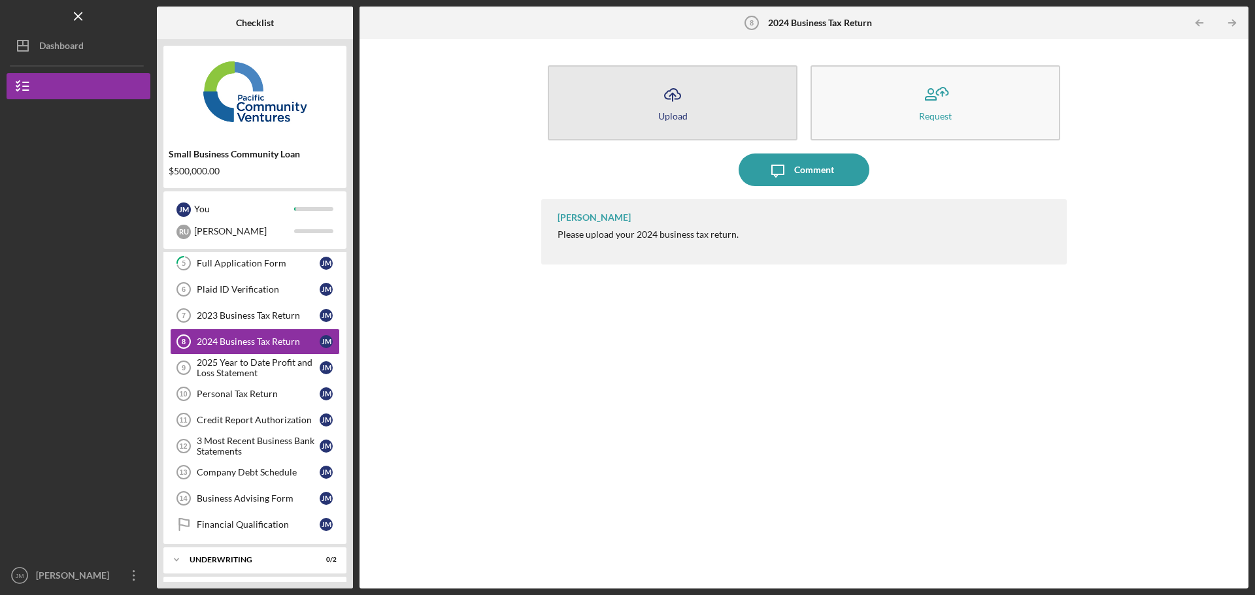
click at [642, 82] on button "Icon/Upload Upload" at bounding box center [673, 102] width 250 height 75
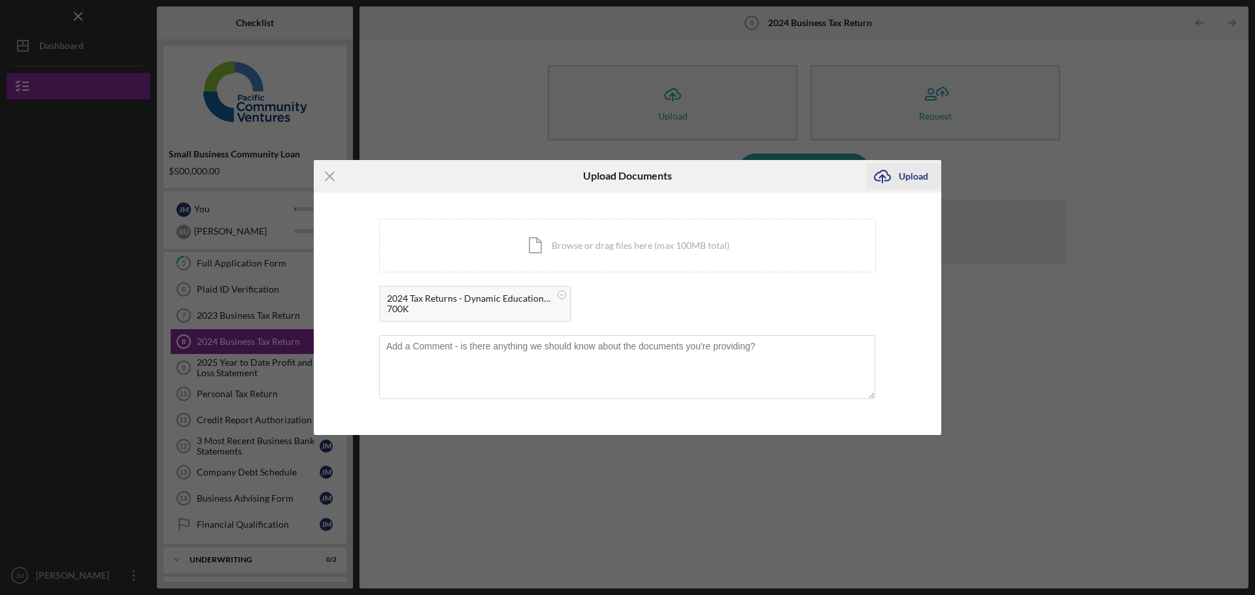
click at [918, 180] on div "Upload" at bounding box center [913, 176] width 29 height 26
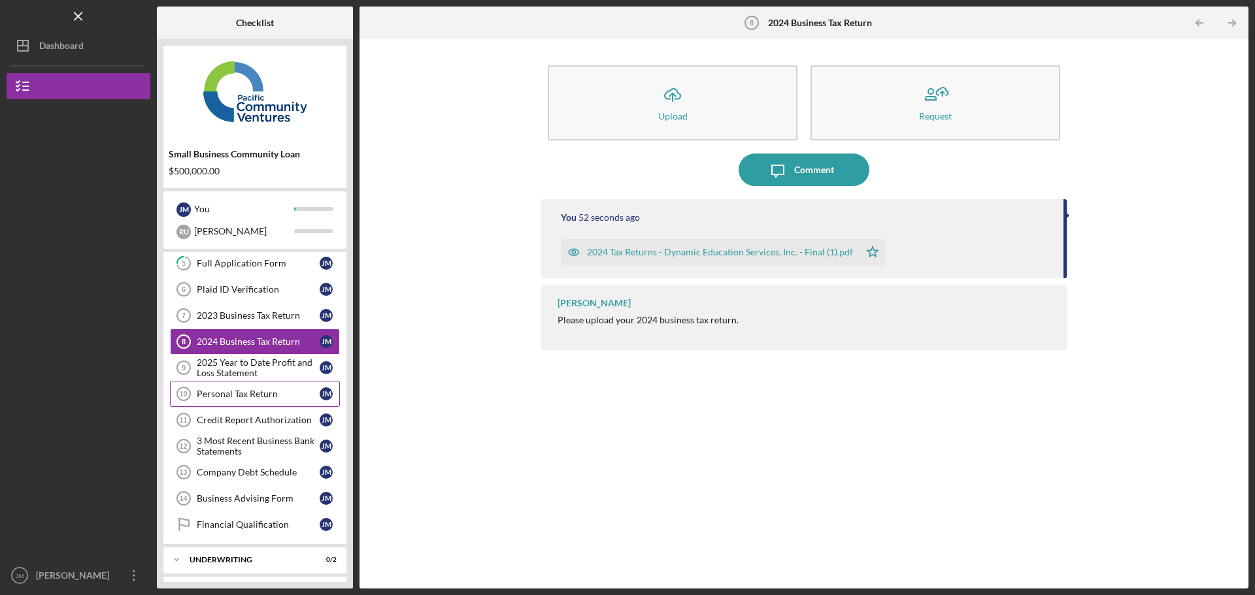
click at [228, 388] on link "Personal Tax Return 10 Personal Tax Return [PERSON_NAME]" at bounding box center [255, 394] width 170 height 26
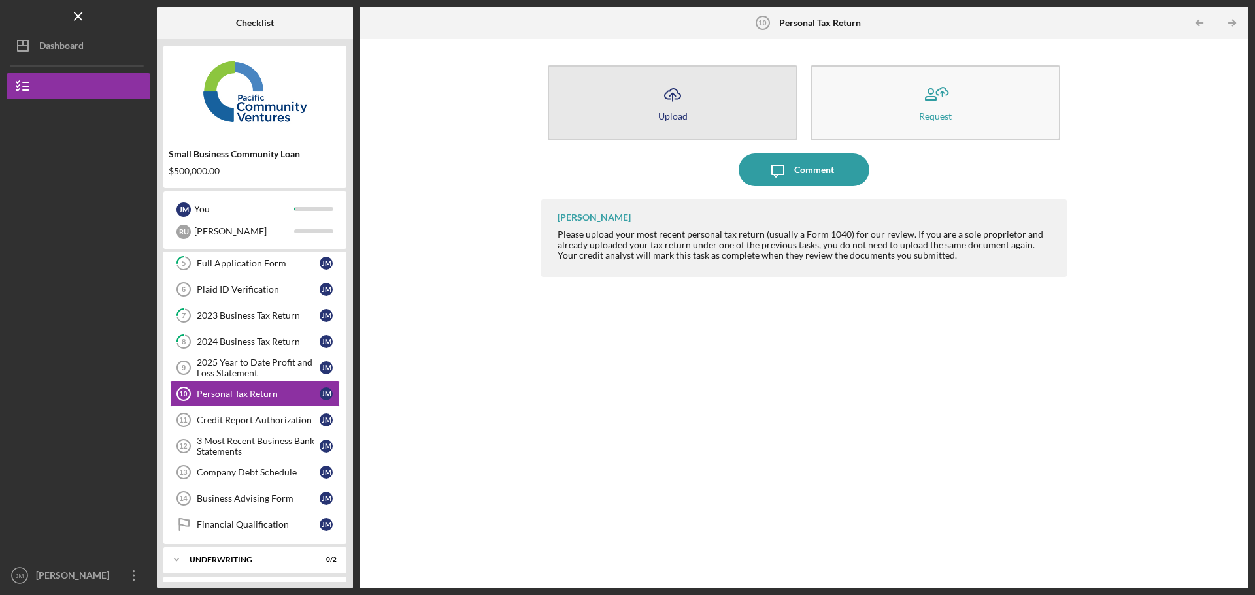
click at [685, 103] on icon "Icon/Upload" at bounding box center [672, 94] width 33 height 33
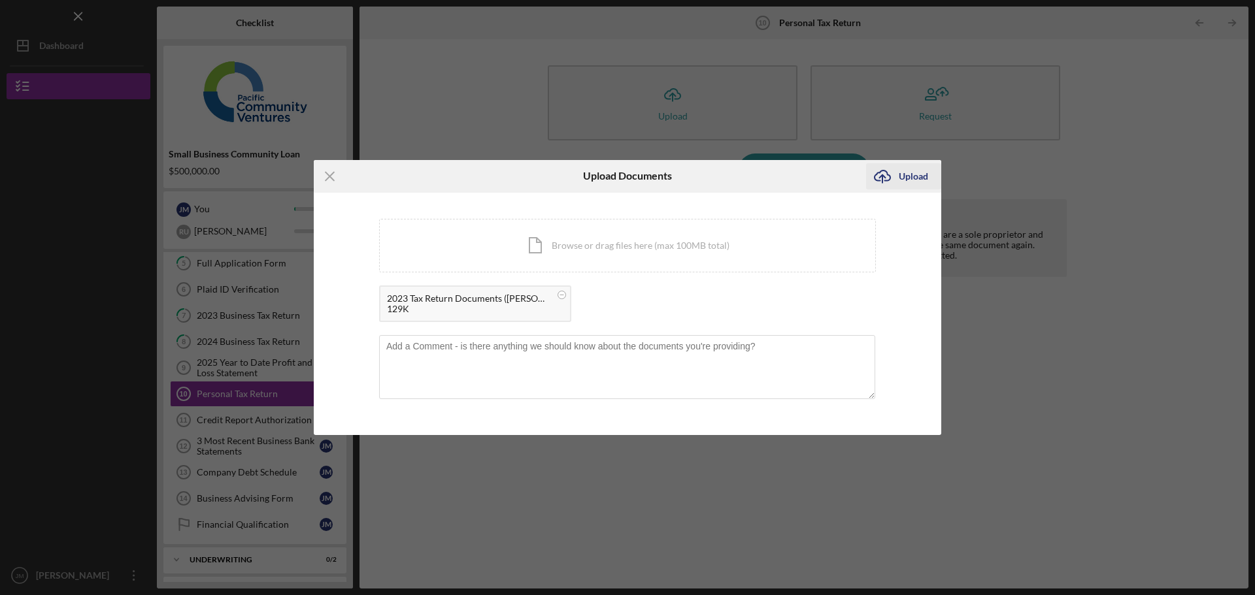
click at [905, 174] on div "Upload" at bounding box center [913, 176] width 29 height 26
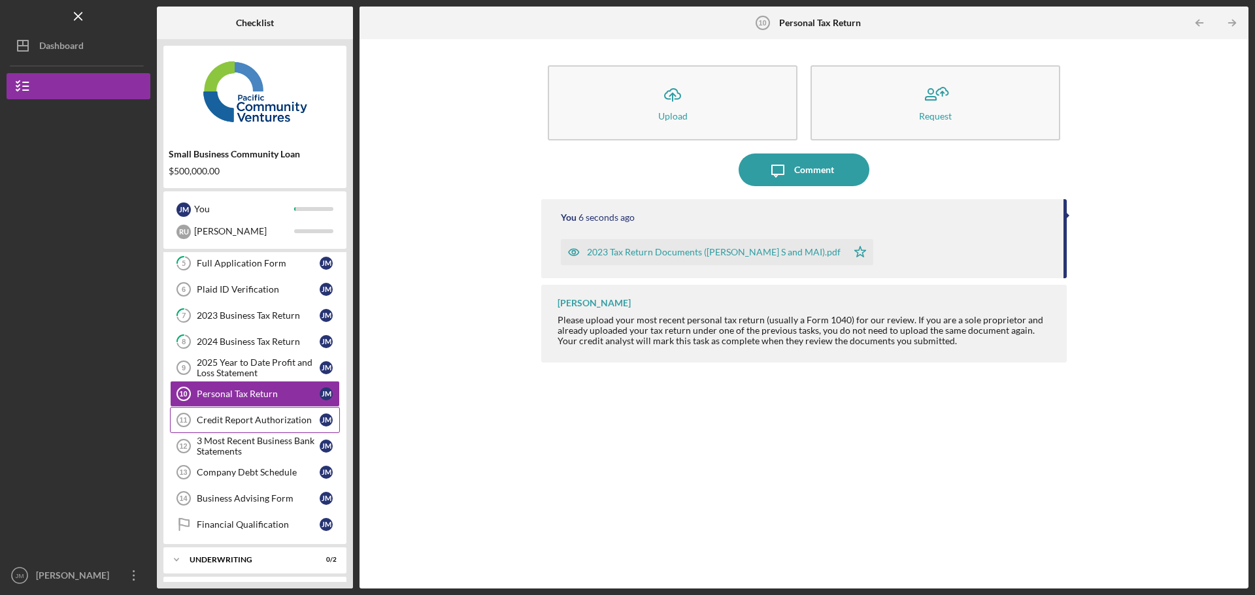
click at [252, 425] on div "Credit Report Authorization" at bounding box center [258, 420] width 123 height 10
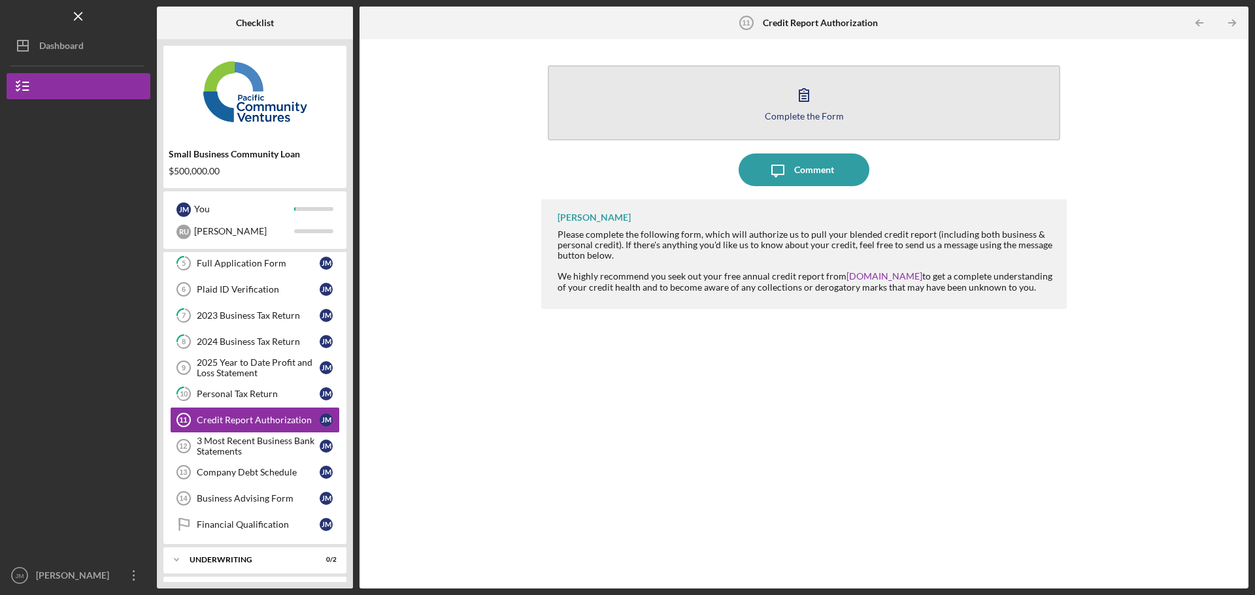
click at [796, 101] on icon "button" at bounding box center [804, 94] width 33 height 33
click at [795, 108] on icon "button" at bounding box center [804, 94] width 33 height 33
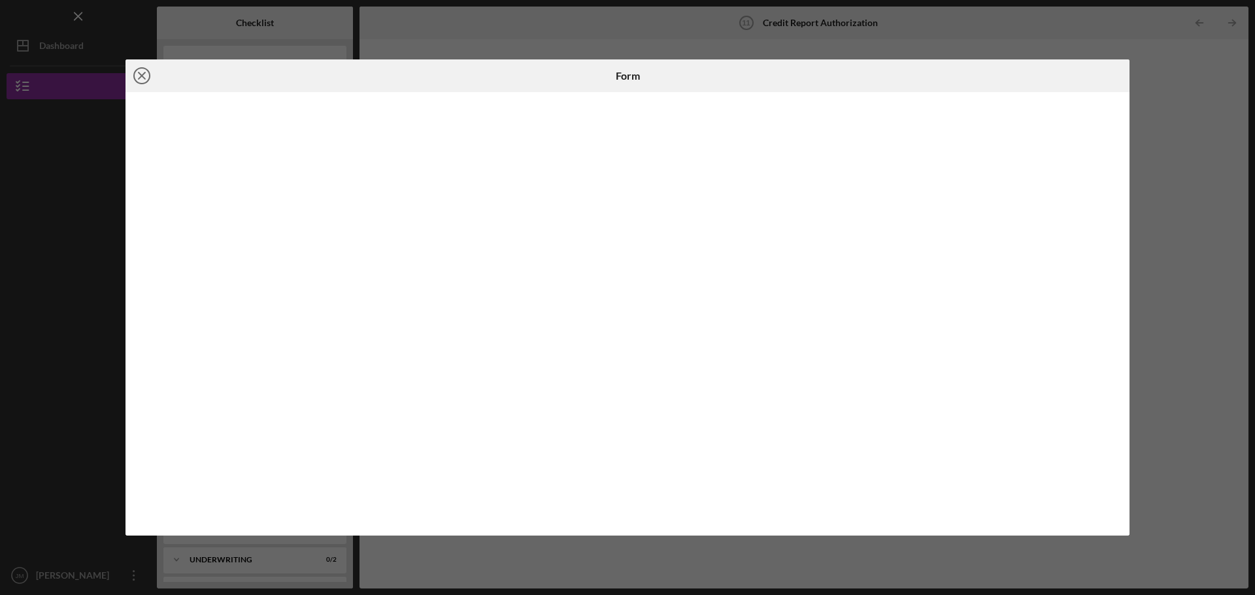
click at [146, 79] on icon "Icon/Close" at bounding box center [141, 75] width 33 height 33
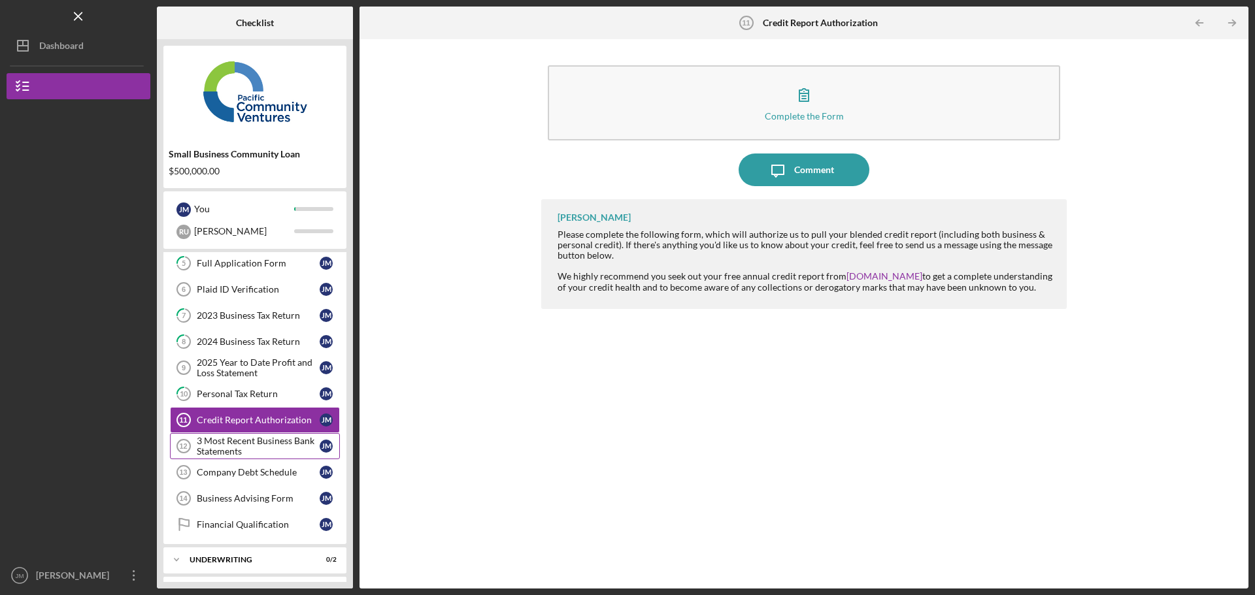
click at [226, 445] on div "3 Most Recent Business Bank Statements" at bounding box center [258, 446] width 123 height 21
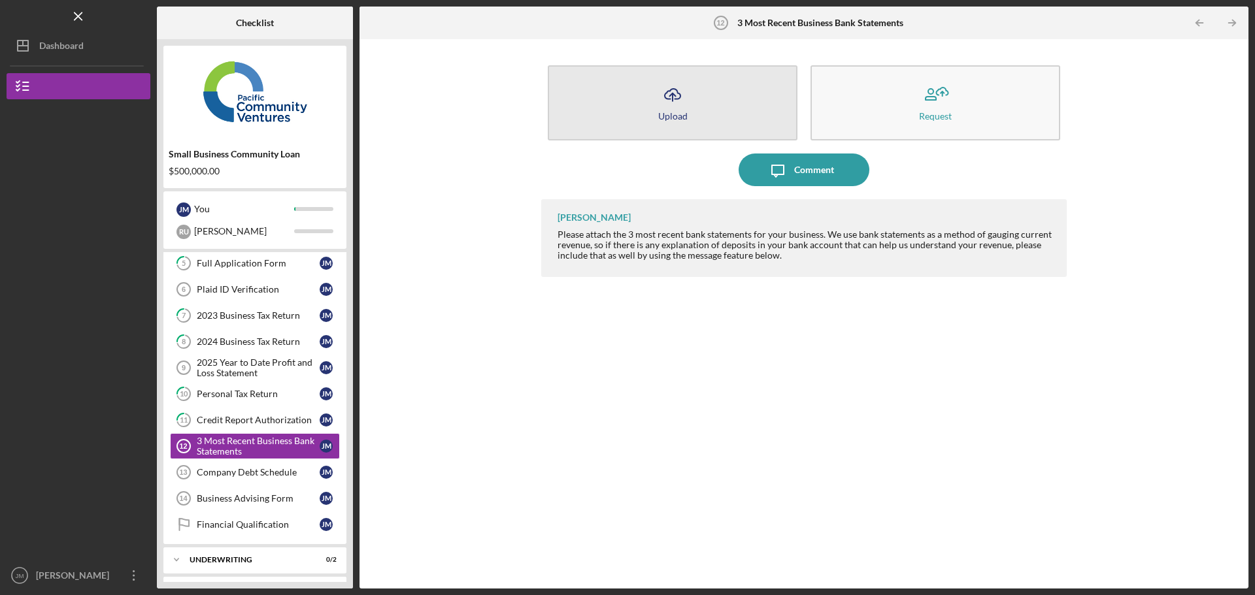
click at [696, 106] on button "Icon/Upload Upload" at bounding box center [673, 102] width 250 height 75
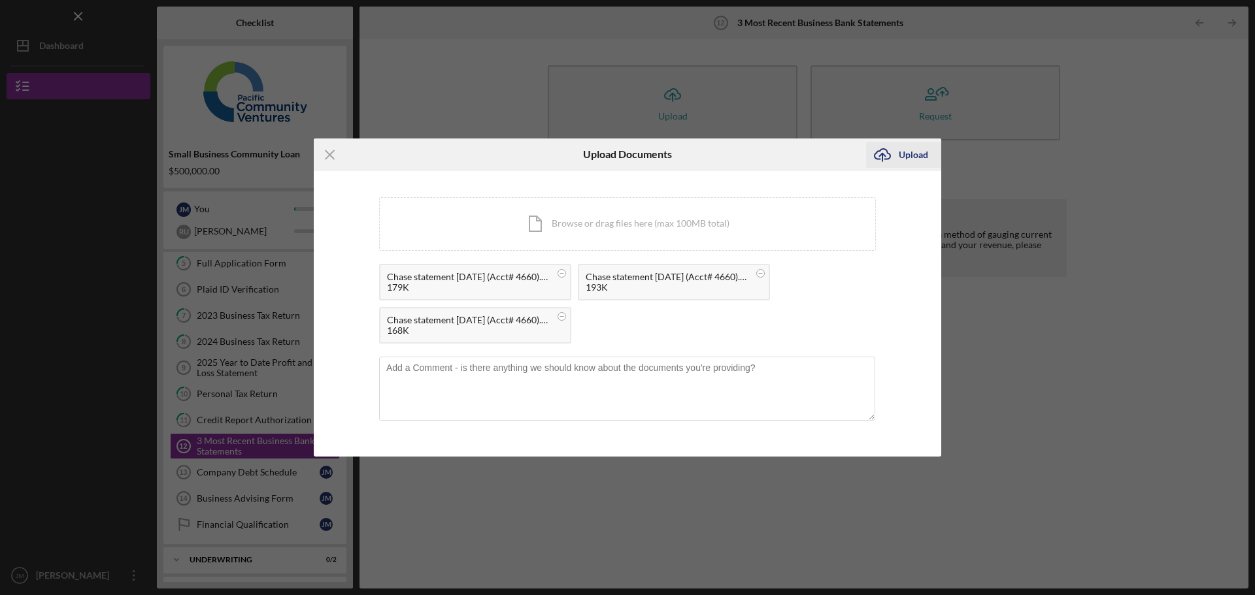
click at [915, 158] on div "Upload" at bounding box center [913, 155] width 29 height 26
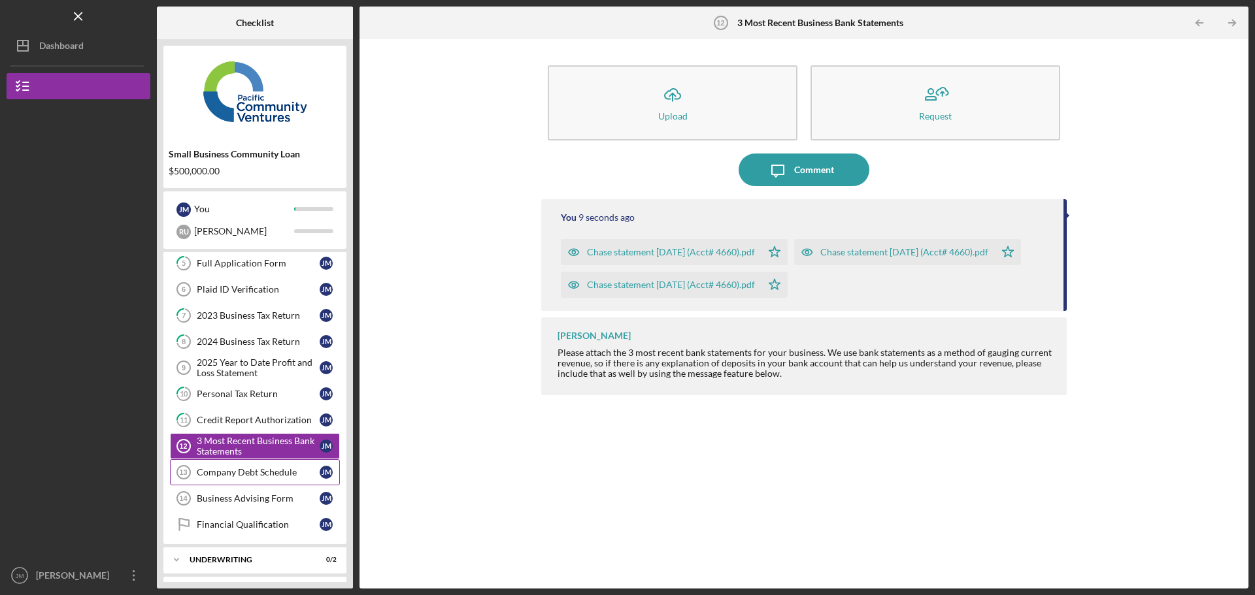
click at [220, 478] on div "Company Debt Schedule" at bounding box center [258, 472] width 123 height 10
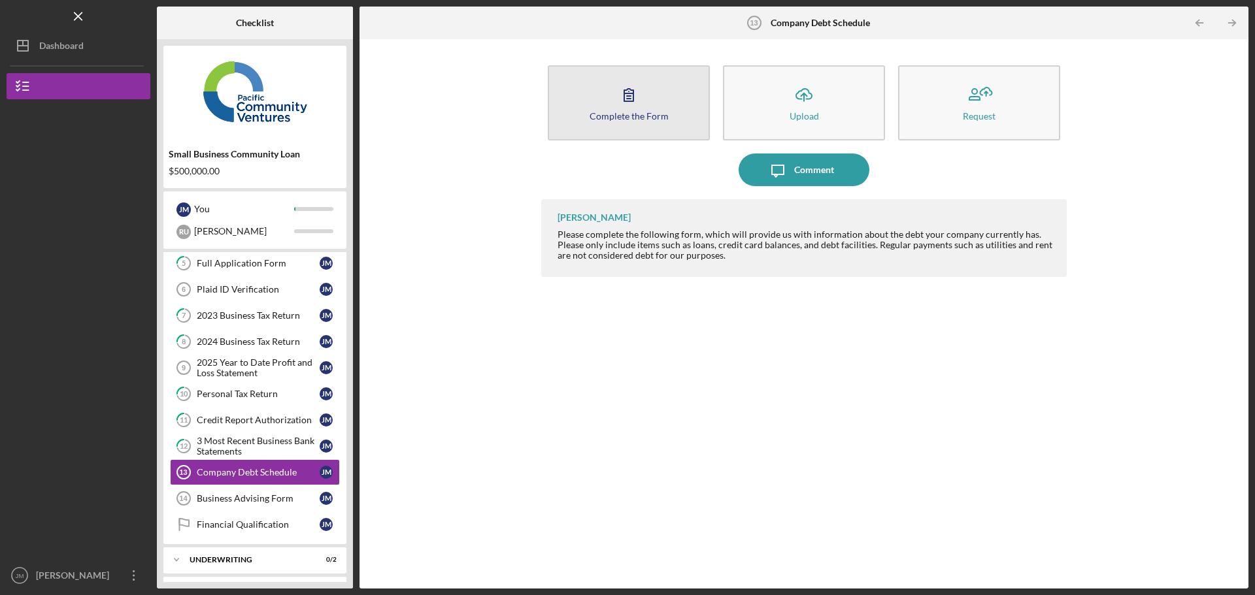
click at [633, 110] on button "Complete the Form Form" at bounding box center [629, 102] width 162 height 75
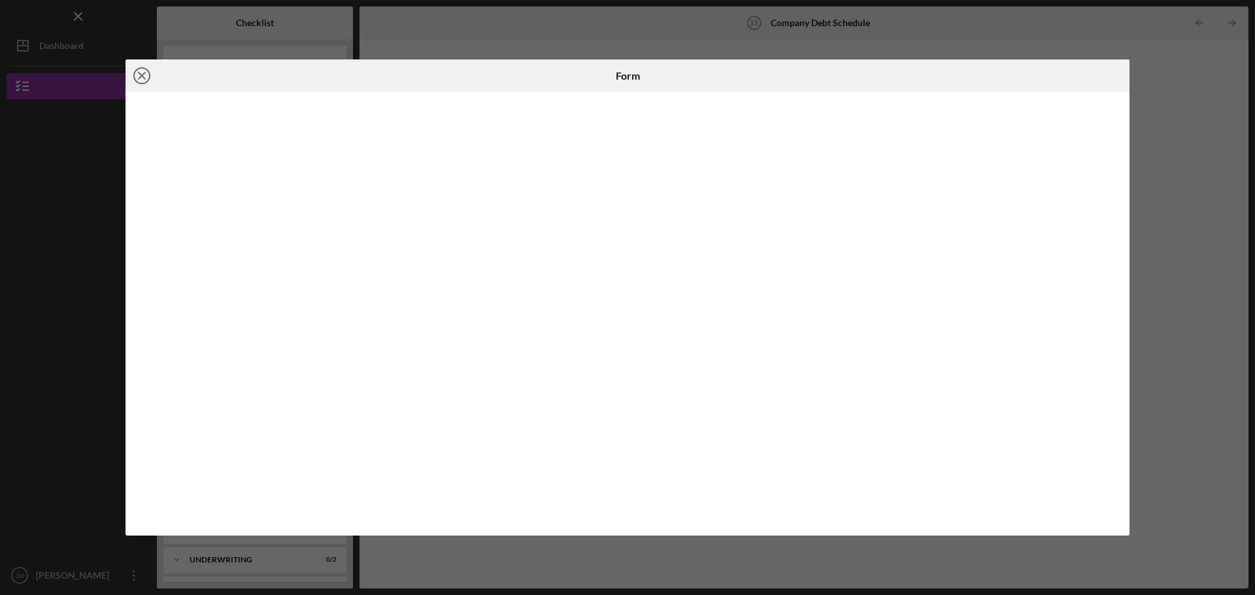
click at [139, 77] on icon "Icon/Close" at bounding box center [141, 75] width 33 height 33
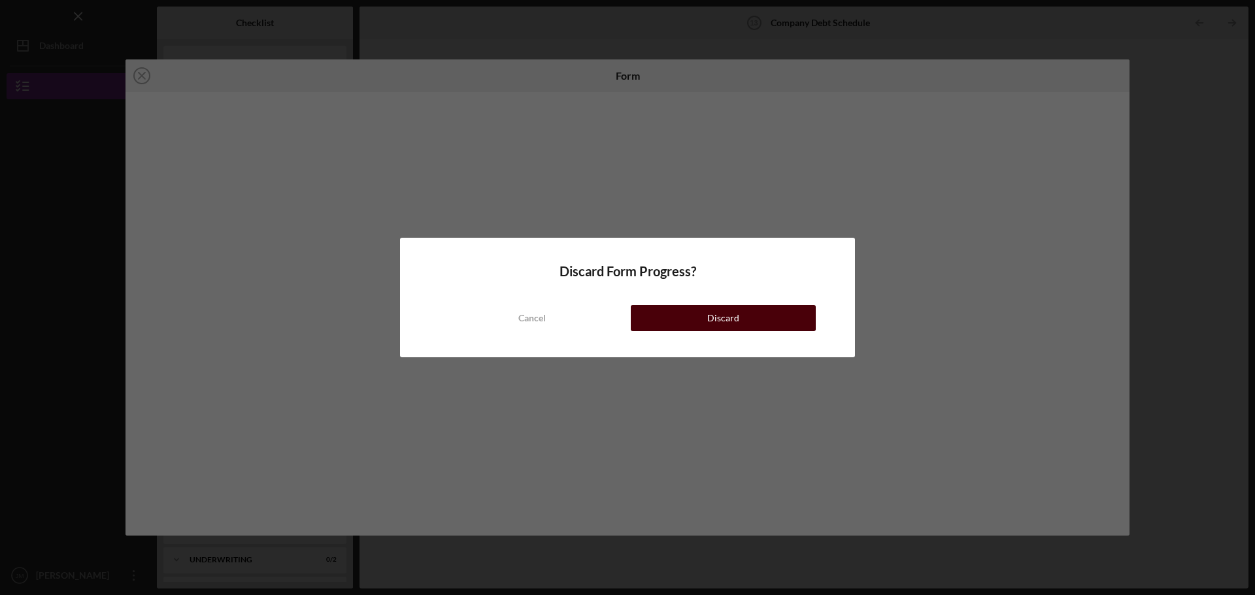
click at [688, 323] on button "Discard" at bounding box center [723, 318] width 185 height 26
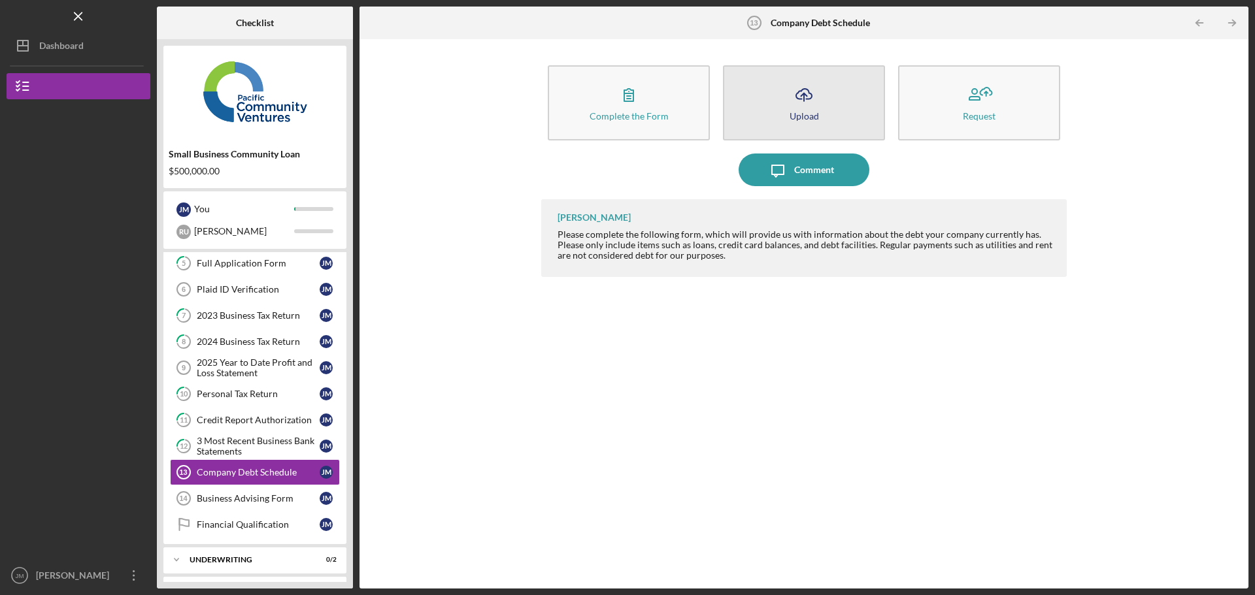
click at [795, 95] on icon "Icon/Upload" at bounding box center [804, 94] width 33 height 33
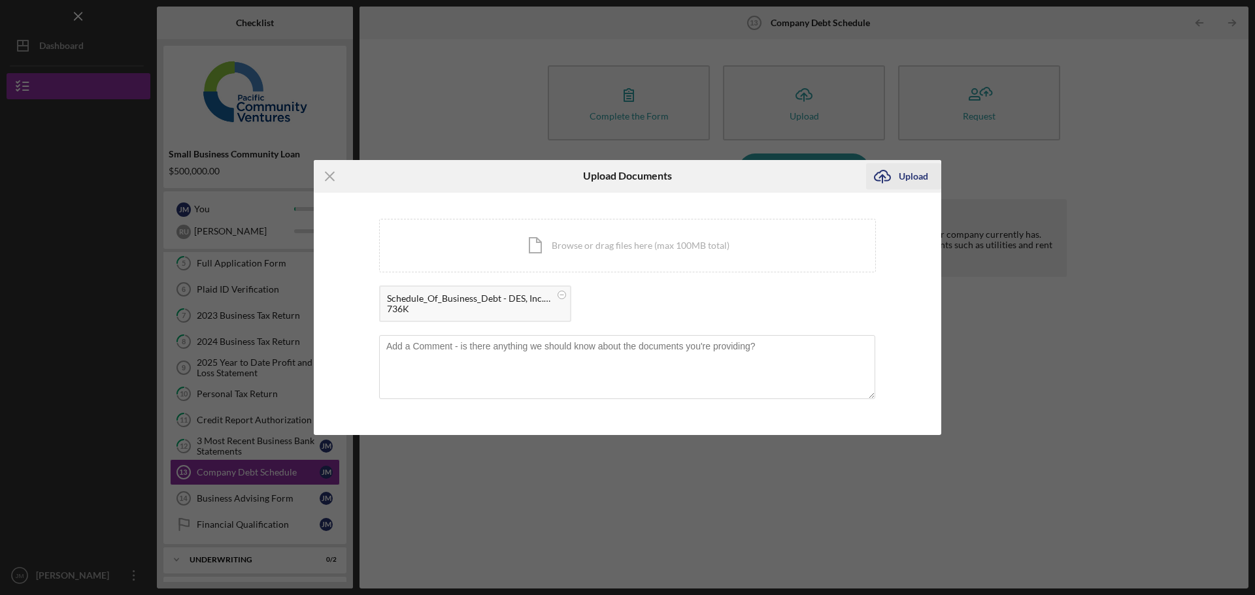
click at [914, 175] on div "Upload" at bounding box center [913, 176] width 29 height 26
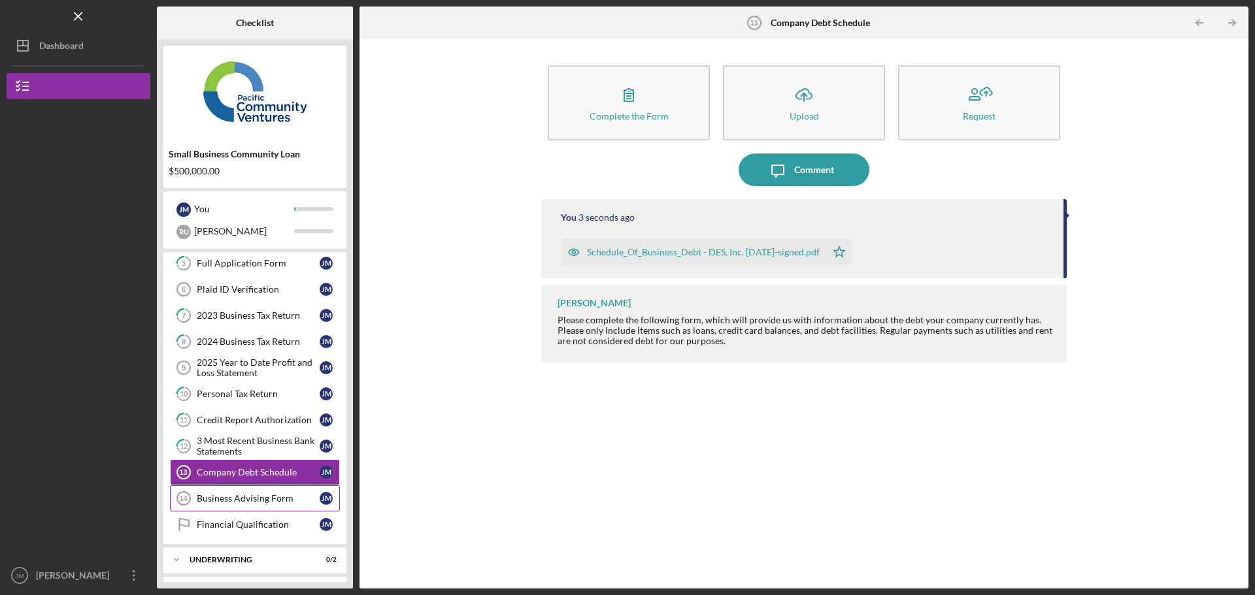
click at [232, 502] on div "Business Advising Form" at bounding box center [258, 498] width 123 height 10
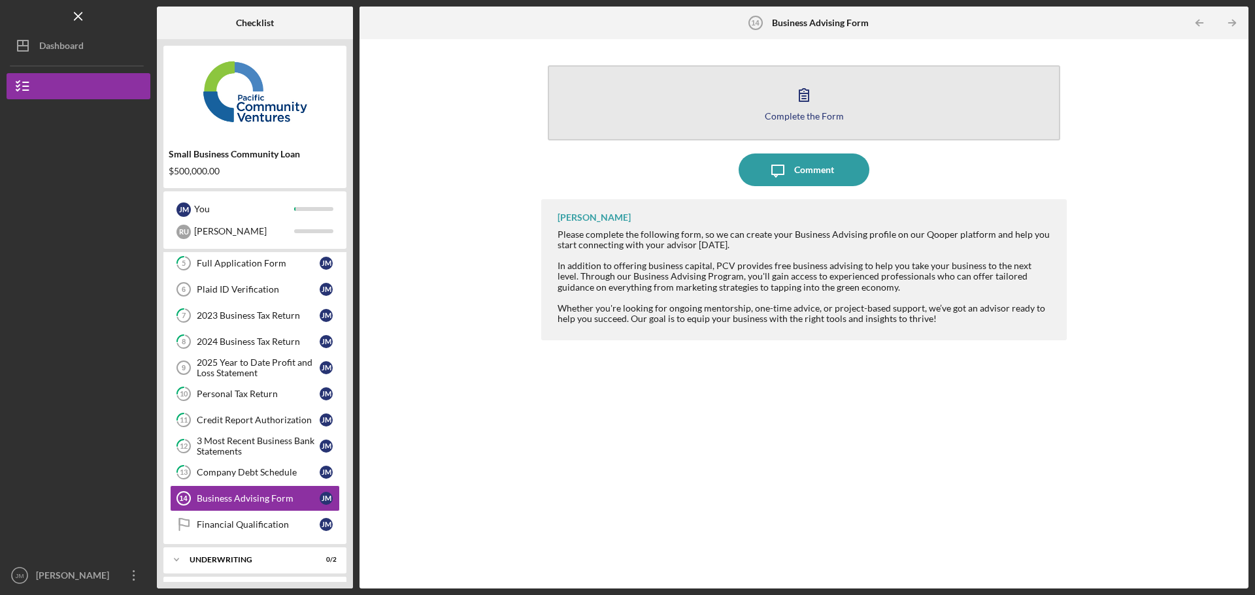
click at [801, 97] on icon "button" at bounding box center [804, 94] width 33 height 33
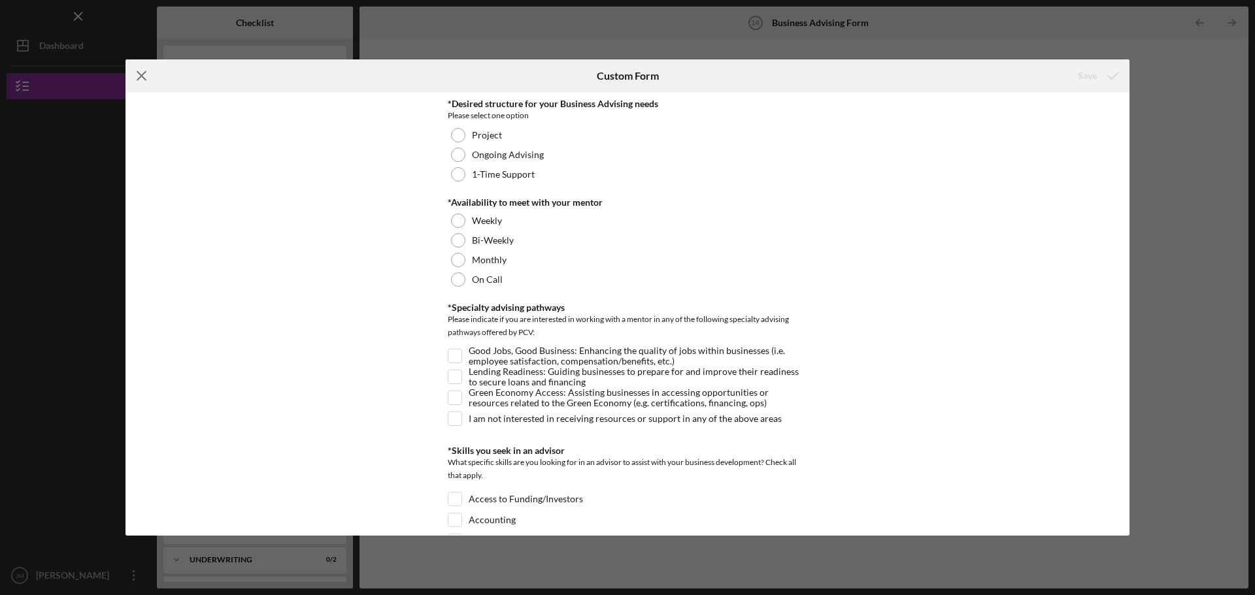
click at [141, 71] on icon "Icon/Menu Close" at bounding box center [141, 75] width 33 height 33
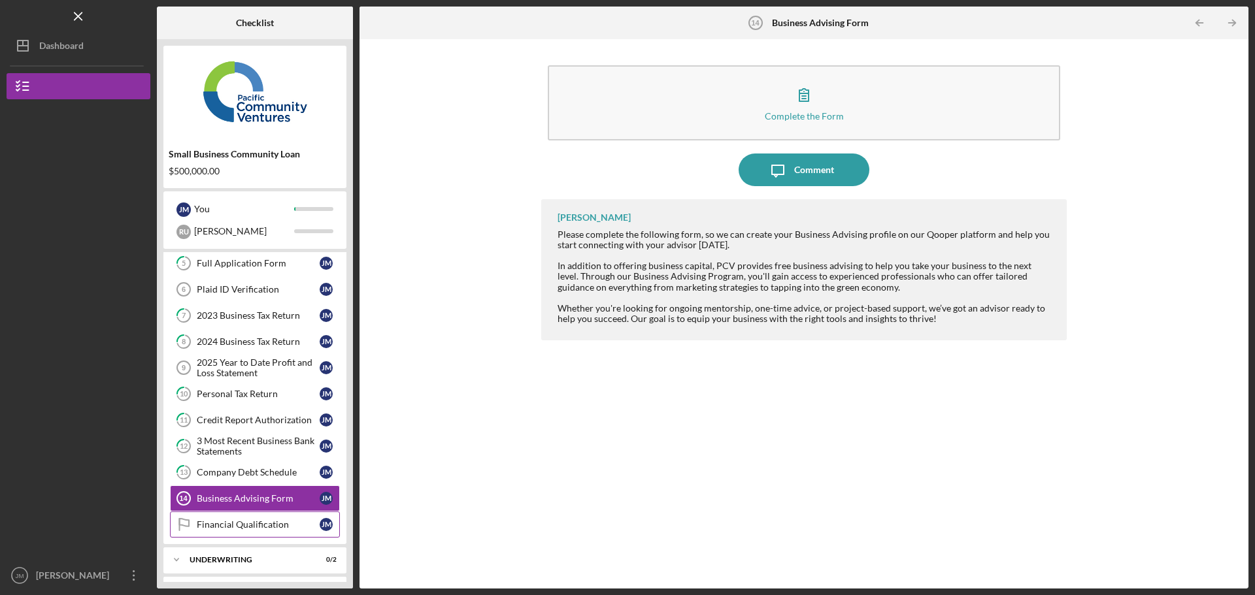
click at [238, 520] on div "Financial Qualification" at bounding box center [258, 525] width 123 height 10
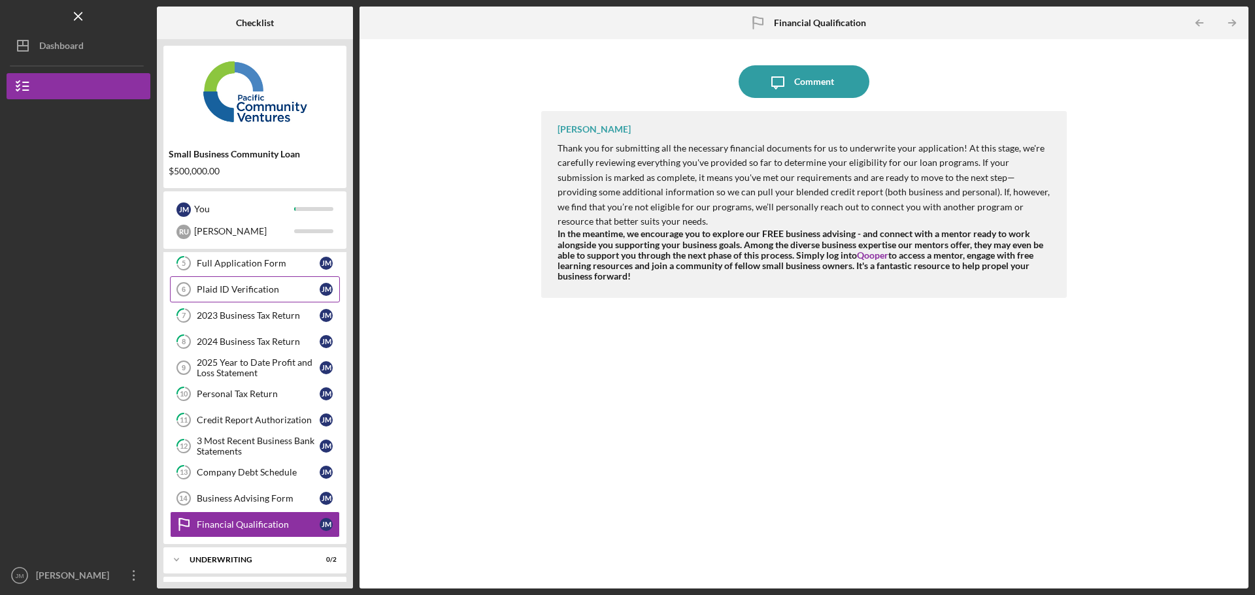
click at [259, 297] on link "Plaid ID Verification 6 Plaid ID Verification [PERSON_NAME]" at bounding box center [255, 289] width 170 height 26
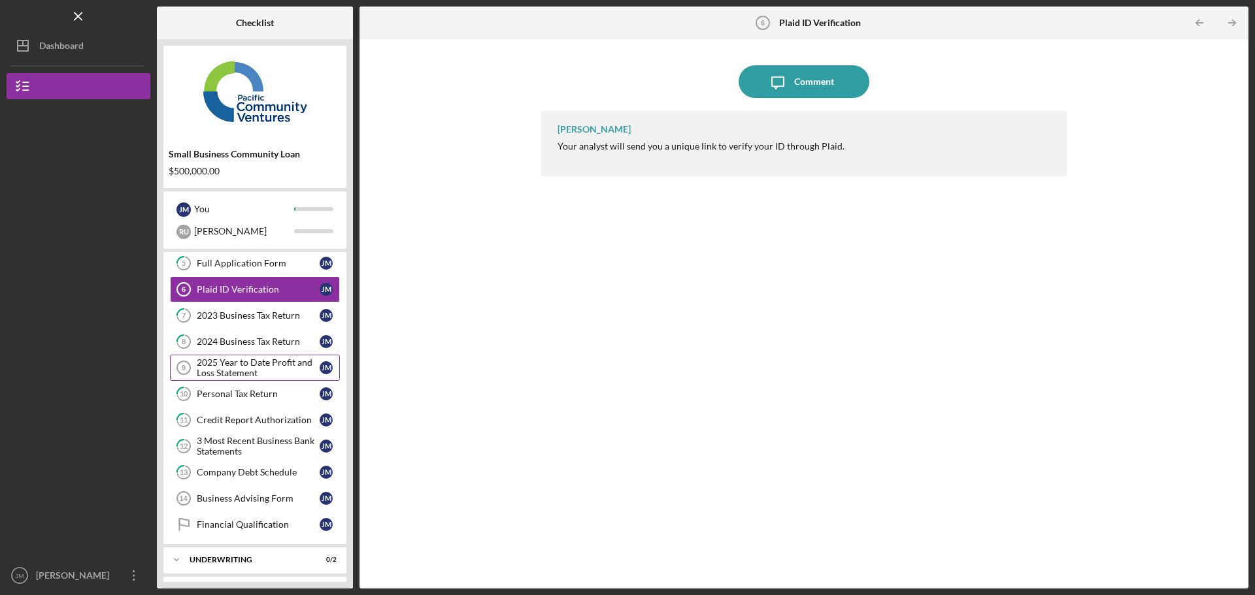
click at [218, 366] on div "2025 Year to Date Profit and Loss Statement" at bounding box center [258, 368] width 123 height 21
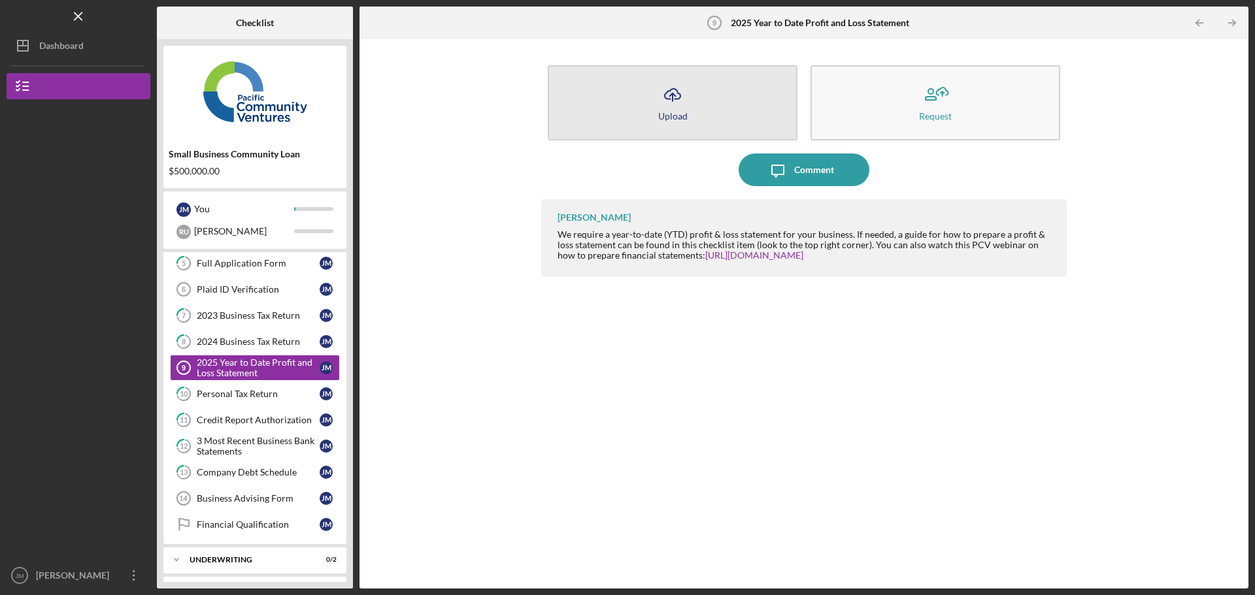
click at [672, 109] on icon "Icon/Upload" at bounding box center [672, 94] width 33 height 33
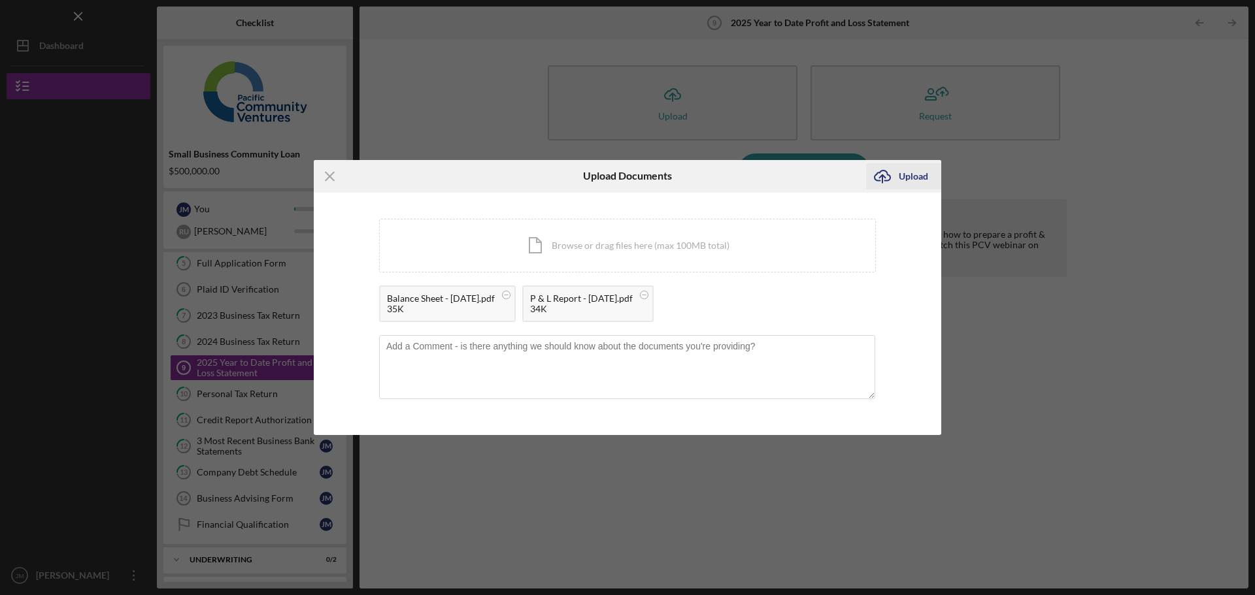
click at [915, 177] on div "Upload" at bounding box center [913, 176] width 29 height 26
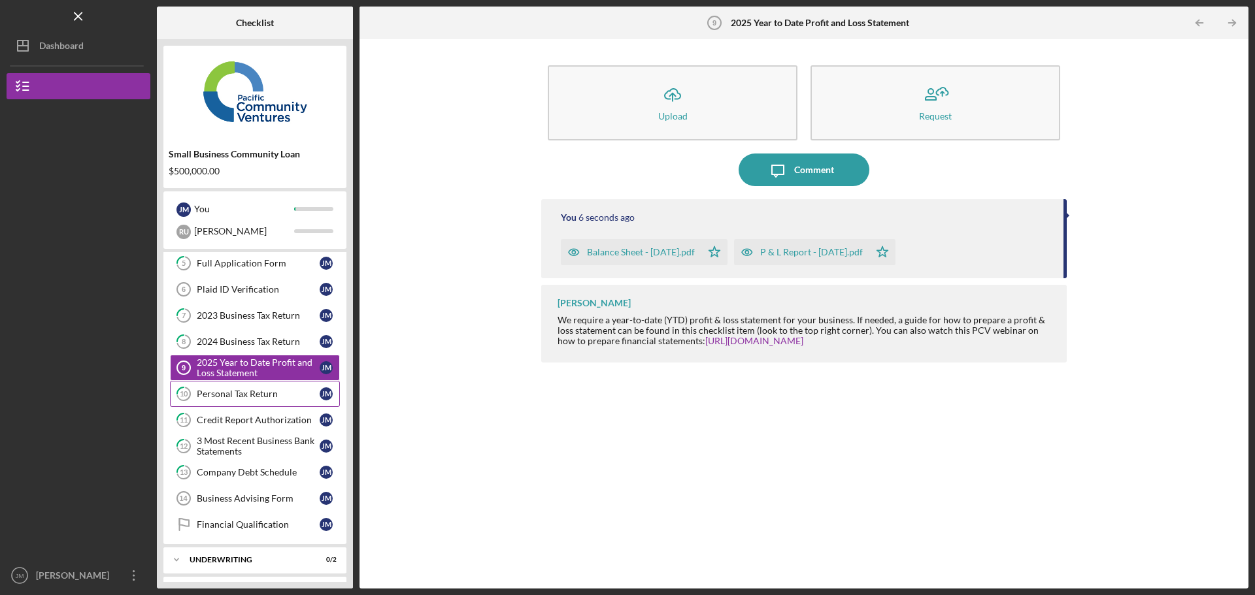
click at [228, 396] on div "Personal Tax Return" at bounding box center [258, 394] width 123 height 10
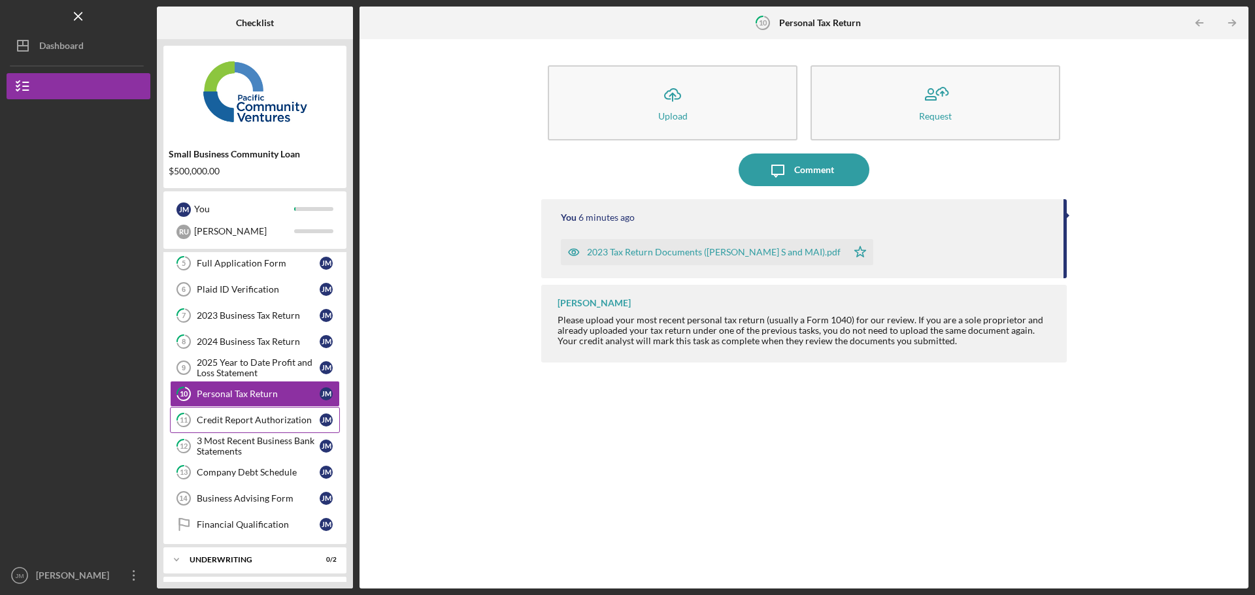
click at [214, 418] on div "Credit Report Authorization" at bounding box center [258, 420] width 123 height 10
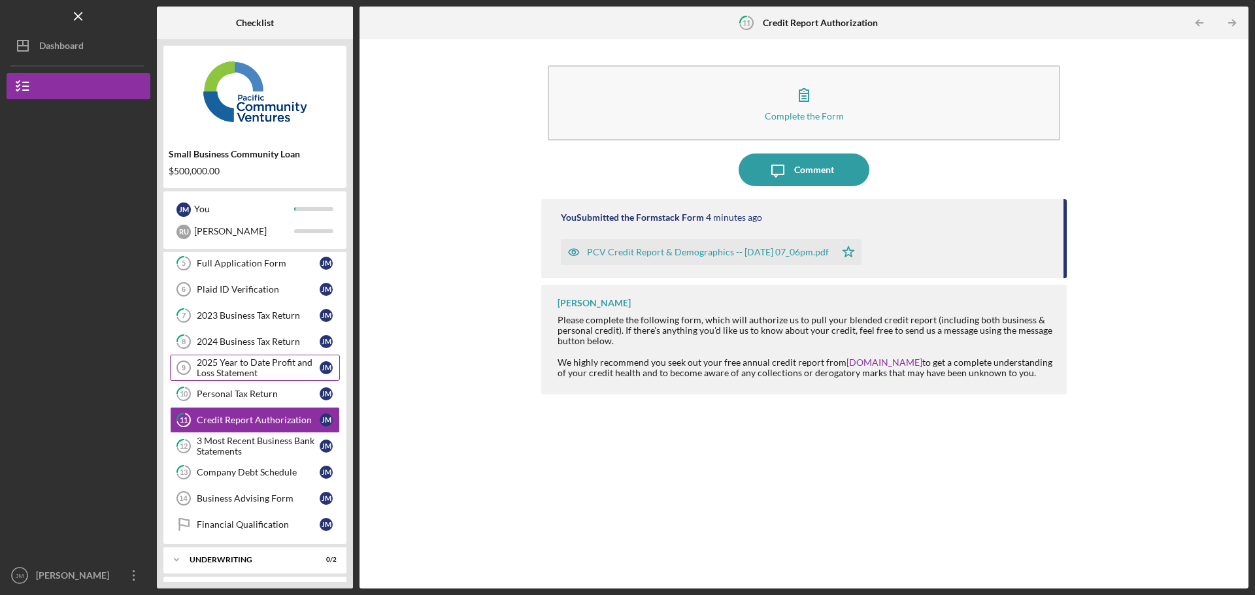
click at [237, 368] on div "2025 Year to Date Profit and Loss Statement" at bounding box center [258, 368] width 123 height 21
